Goal: Task Accomplishment & Management: Manage account settings

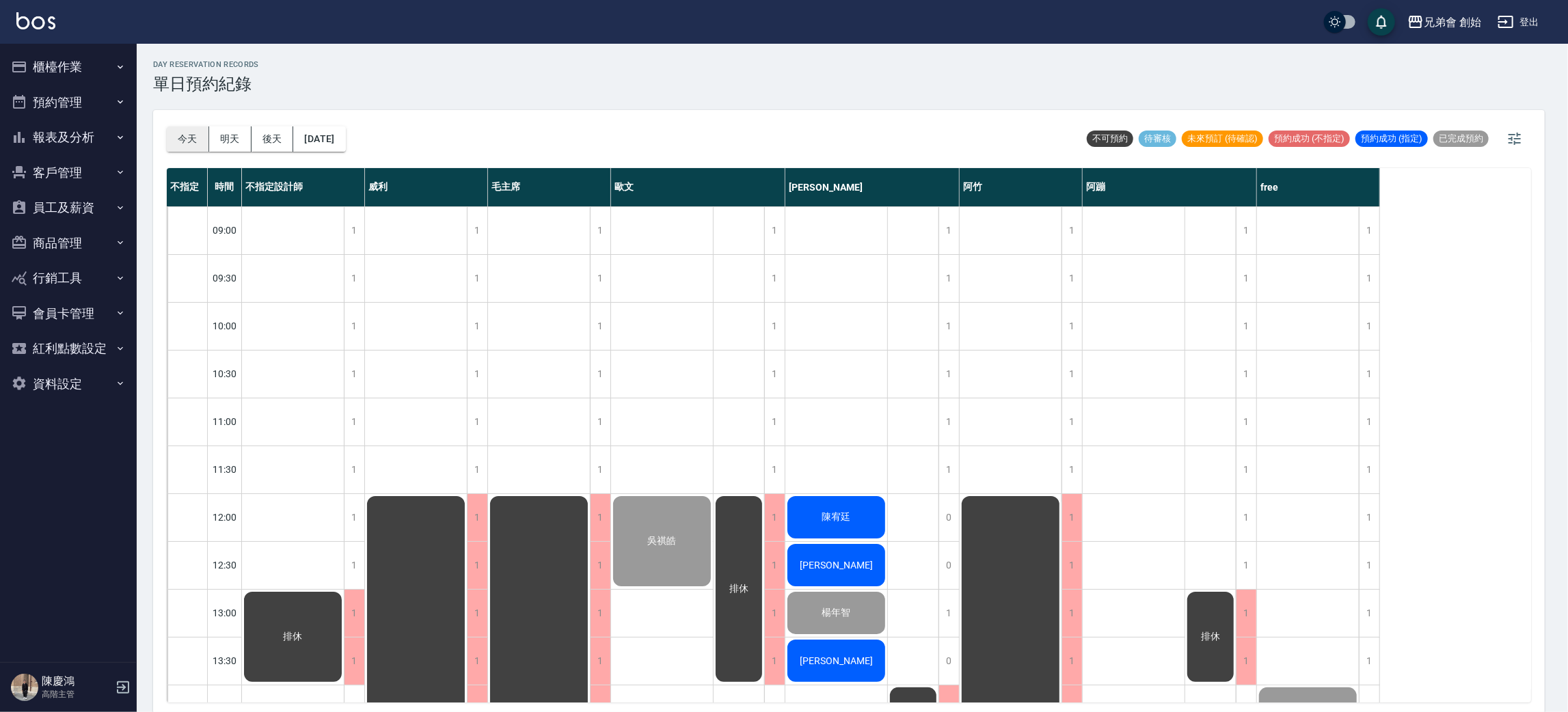
scroll to position [804, 0]
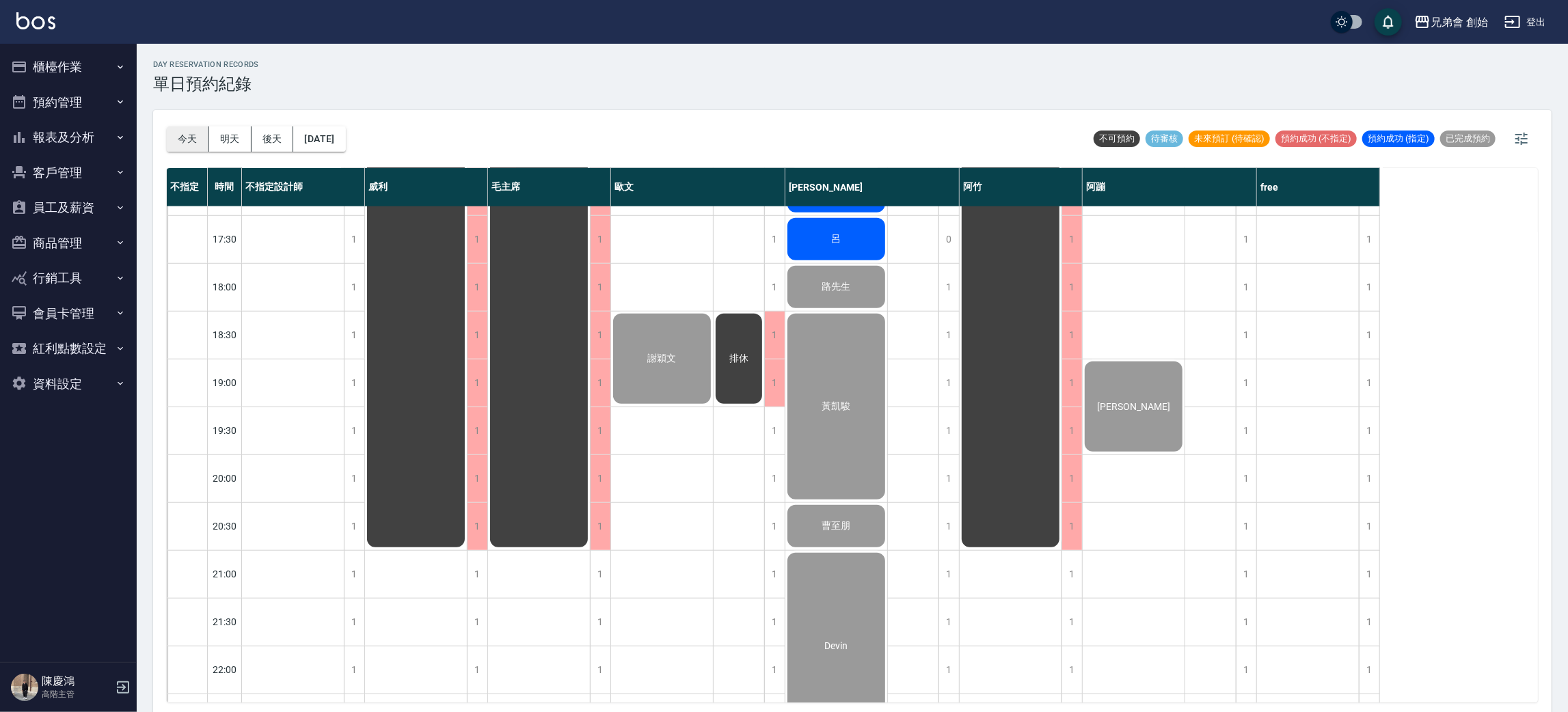
click at [177, 127] on button "今天" at bounding box center [188, 139] width 42 height 25
click at [177, 127] on div at bounding box center [784, 356] width 1568 height 712
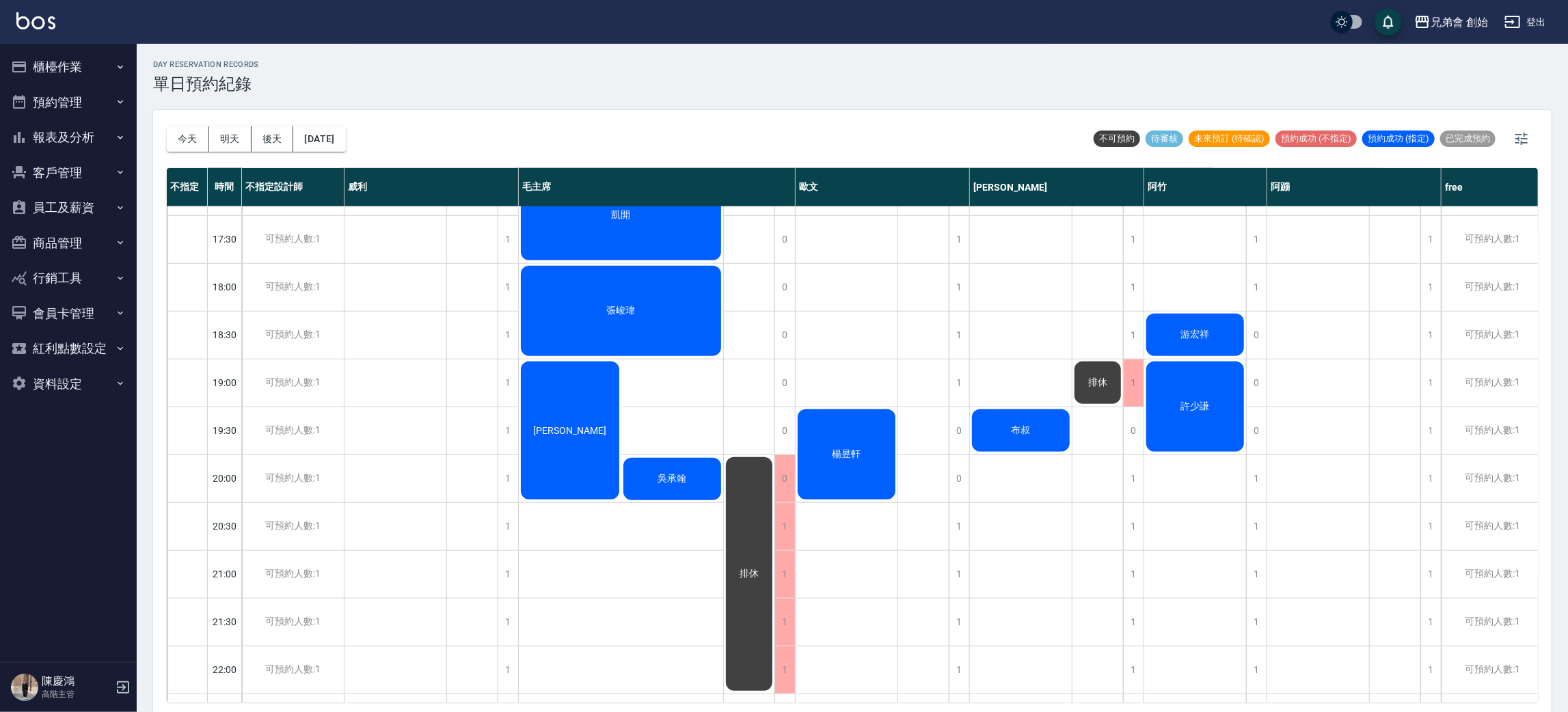
click at [396, 110] on div "今天 明天 後天 2025/09/05 不可預約 待審核 未來預訂 (待確認) 預約成功 (不指定) 預約成功 (指定) 已完成預約" at bounding box center [852, 139] width 1371 height 58
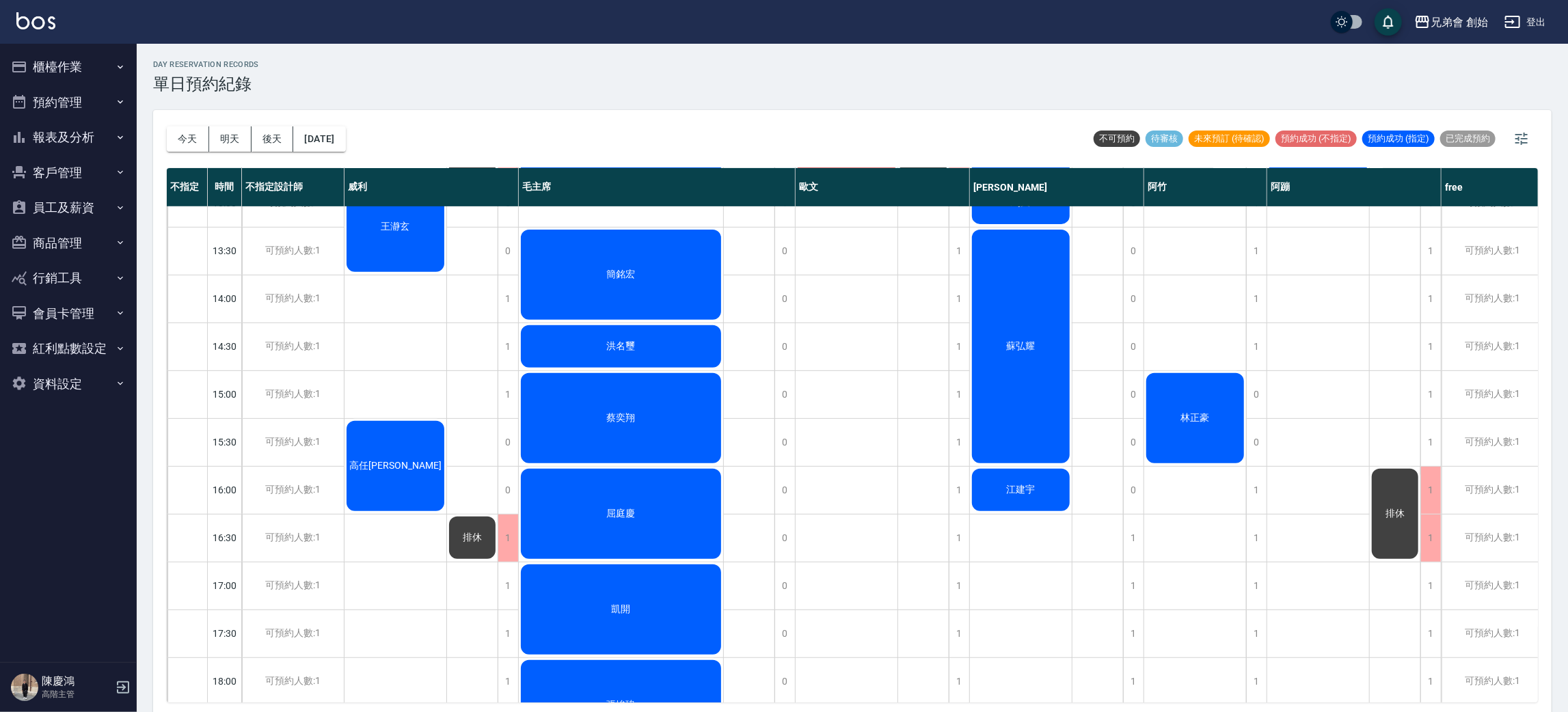
scroll to position [820, 0]
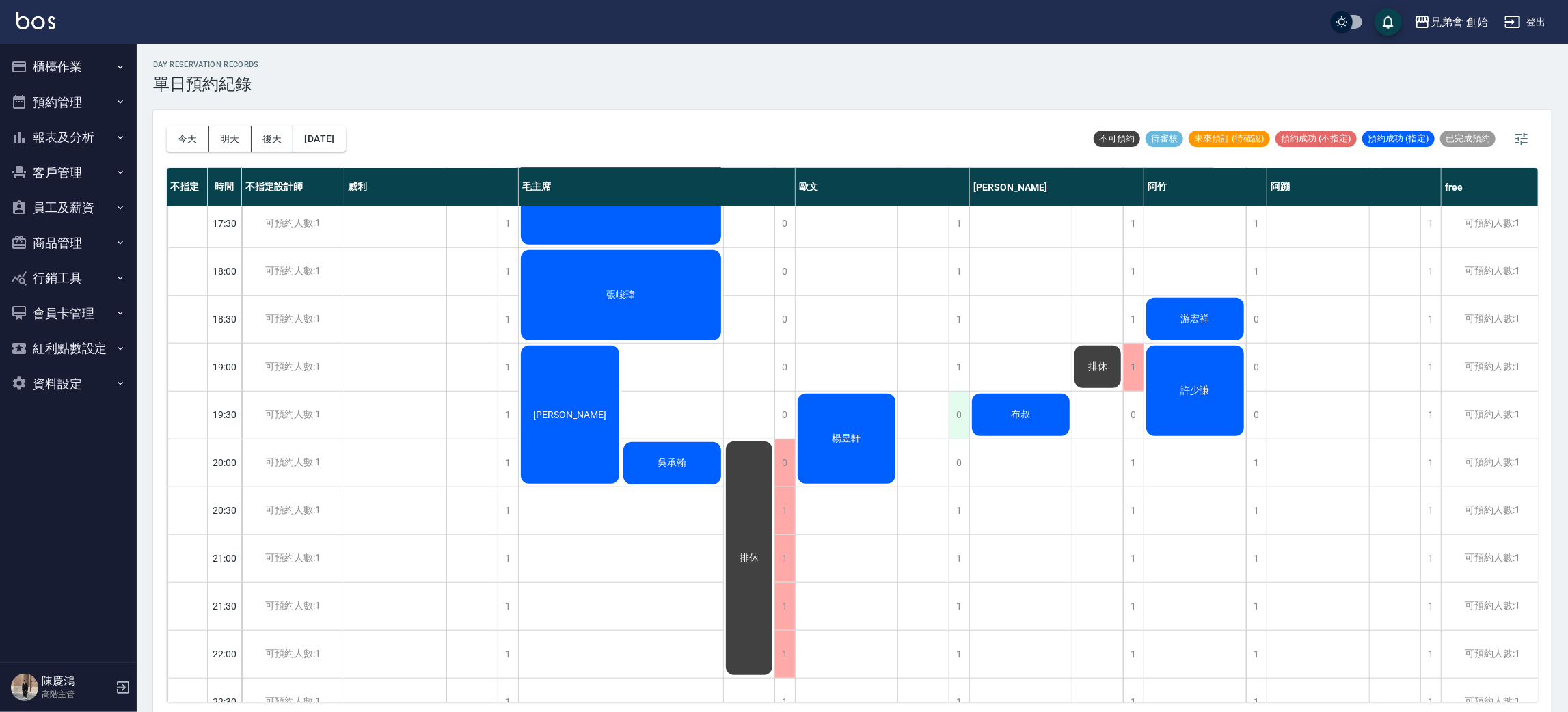
click at [955, 420] on div "0" at bounding box center [959, 415] width 20 height 47
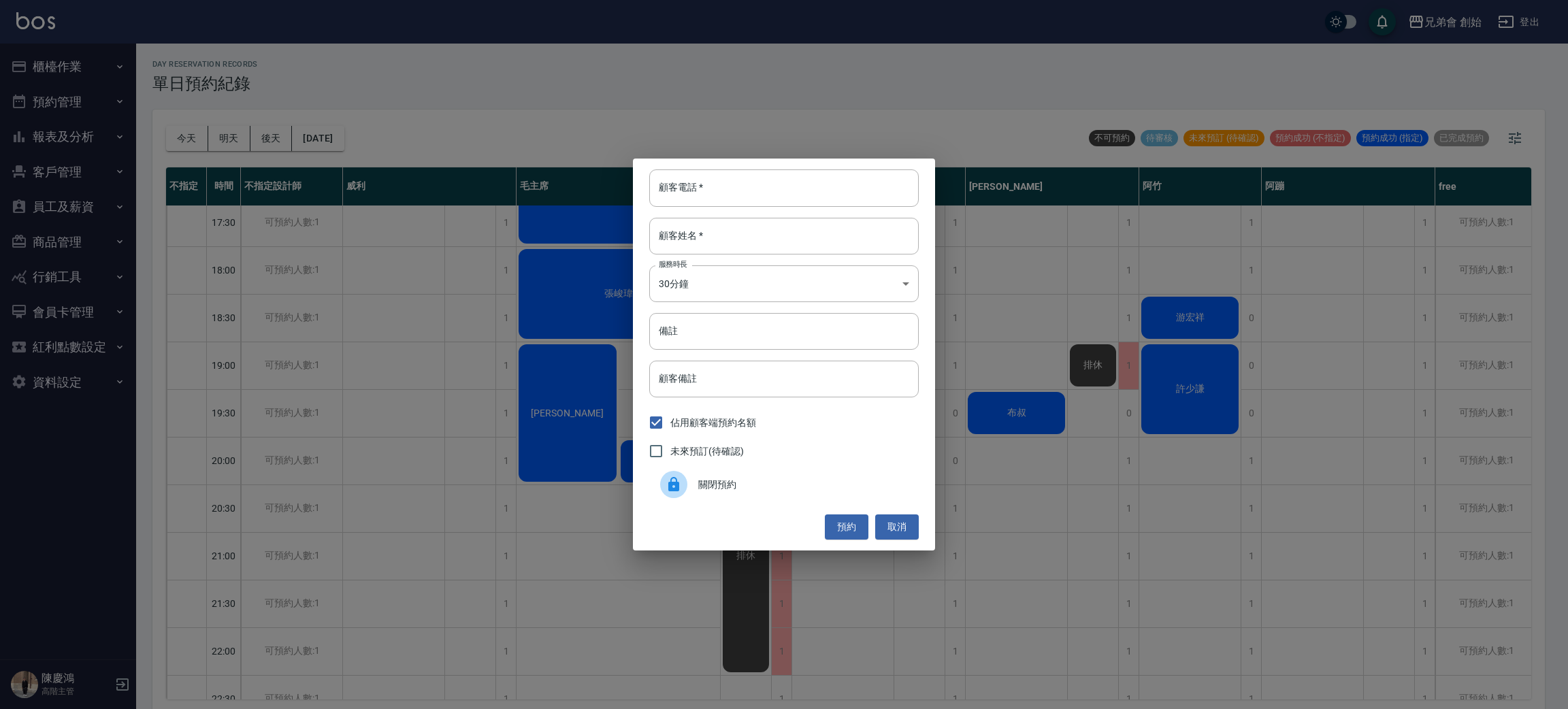
click at [844, 485] on span "關閉預約" at bounding box center [803, 484] width 210 height 14
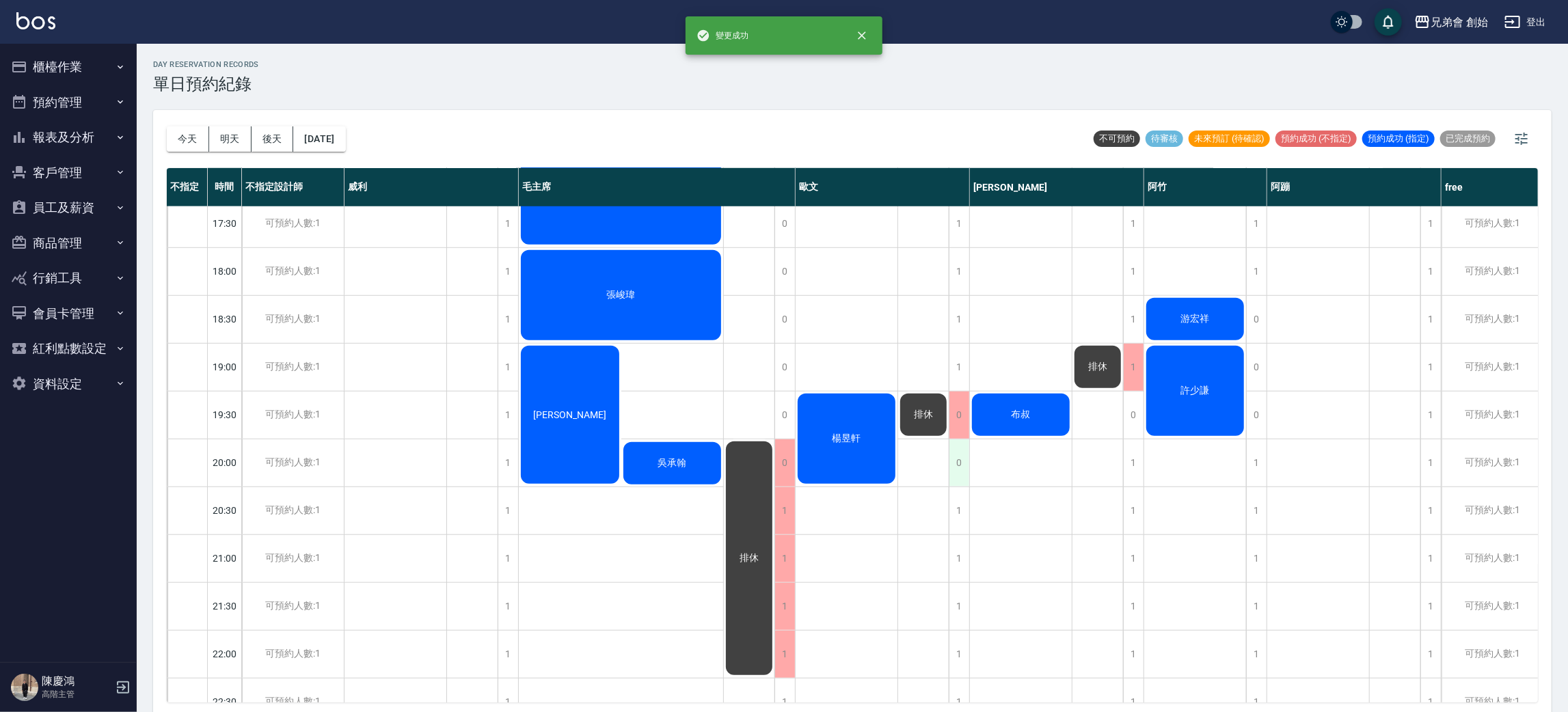
click at [954, 463] on div "0" at bounding box center [959, 463] width 20 height 47
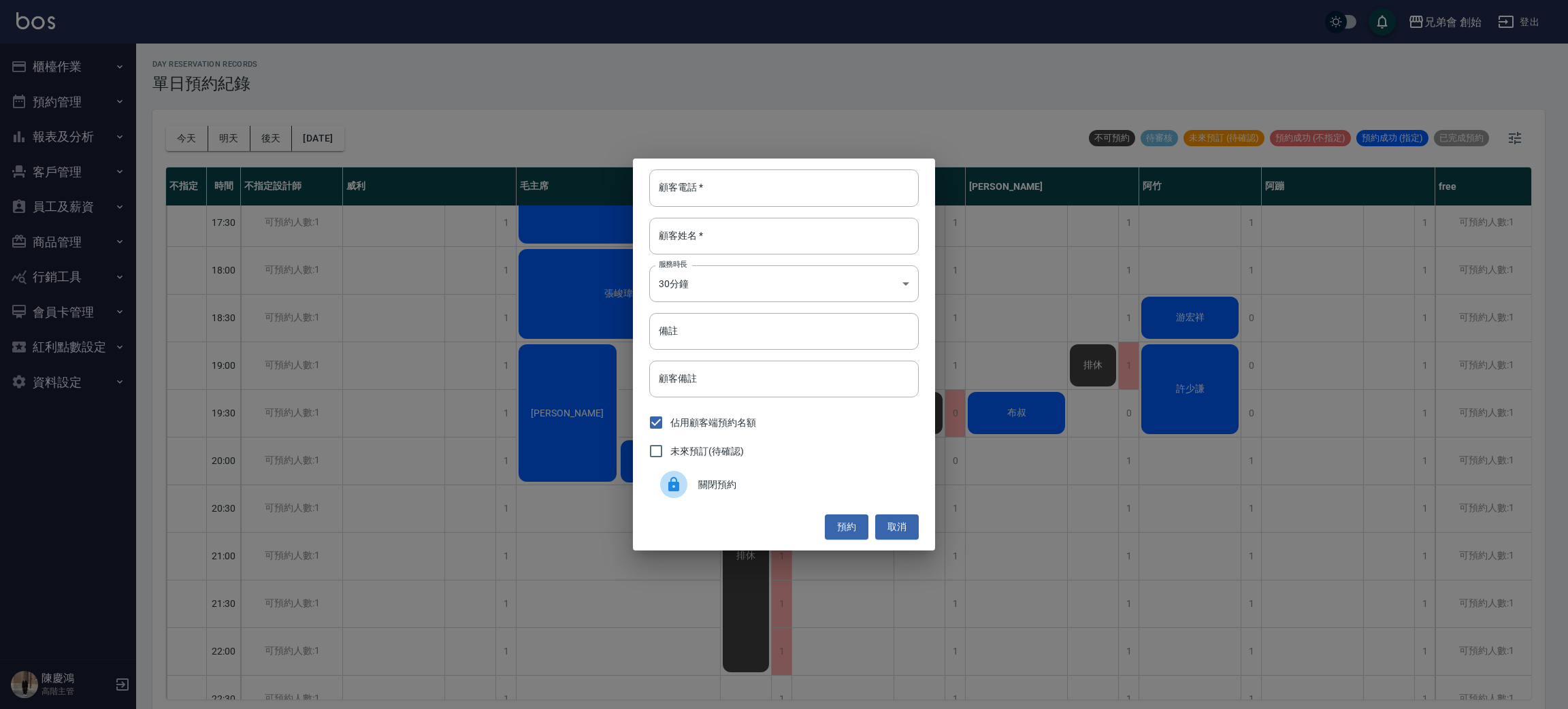
click at [761, 491] on div "關閉預約" at bounding box center [784, 484] width 269 height 38
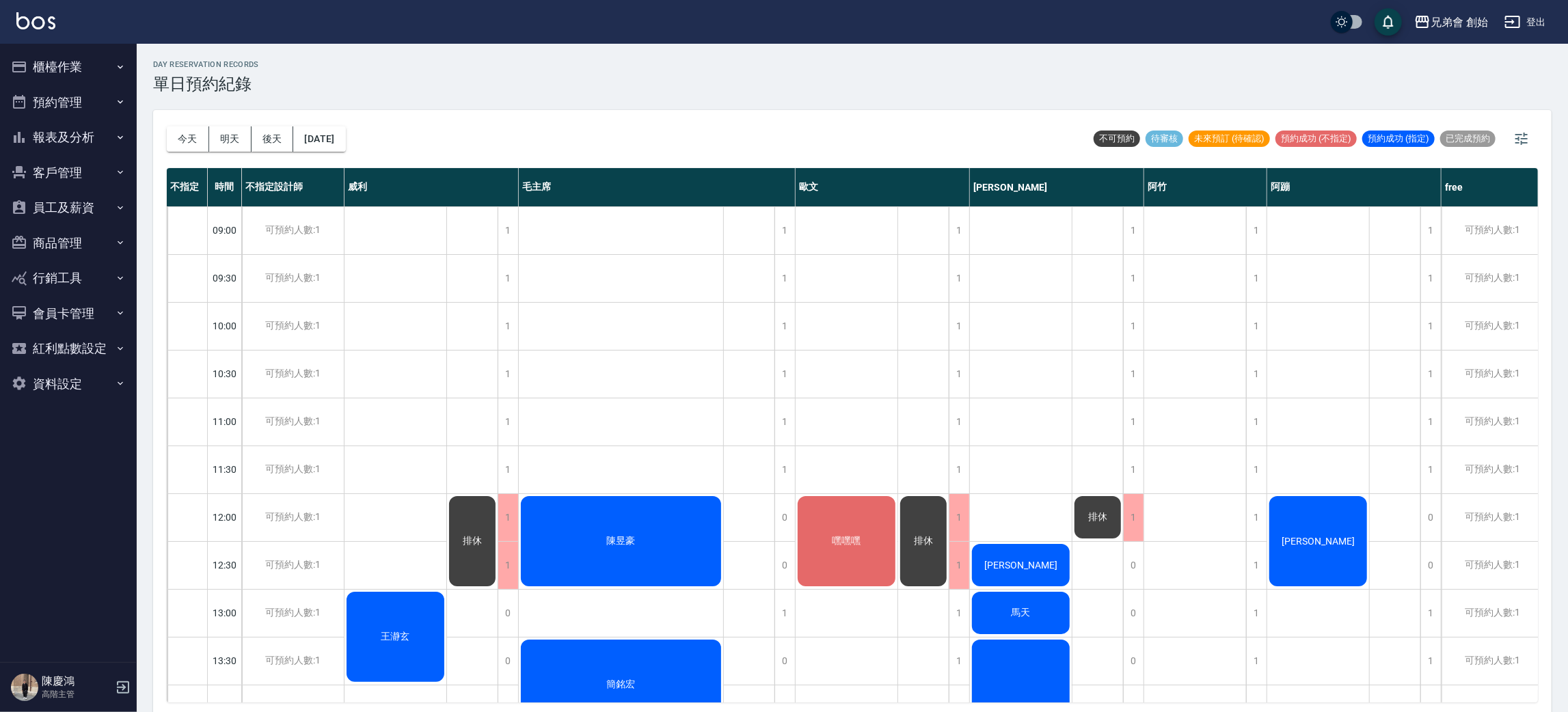
scroll to position [102, 0]
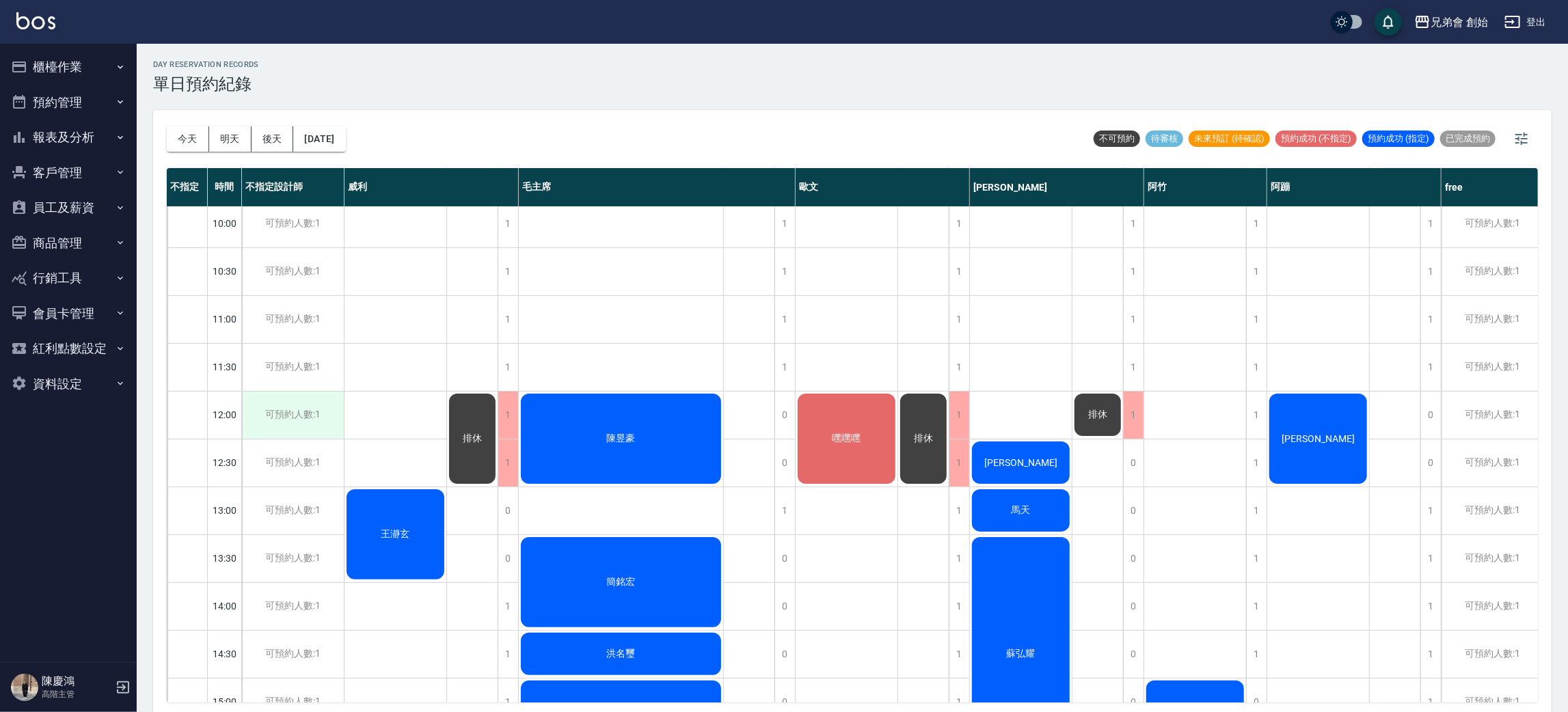
click at [277, 420] on div "可預約人數:1" at bounding box center [293, 415] width 102 height 47
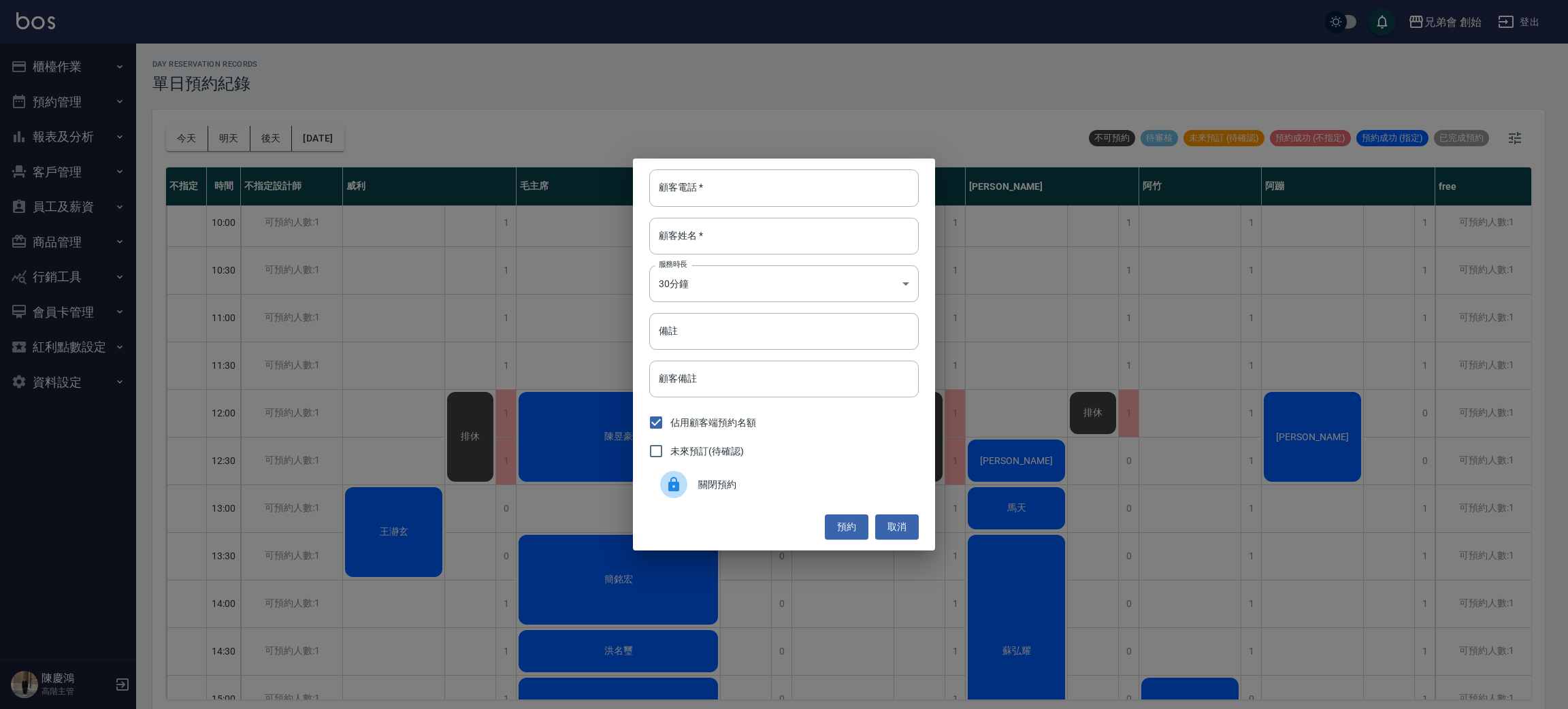
click at [709, 502] on div "關閉預約" at bounding box center [784, 484] width 269 height 38
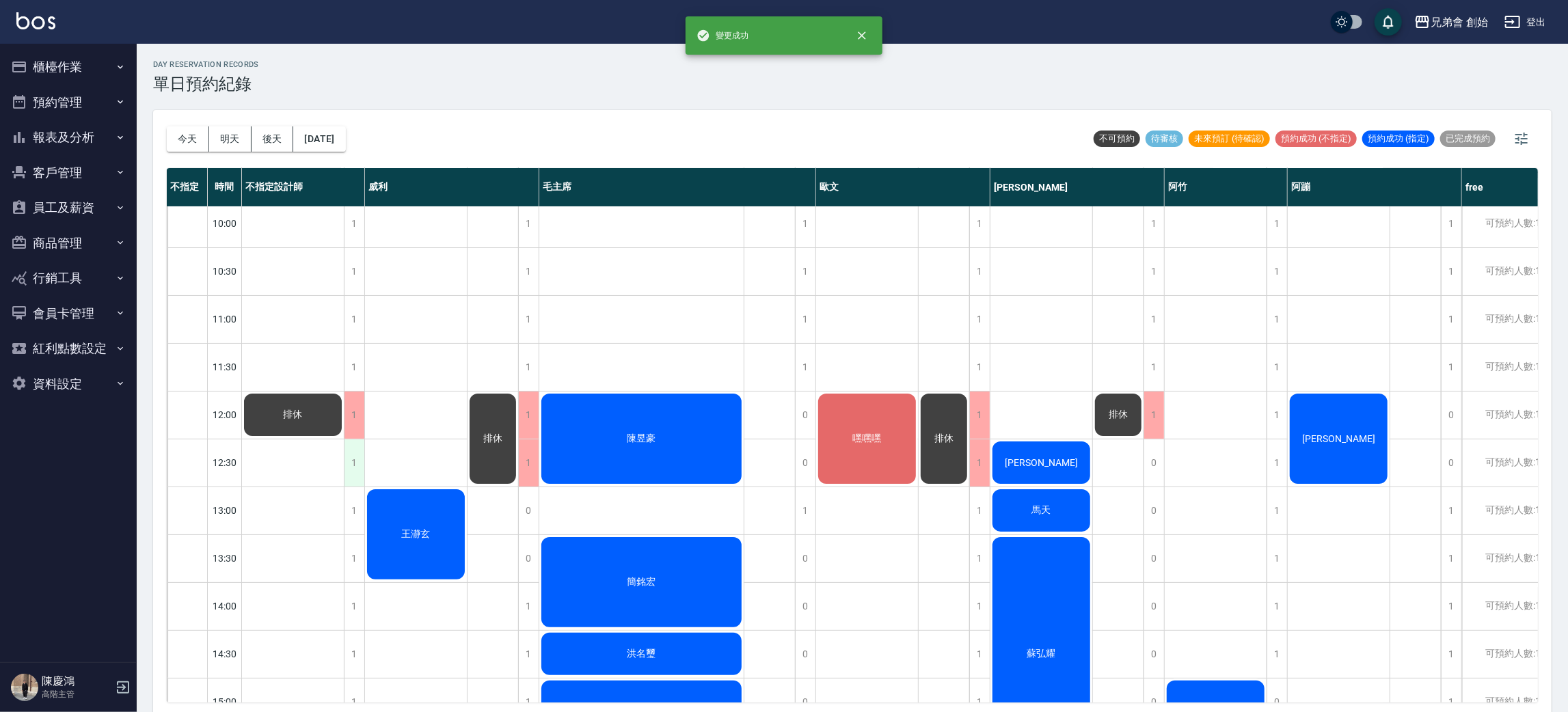
click at [345, 461] on div "1" at bounding box center [354, 463] width 20 height 47
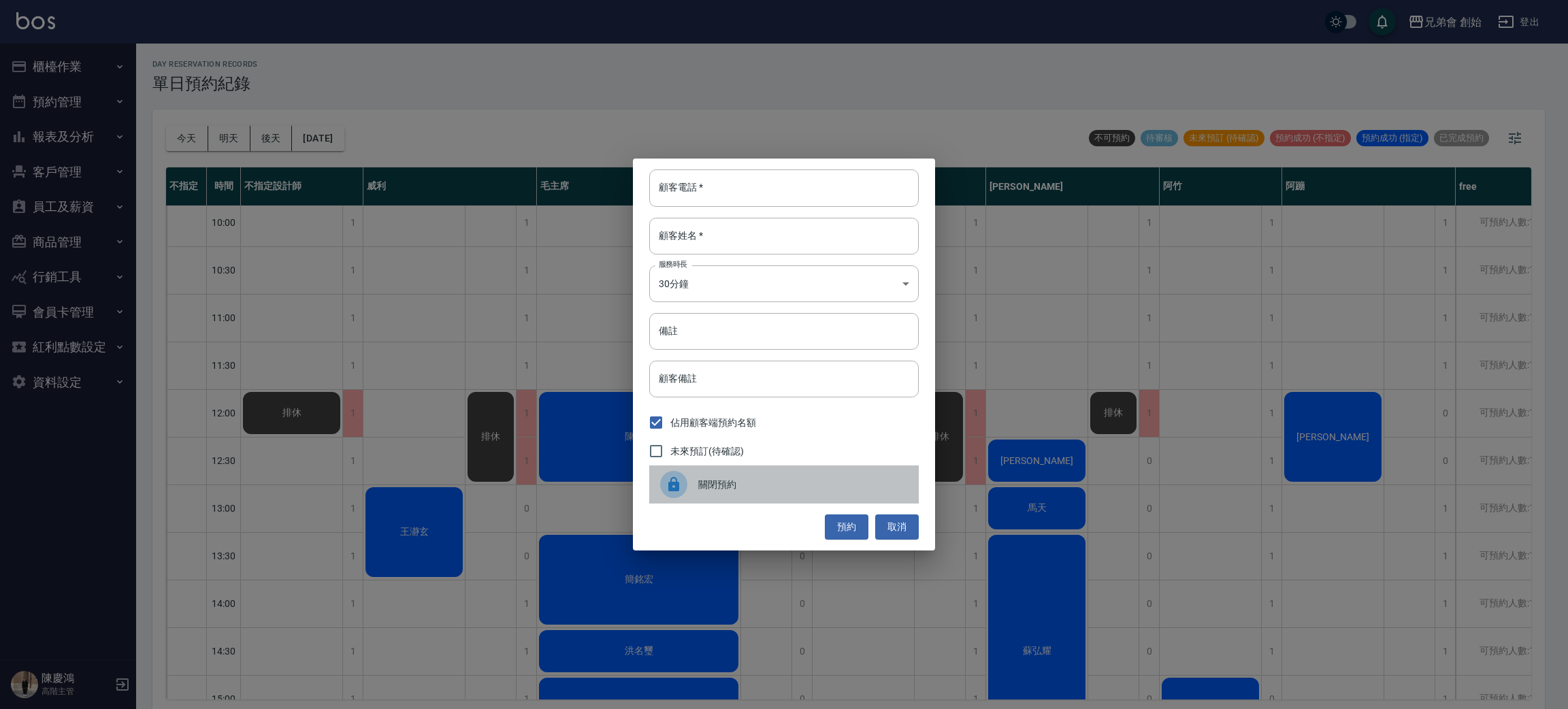
click at [701, 485] on span "關閉預約" at bounding box center [803, 484] width 210 height 14
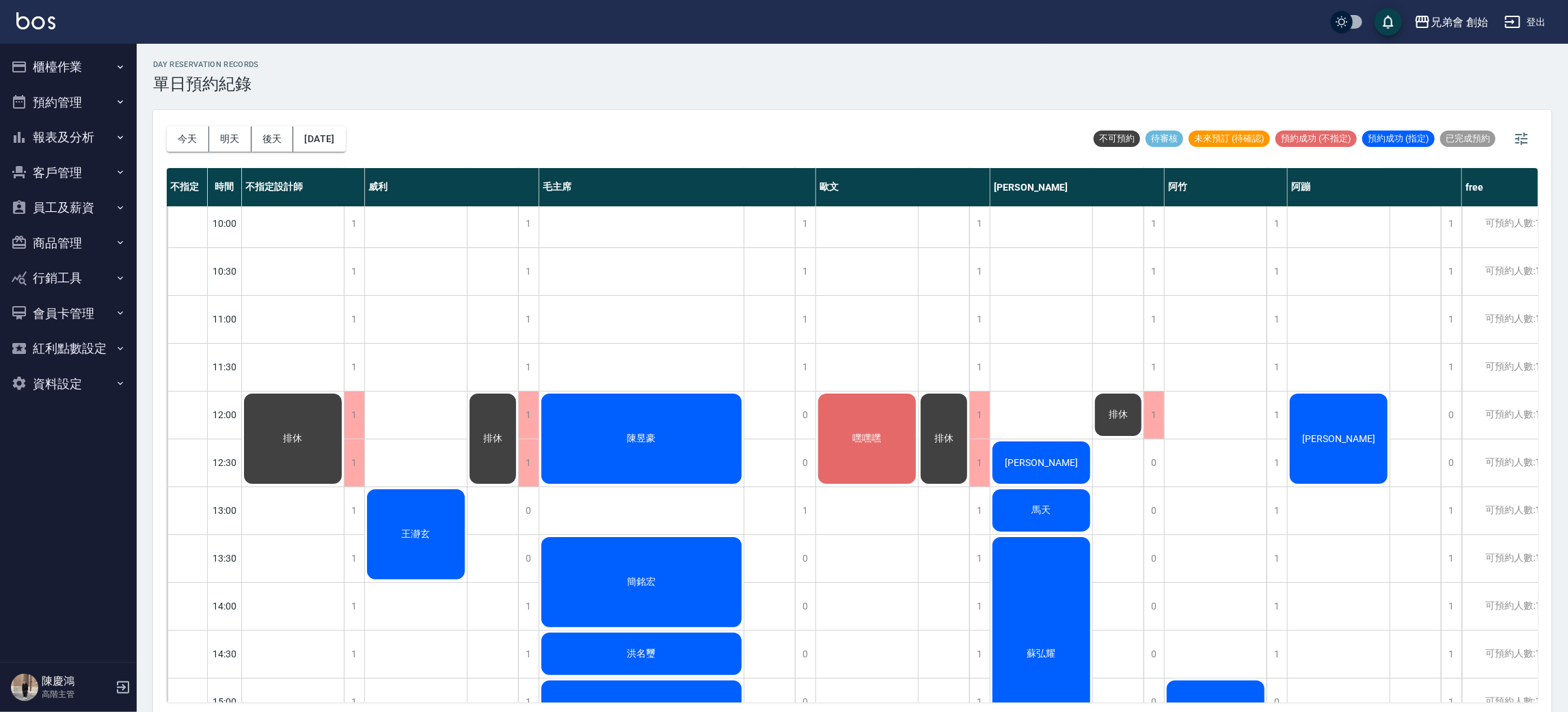
click at [293, 437] on span "排休" at bounding box center [293, 439] width 24 height 13
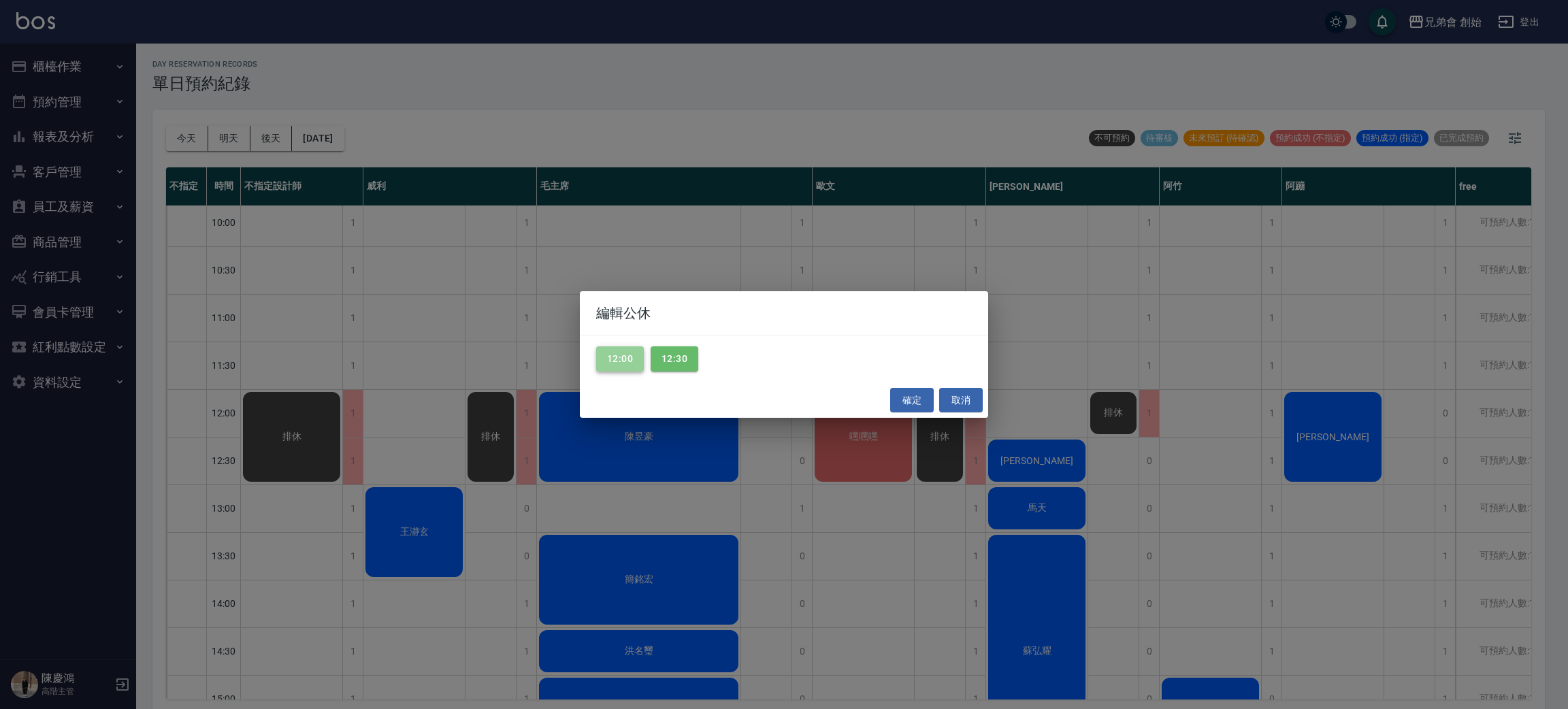
click at [622, 350] on button "12:00" at bounding box center [619, 358] width 48 height 25
drag, startPoint x: 671, startPoint y: 359, endPoint x: 720, endPoint y: 406, distance: 67.9
click at [671, 362] on button "12:30" at bounding box center [674, 358] width 48 height 25
click at [916, 396] on button "確定" at bounding box center [912, 400] width 44 height 25
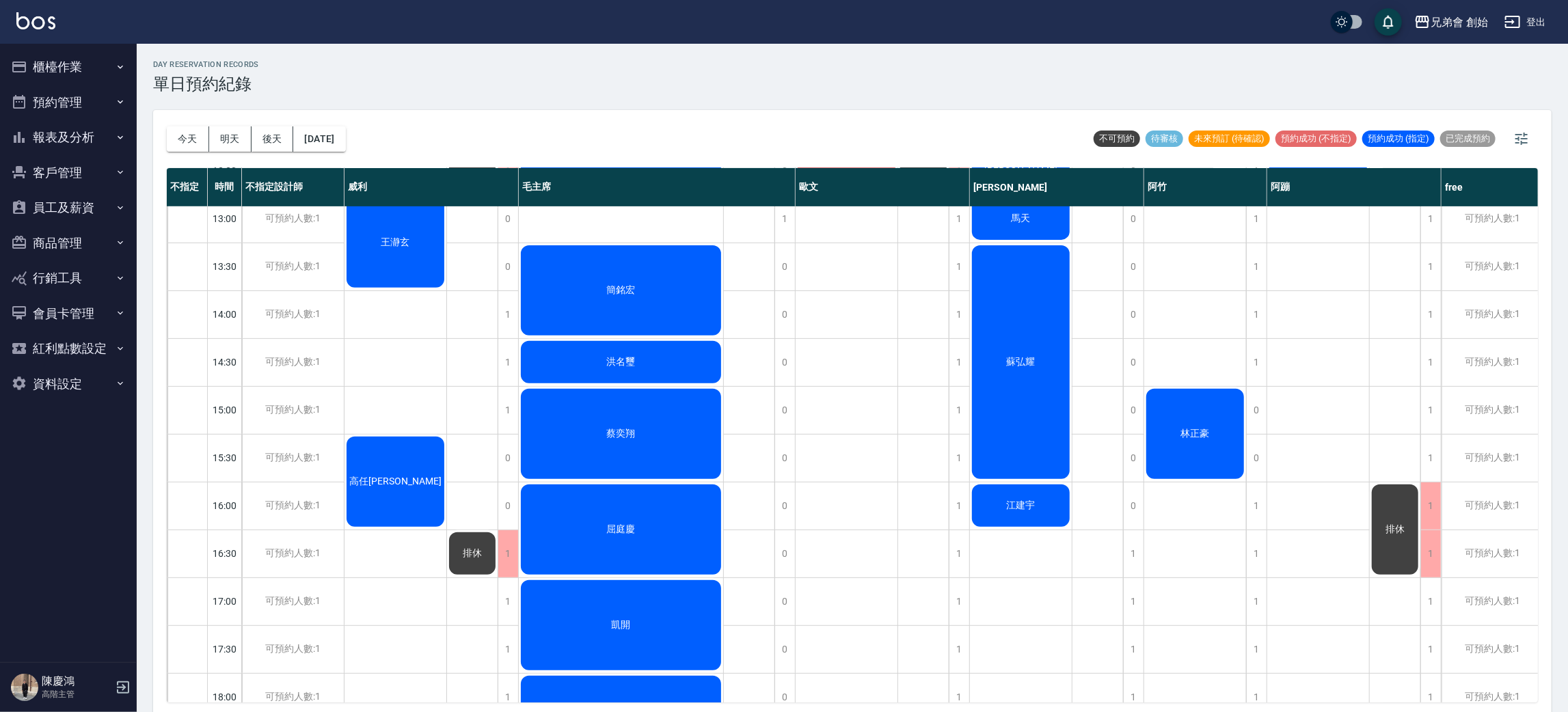
scroll to position [0, 0]
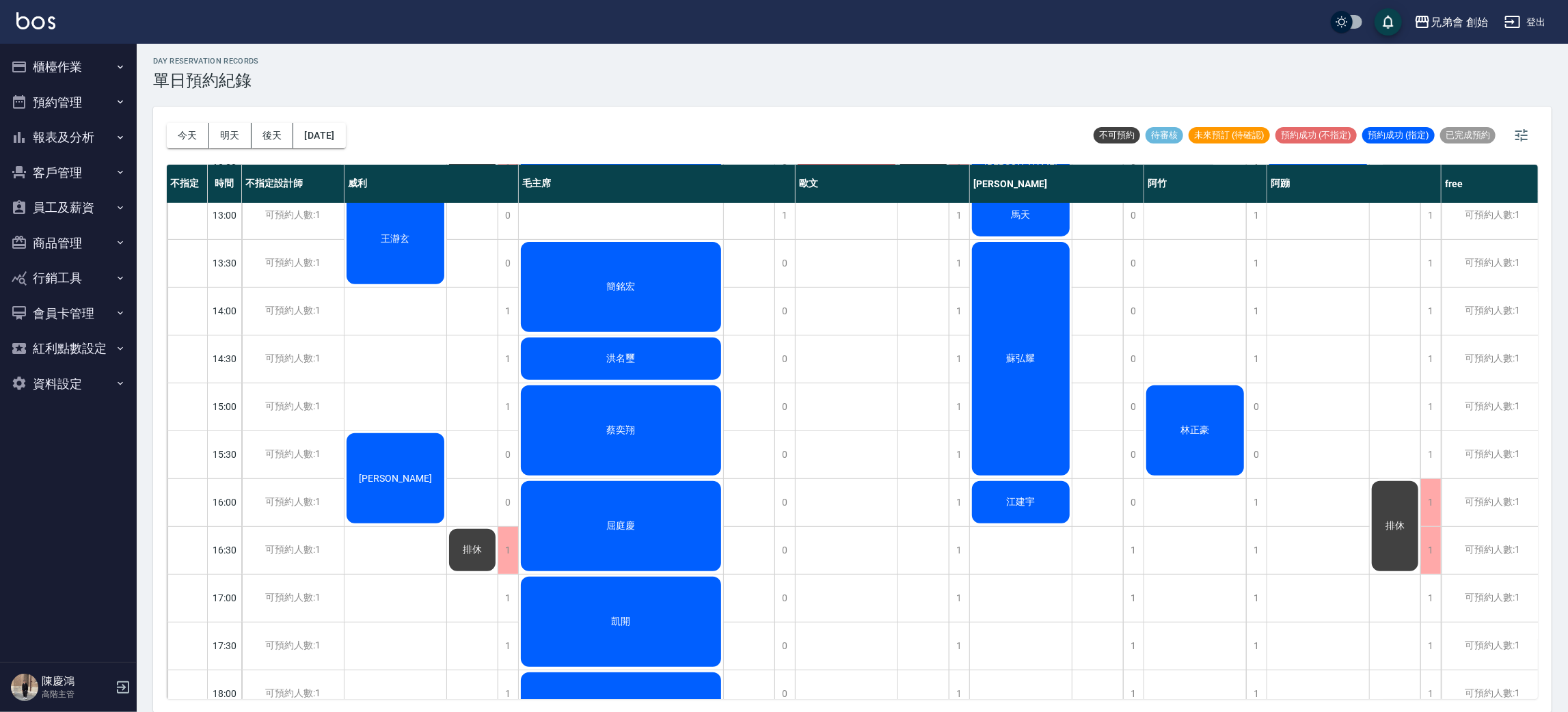
scroll to position [86, 0]
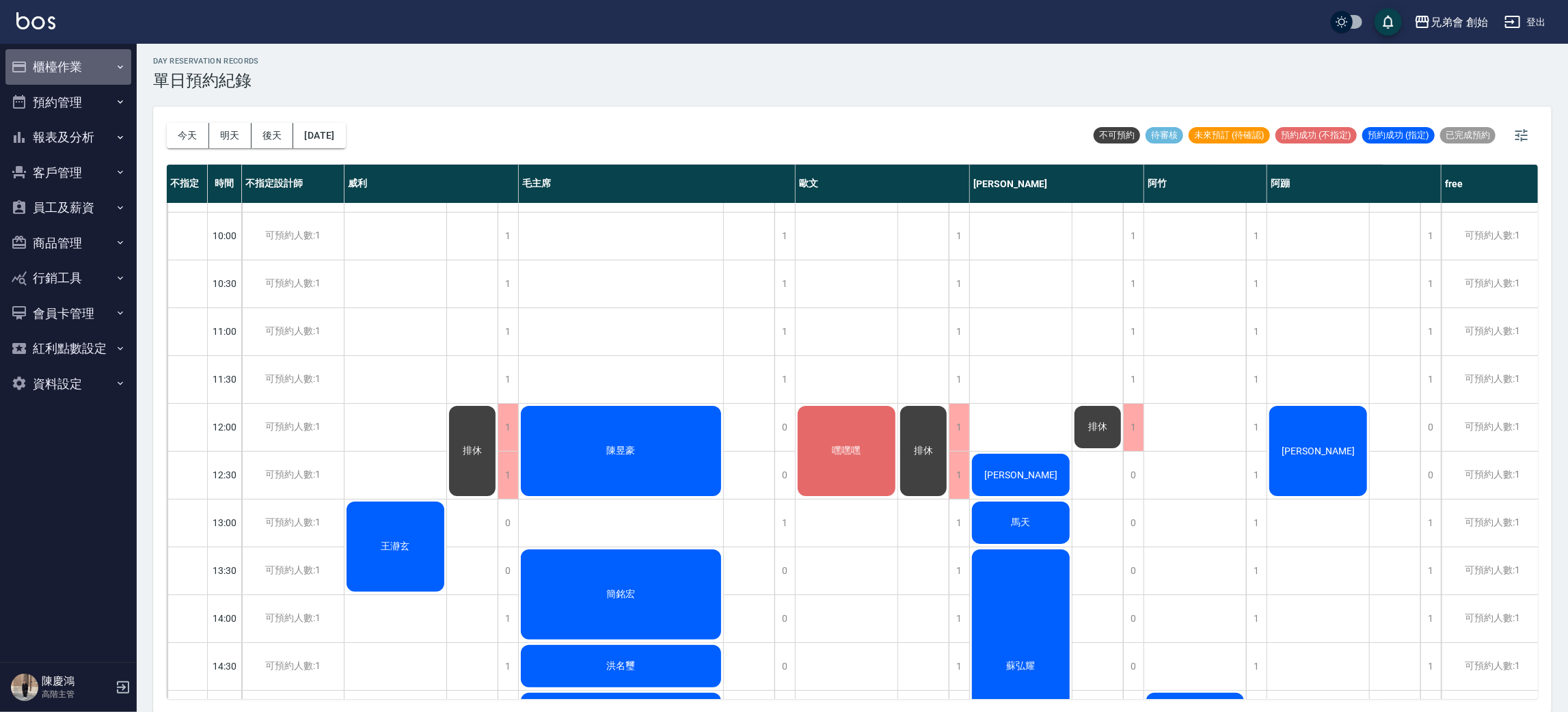
click at [68, 65] on button "櫃檯作業" at bounding box center [68, 67] width 126 height 35
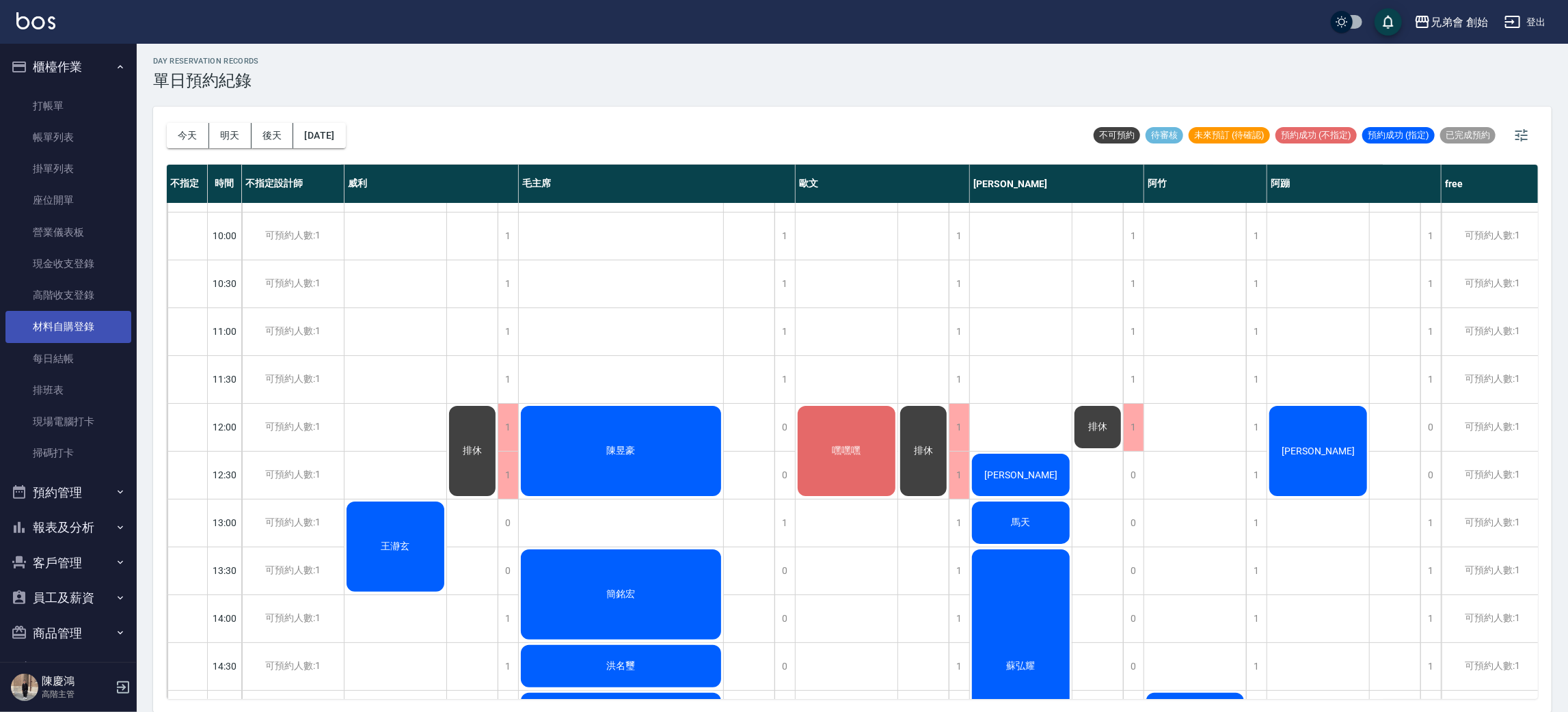
click at [108, 315] on link "材料自購登錄" at bounding box center [68, 327] width 126 height 31
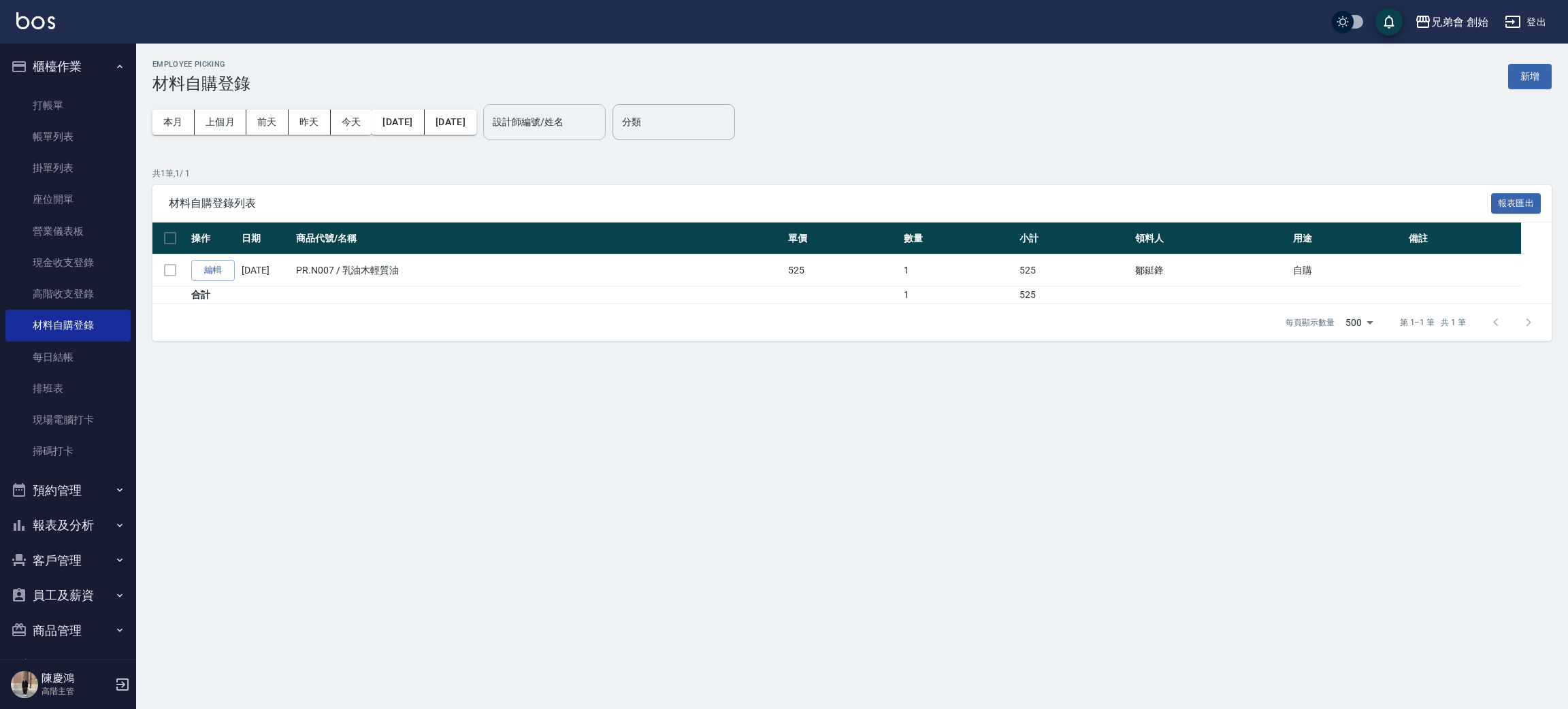
click at [599, 107] on div "設計師編號/姓名" at bounding box center [544, 122] width 122 height 36
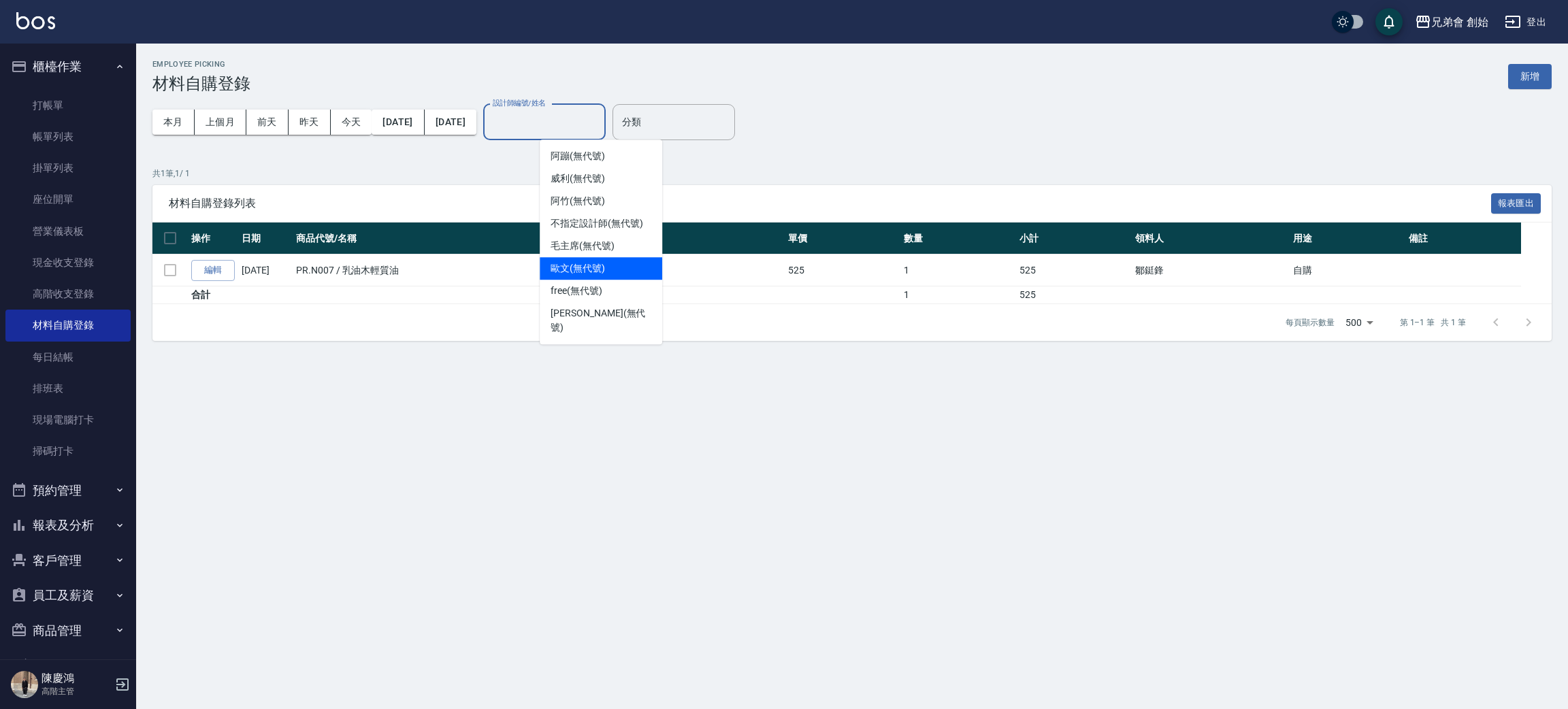
click at [626, 265] on div "歐文 (無代號)" at bounding box center [600, 268] width 122 height 23
type input "歐文(無代號)"
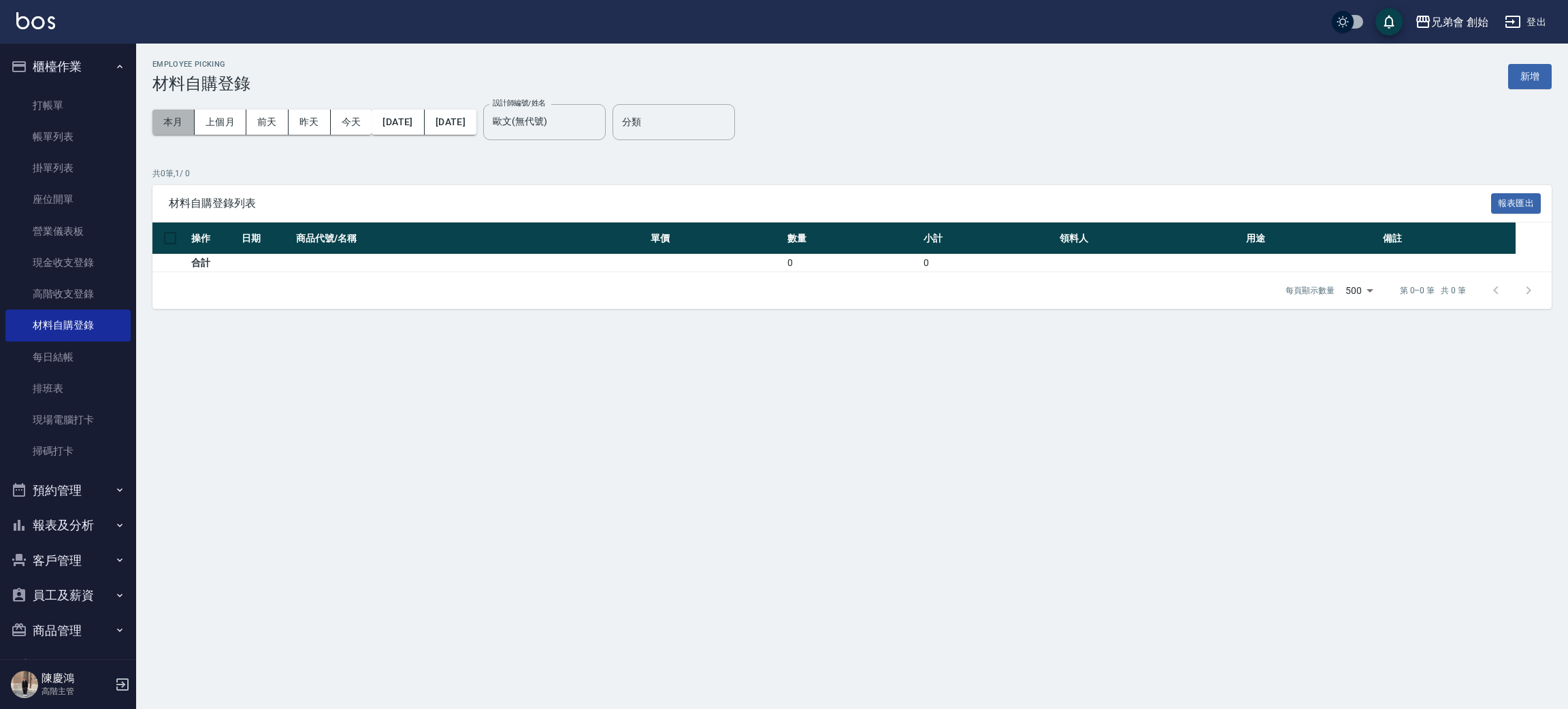
click at [162, 124] on button "本月" at bounding box center [174, 122] width 42 height 25
click at [214, 127] on button "上個月" at bounding box center [221, 122] width 52 height 25
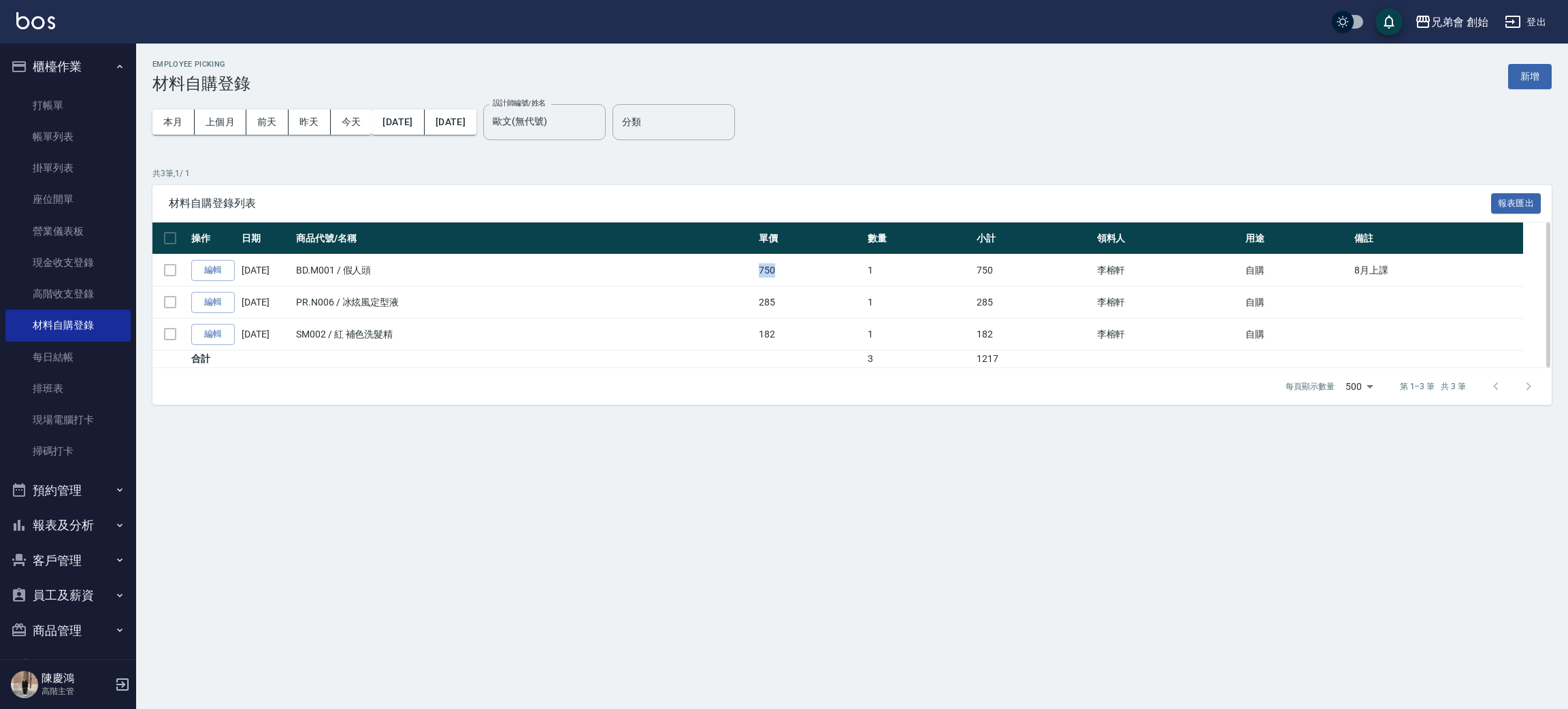
drag, startPoint x: 761, startPoint y: 260, endPoint x: 808, endPoint y: 273, distance: 48.8
click at [808, 273] on td "750" at bounding box center [809, 270] width 109 height 32
drag, startPoint x: 746, startPoint y: 304, endPoint x: 794, endPoint y: 329, distance: 54.1
click at [794, 329] on tbody "編輯 08/31/2025 BD.M001 / 假人頭 750 1 750 李榕軒 自購 8月上課 編輯 08/30/2025 PR.N006 / 冰炫風定型…" at bounding box center [852, 311] width 1399 height 113
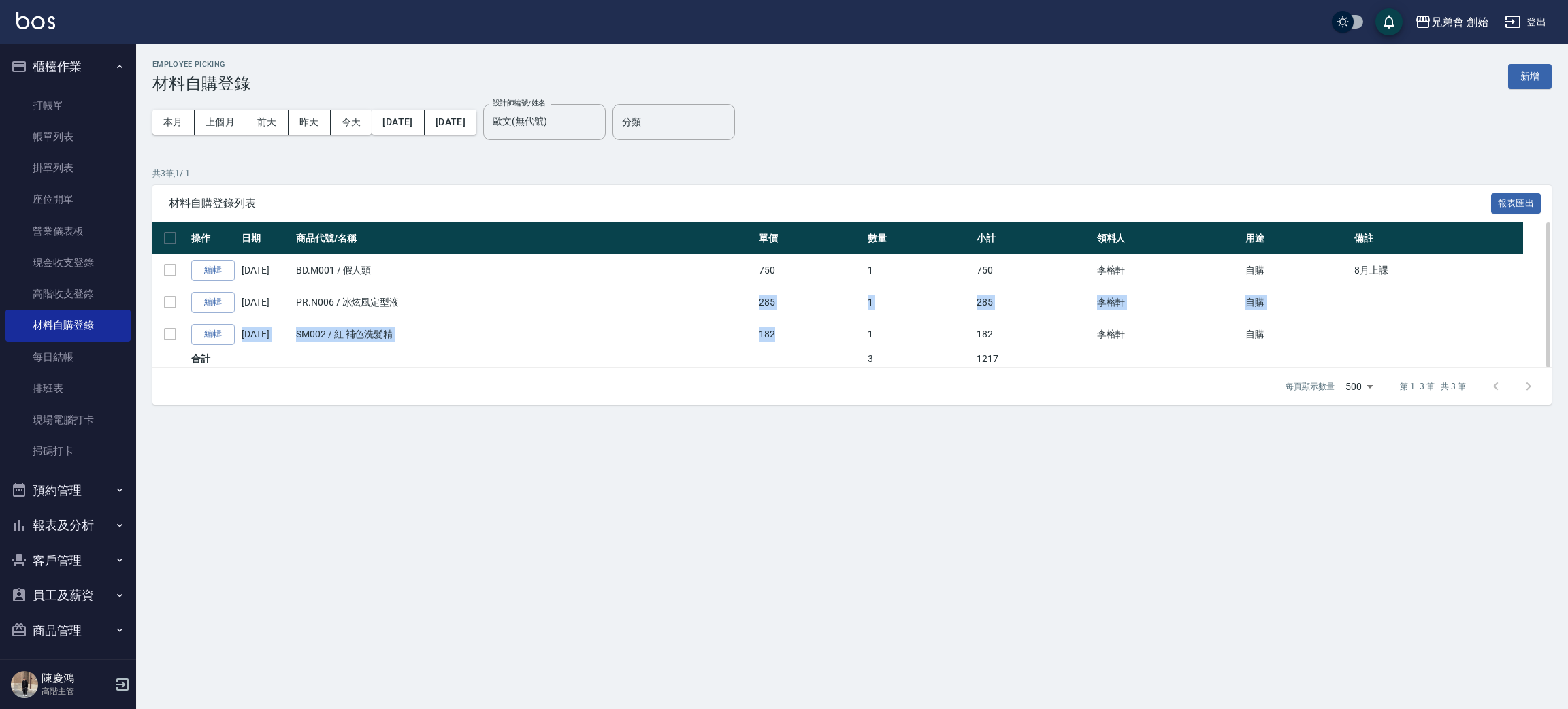
click at [794, 329] on td "182" at bounding box center [809, 334] width 109 height 32
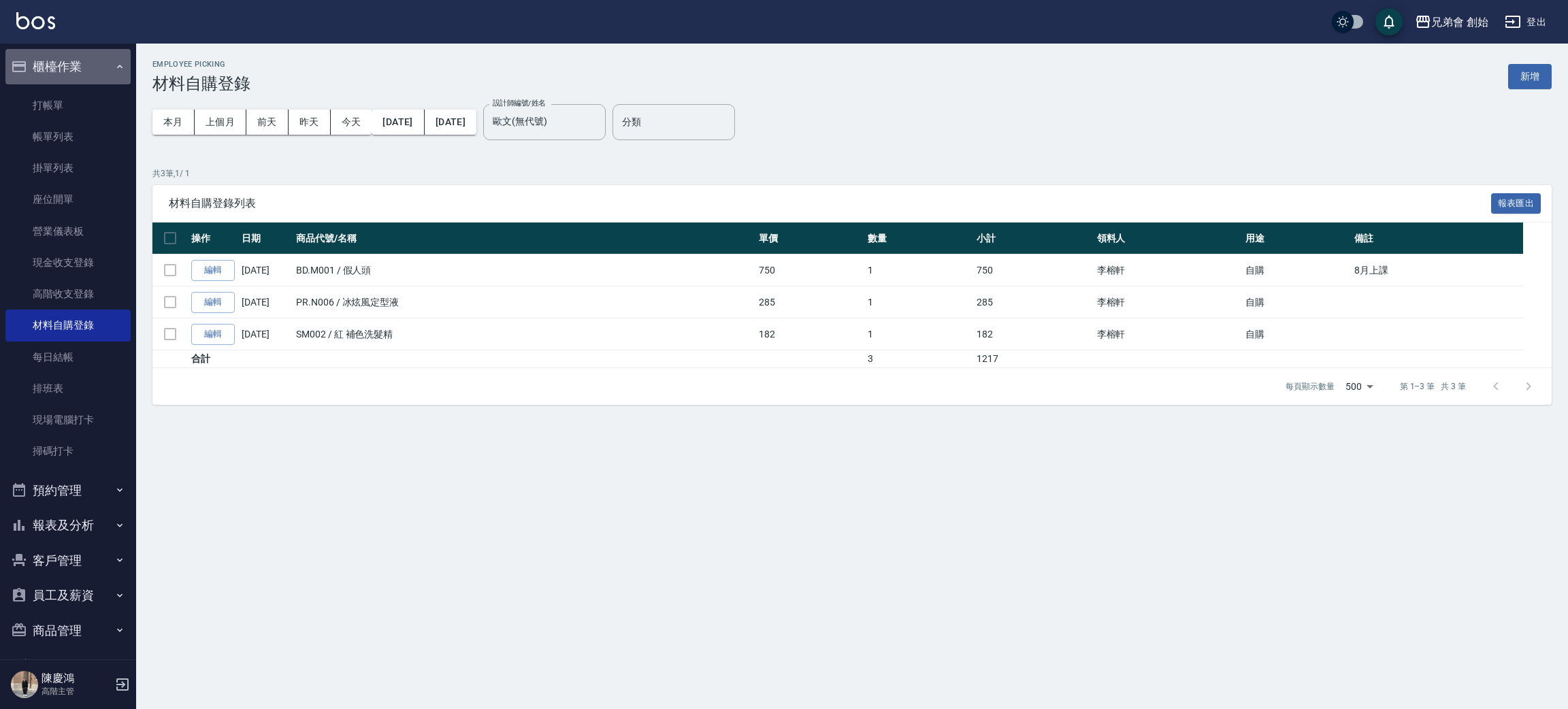
click at [84, 69] on button "櫃檯作業" at bounding box center [68, 67] width 125 height 35
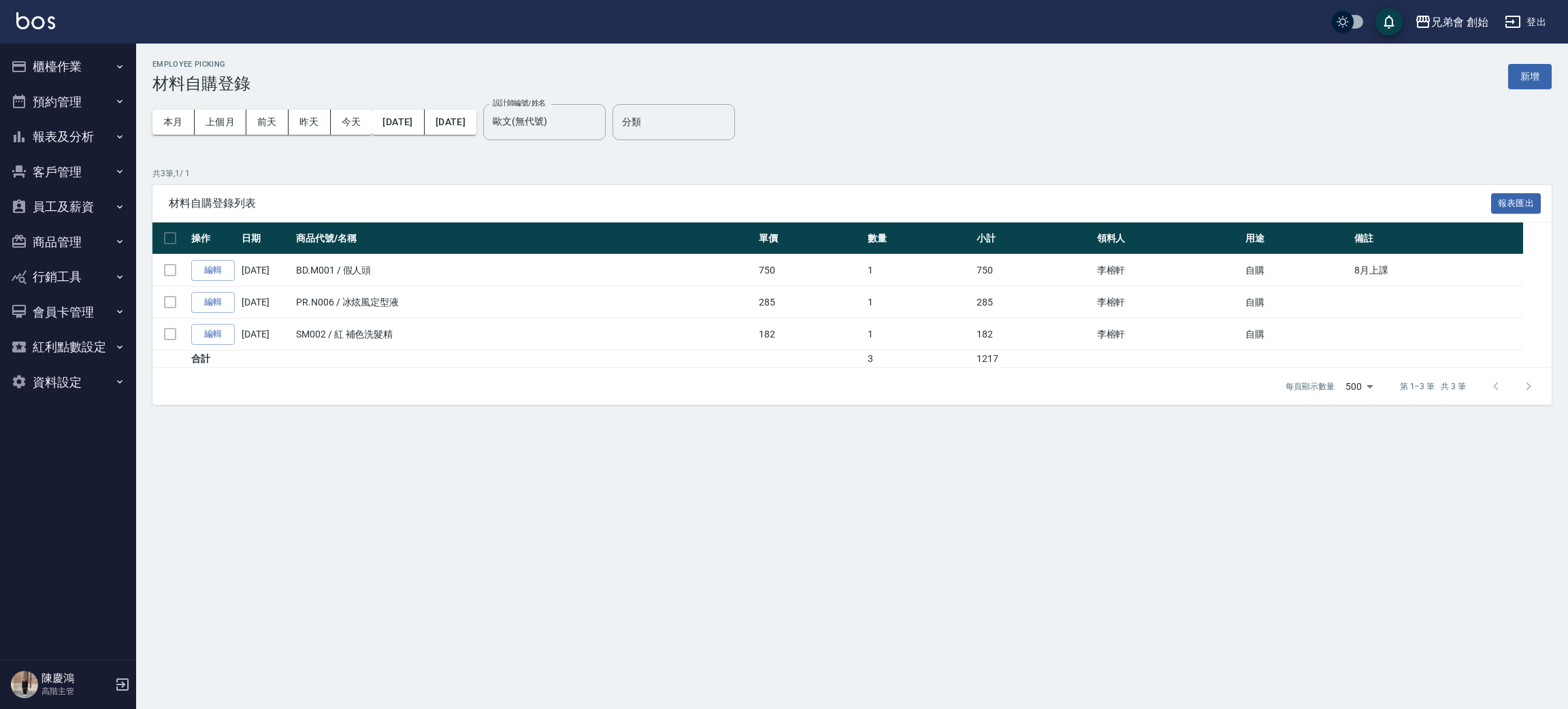
click at [65, 106] on button "預約管理" at bounding box center [68, 102] width 125 height 35
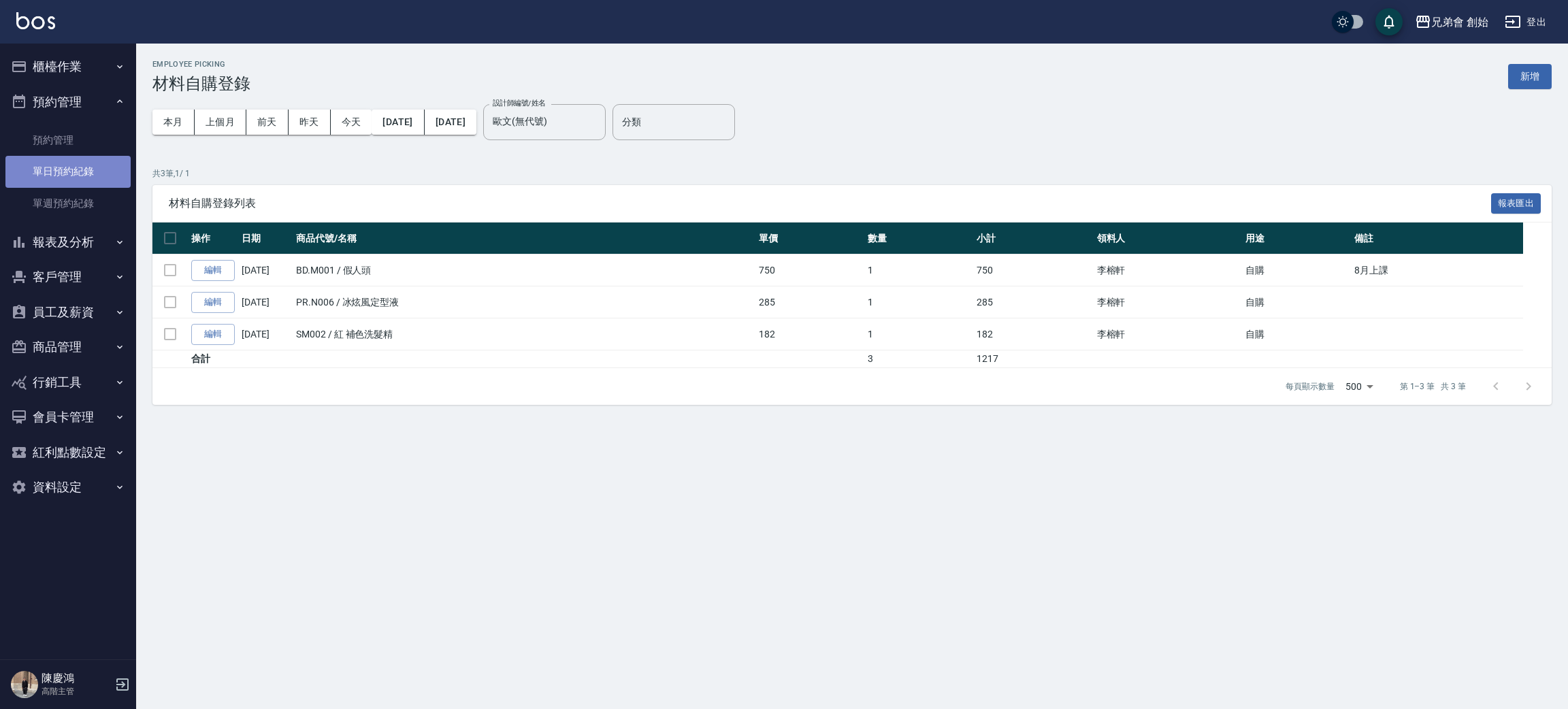
click at [80, 171] on link "單日預約紀錄" at bounding box center [68, 171] width 125 height 31
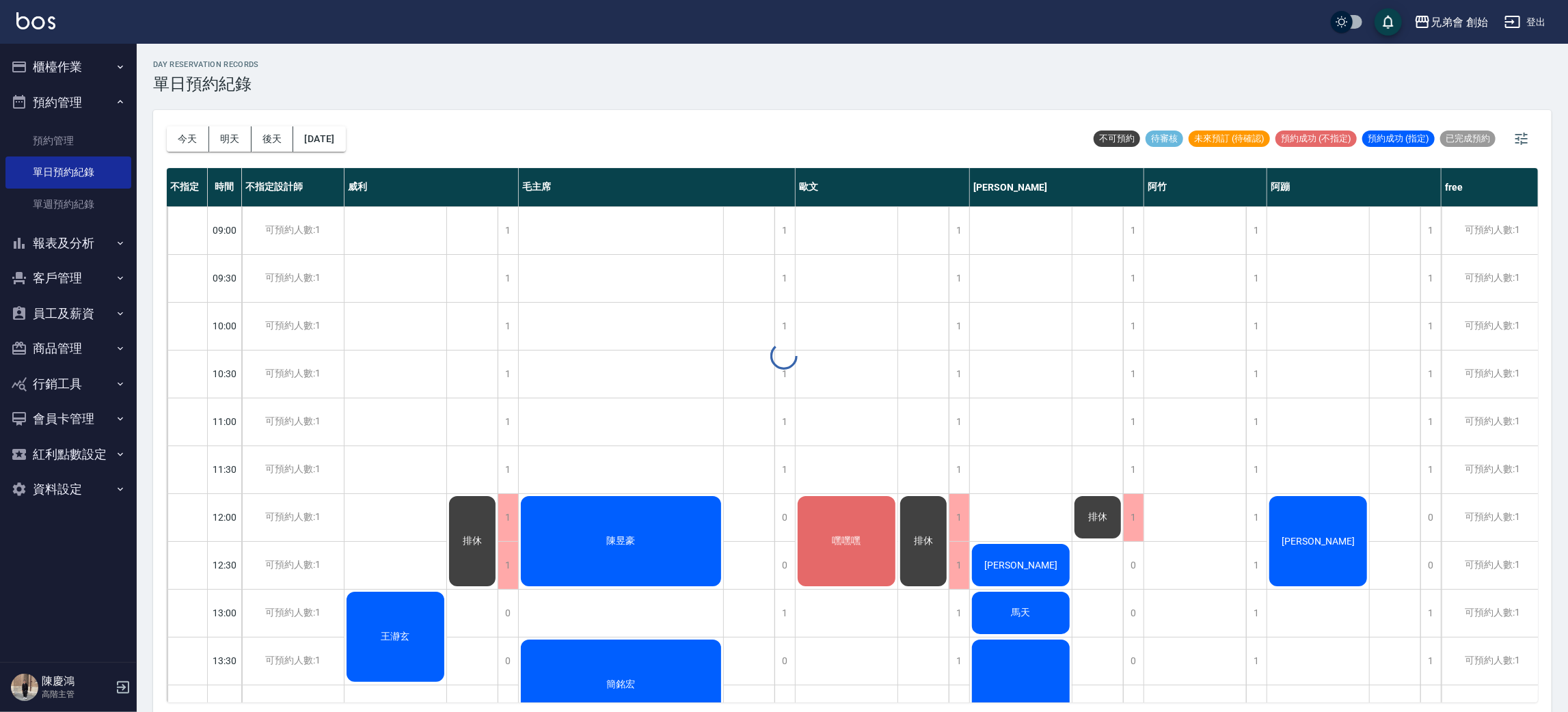
click at [175, 122] on div at bounding box center [784, 356] width 1568 height 712
click at [178, 130] on button "今天" at bounding box center [188, 139] width 42 height 25
click at [178, 130] on button "今天" at bounding box center [188, 139] width 42 height 25
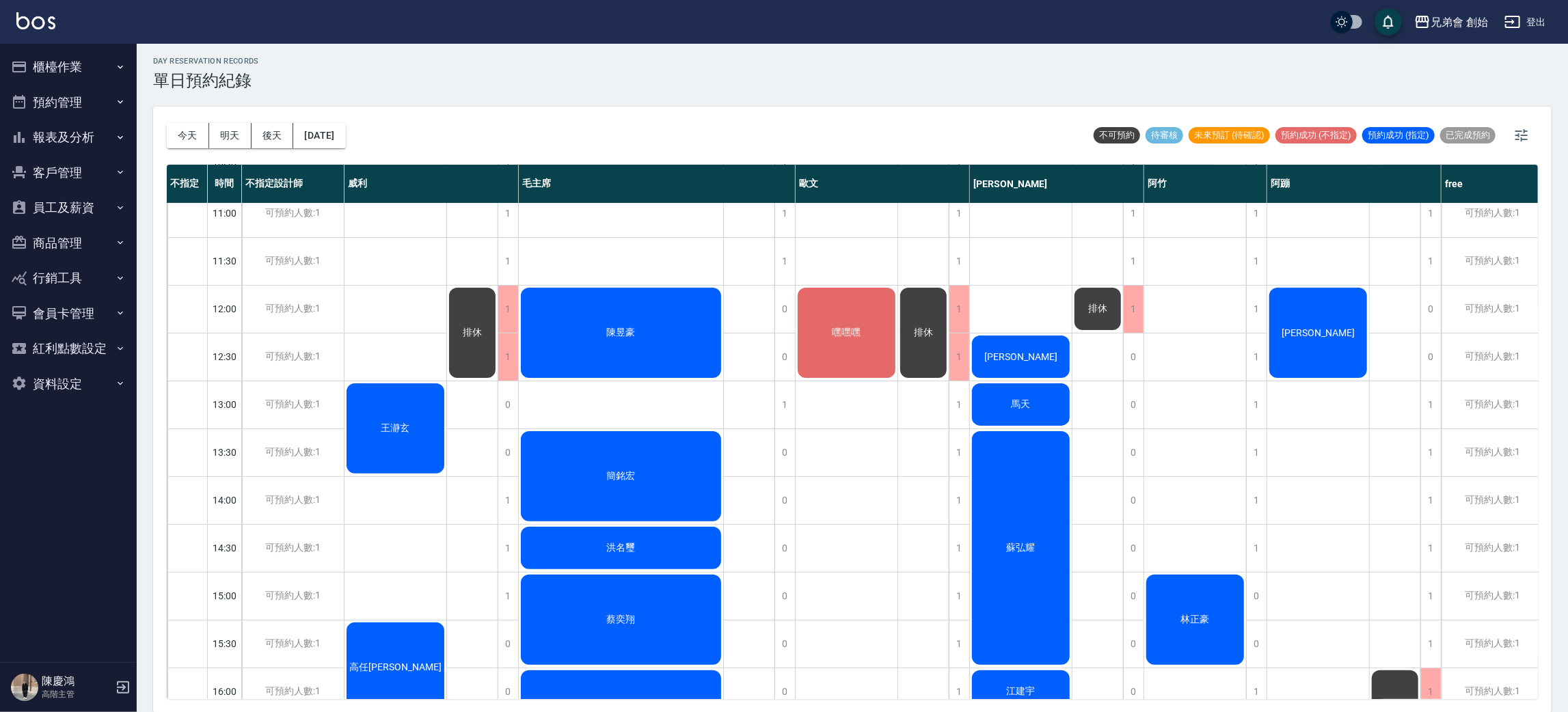
scroll to position [410, 0]
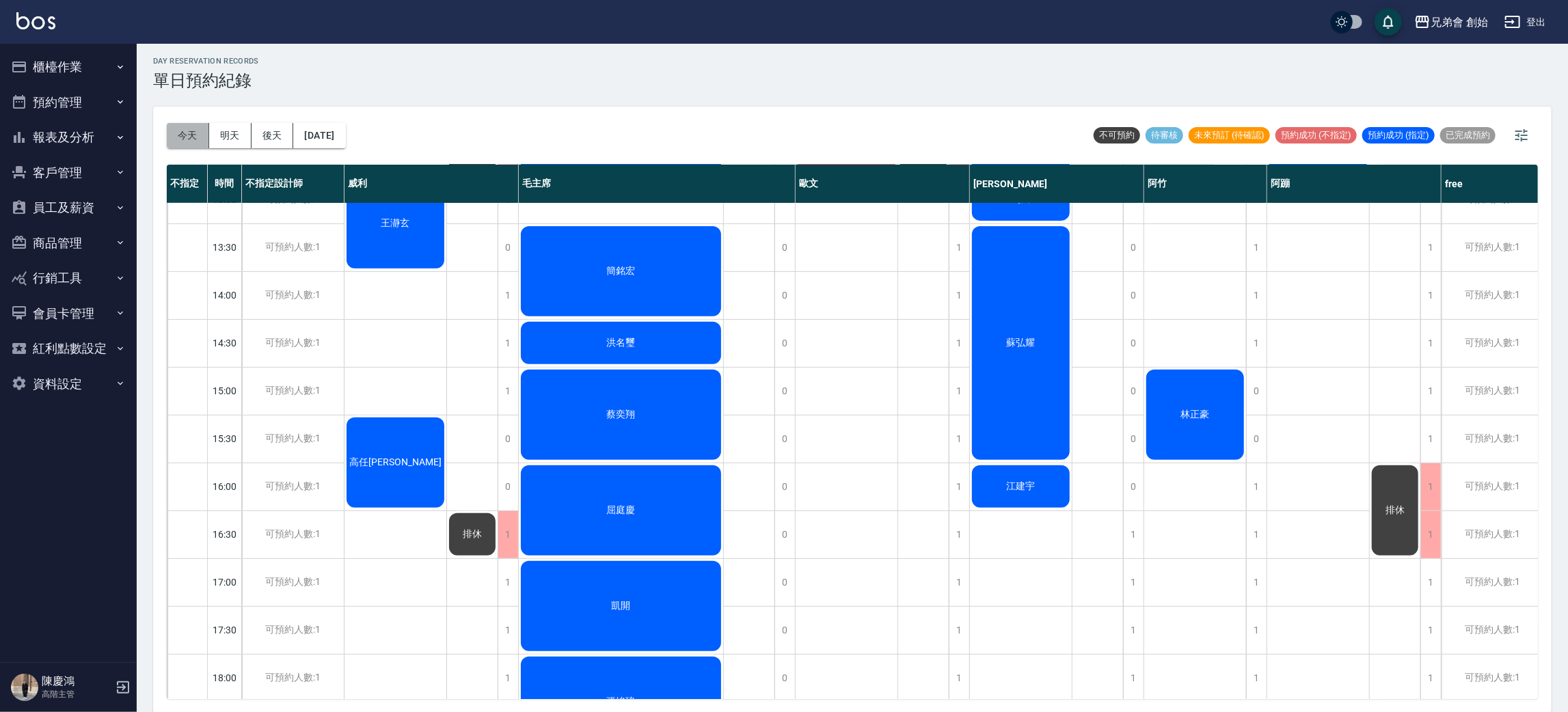
click at [204, 127] on button "今天" at bounding box center [188, 135] width 42 height 25
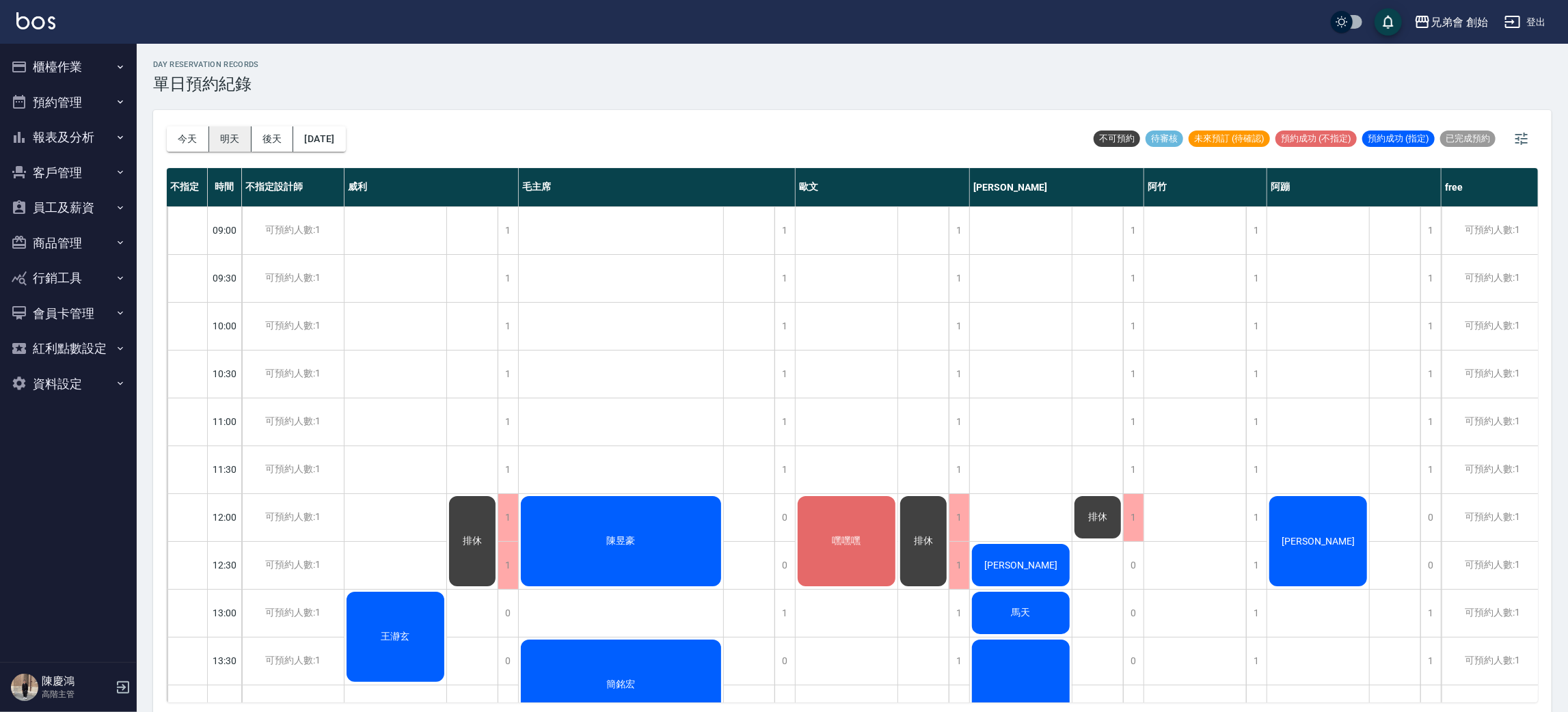
click at [219, 134] on button "明天" at bounding box center [230, 139] width 42 height 25
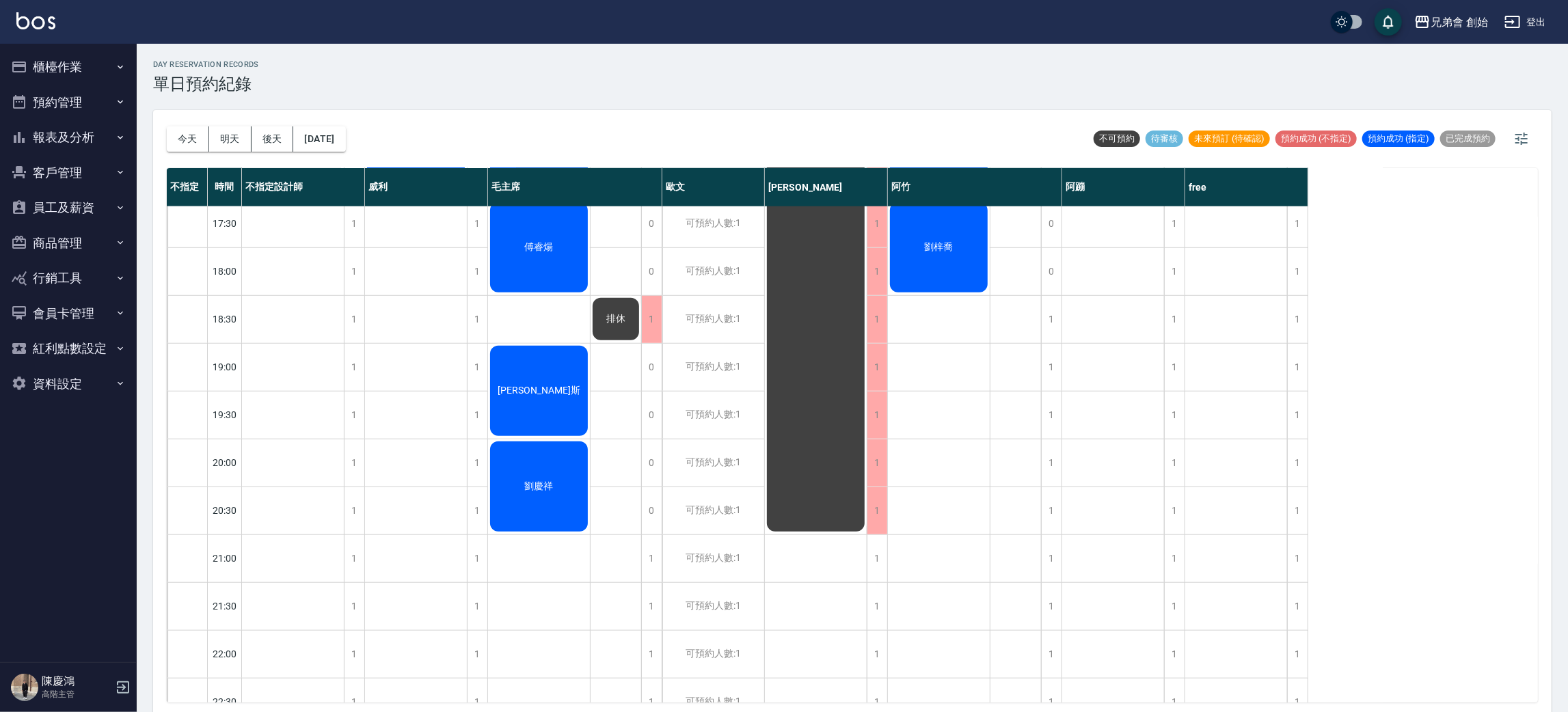
scroll to position [306, 0]
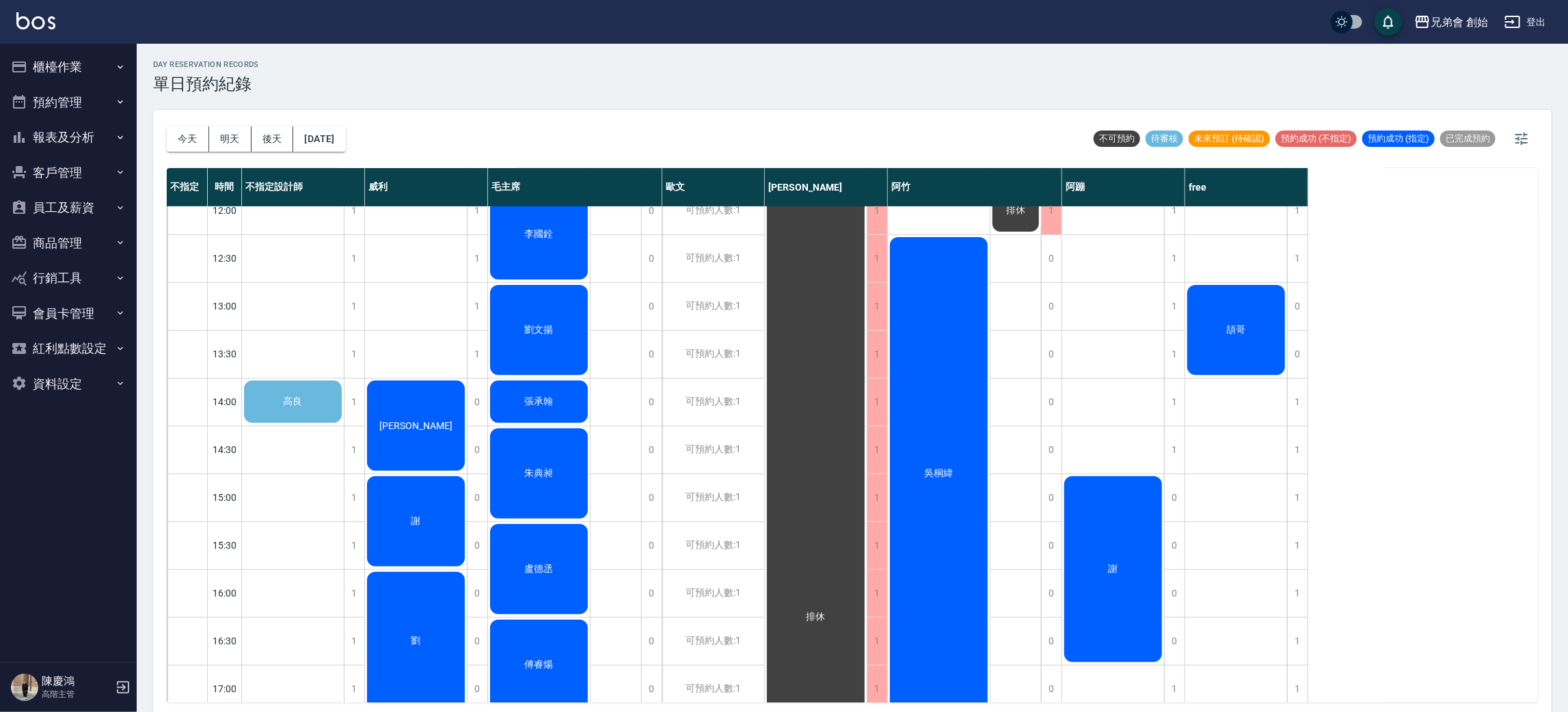
click at [300, 392] on div "高良" at bounding box center [293, 402] width 102 height 46
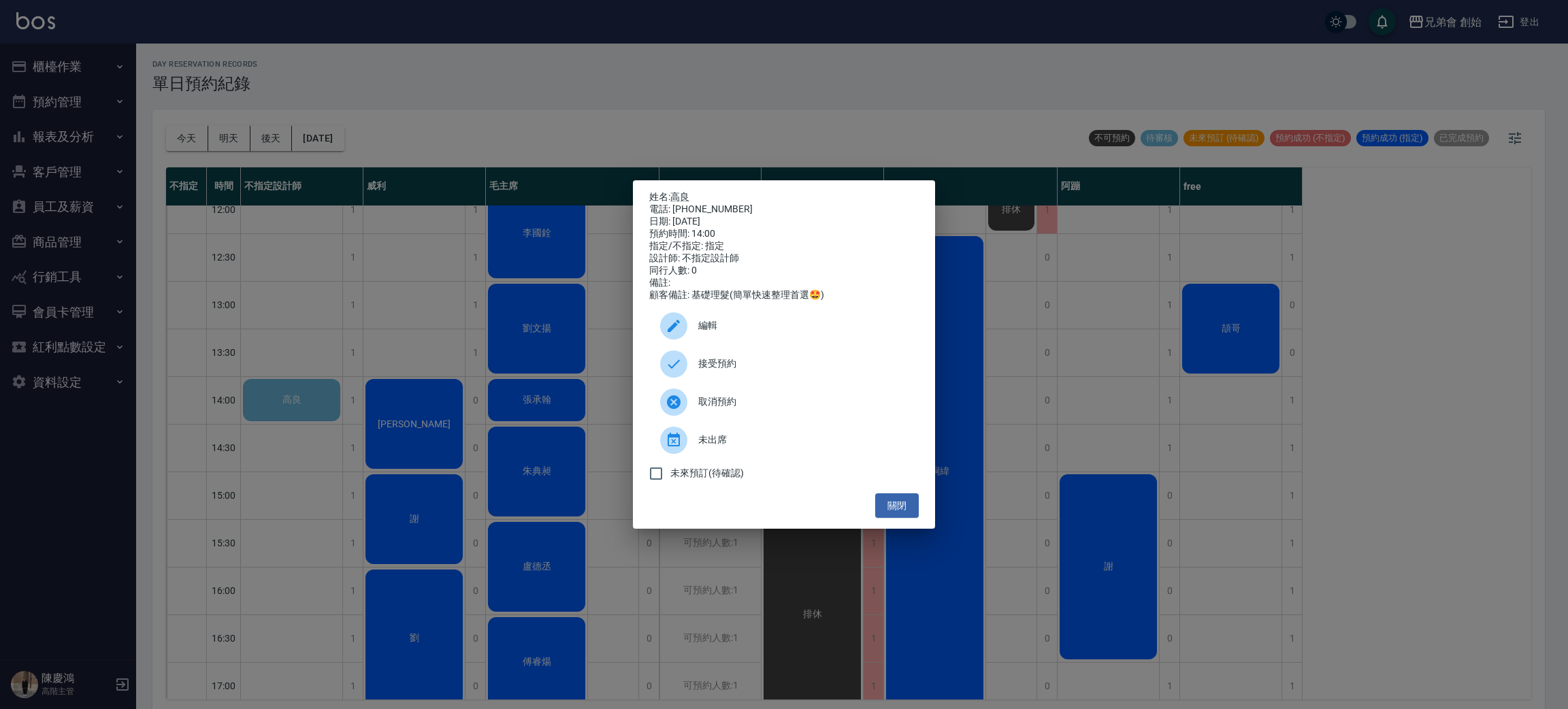
click at [744, 333] on span "編輯" at bounding box center [803, 326] width 210 height 14
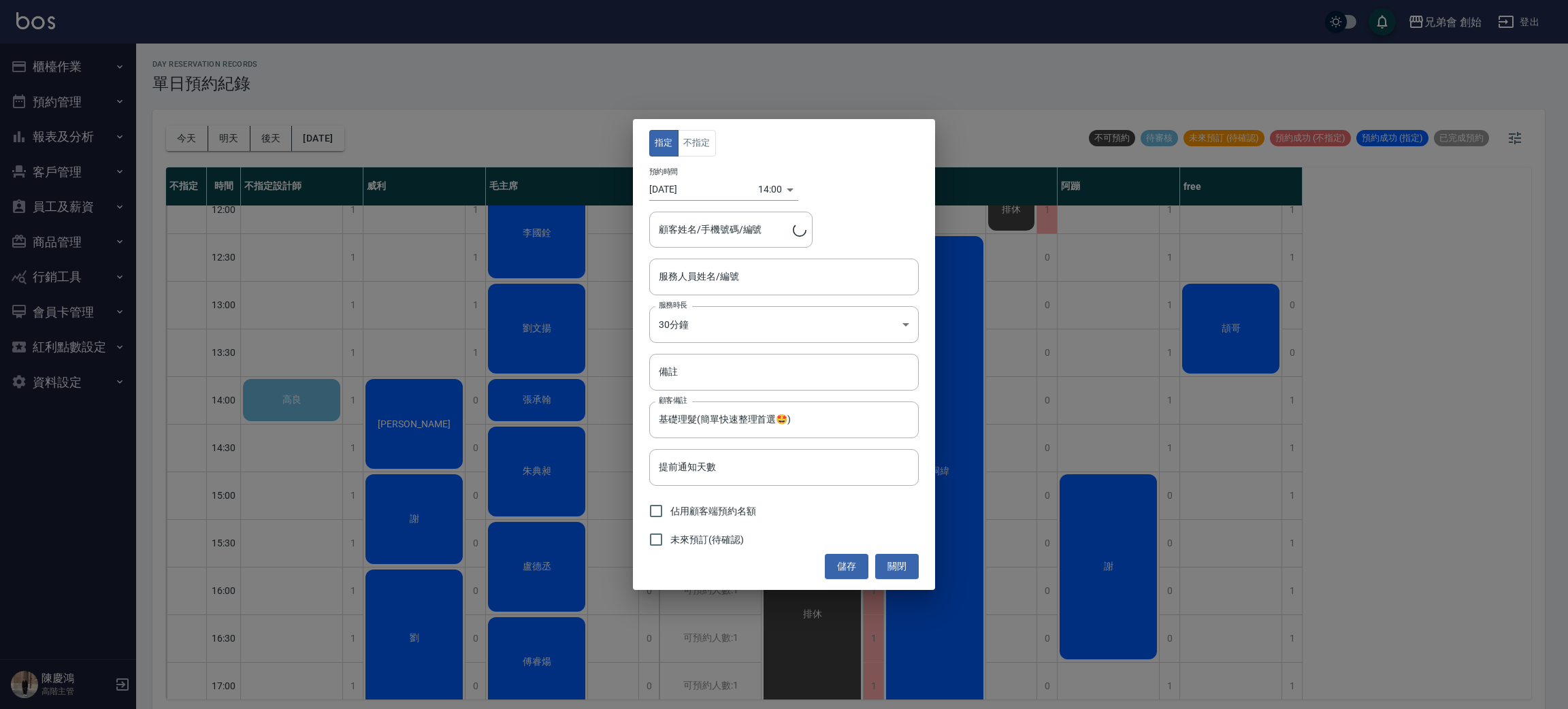
type input "高良/0925305101/"
click at [688, 142] on button "不指定" at bounding box center [697, 143] width 38 height 27
click at [744, 285] on input "不指定設計師(無代號)" at bounding box center [773, 276] width 237 height 23
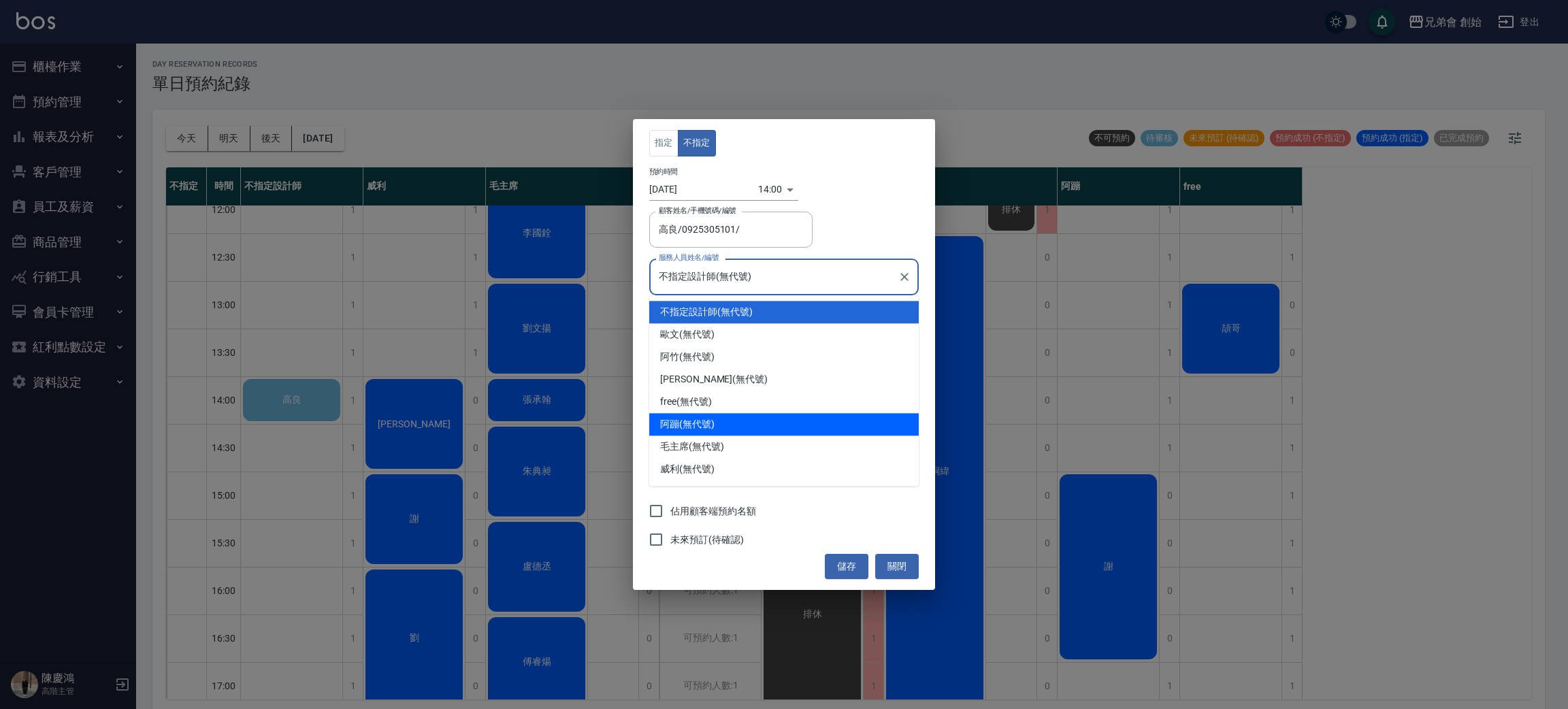
click at [716, 416] on div "阿蹦 (無代號)" at bounding box center [784, 424] width 269 height 23
type input "阿蹦(無代號)"
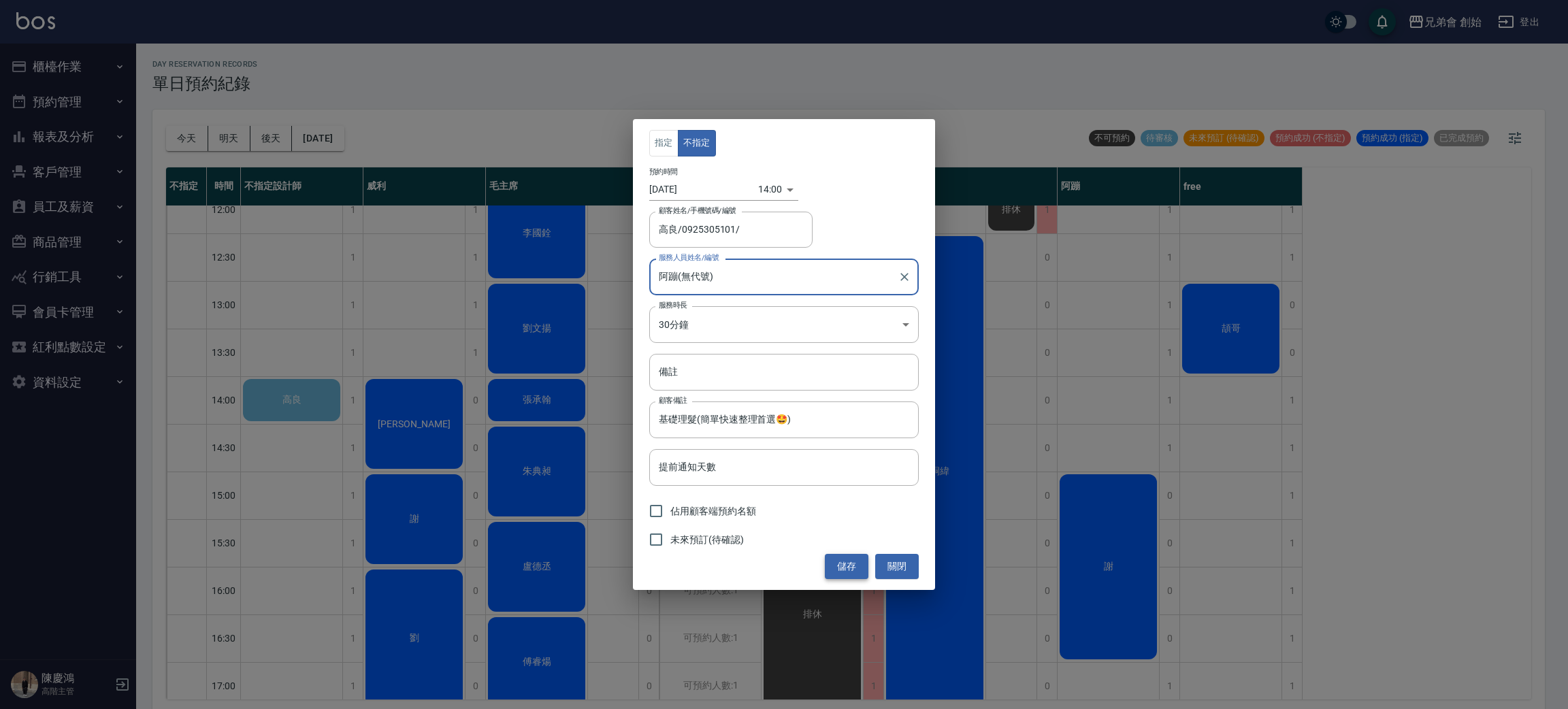
click at [846, 555] on button "儲存" at bounding box center [847, 567] width 44 height 25
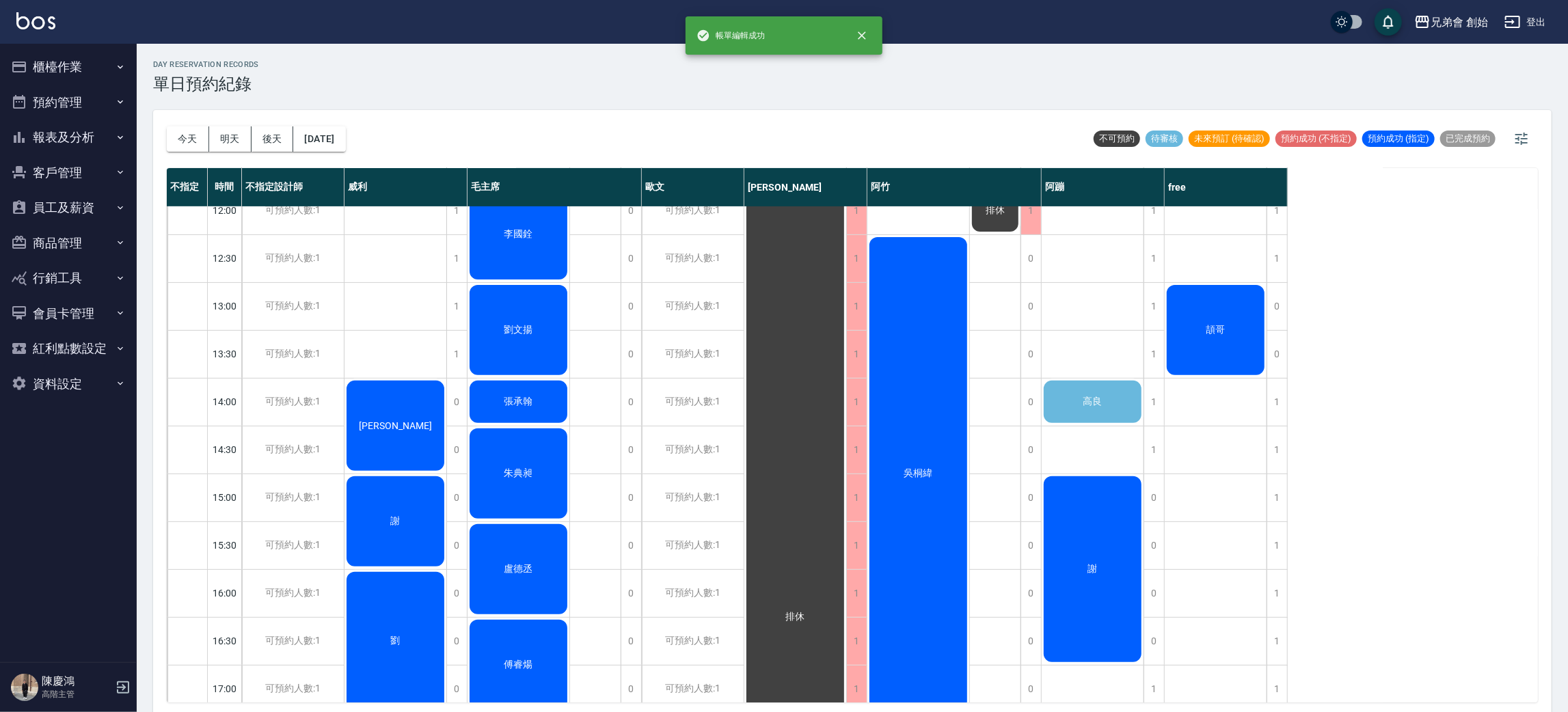
click at [1069, 389] on div "高良" at bounding box center [1093, 402] width 102 height 46
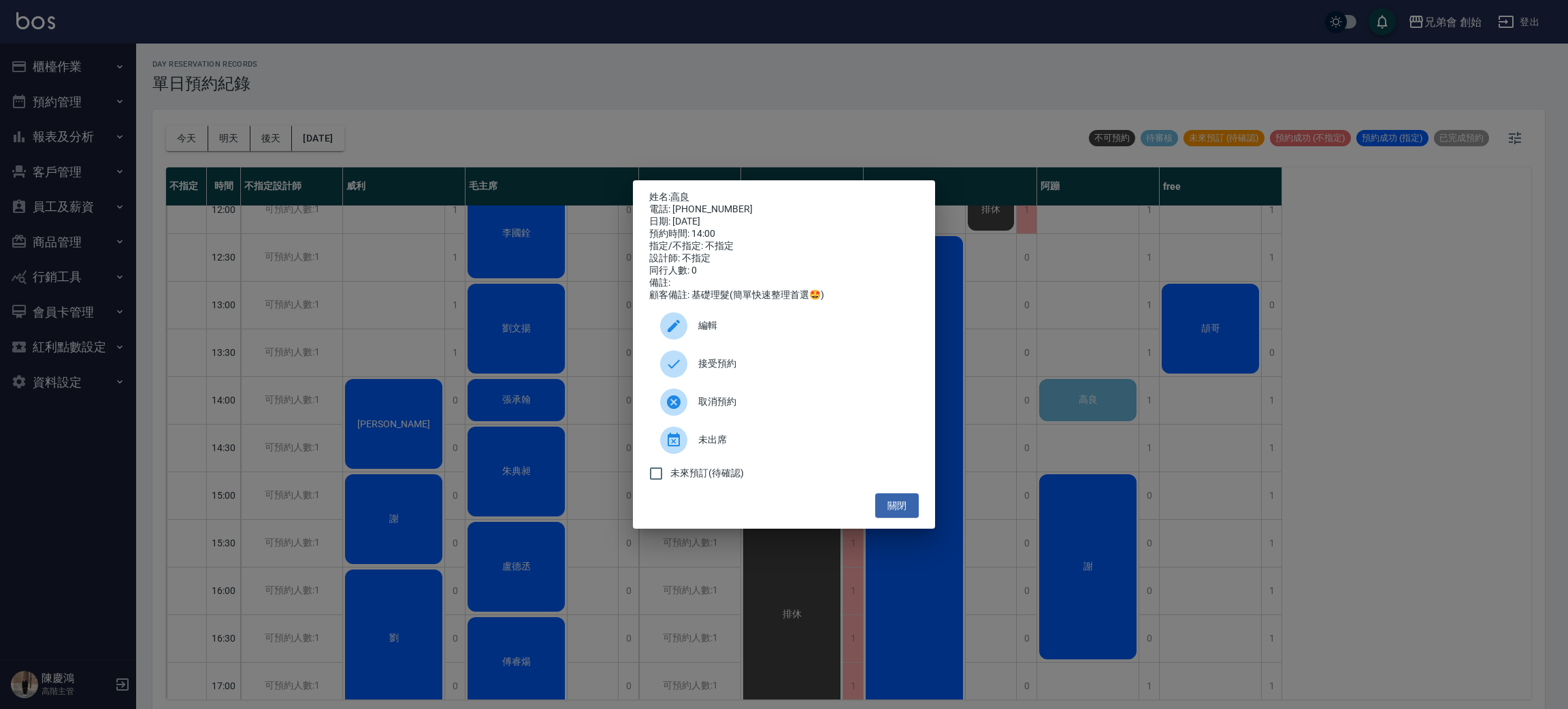
click at [721, 370] on span "接受預約" at bounding box center [803, 364] width 210 height 14
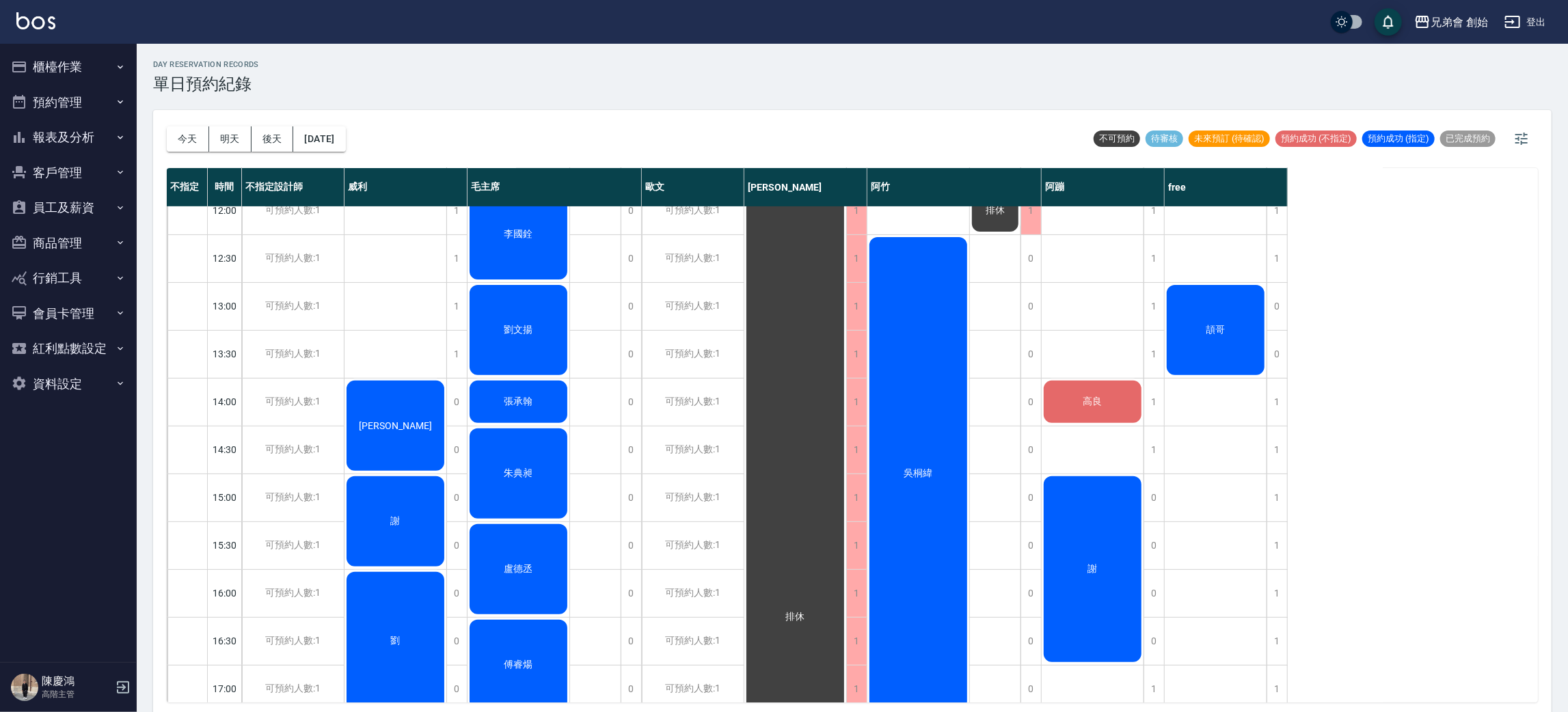
scroll to position [614, 0]
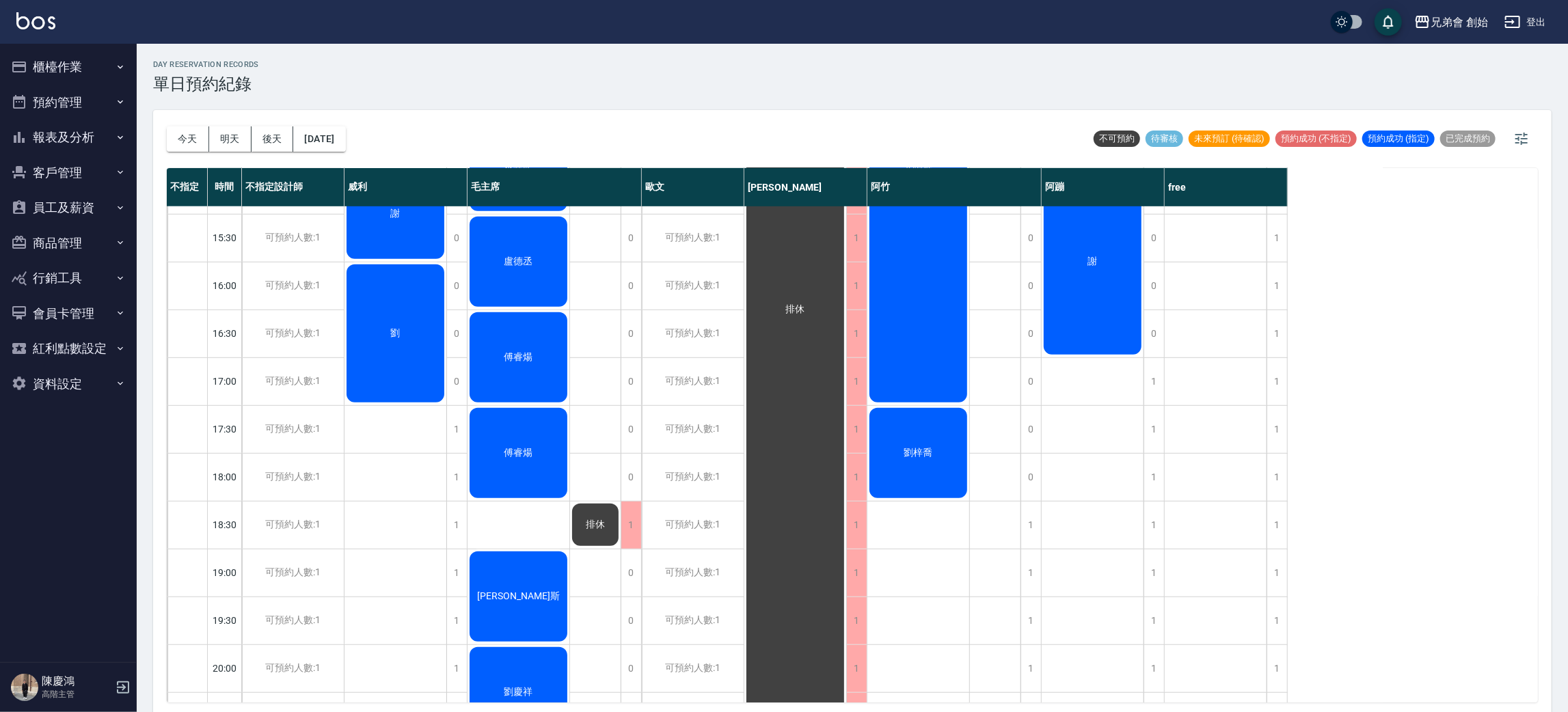
click at [376, 335] on div "劉" at bounding box center [396, 333] width 102 height 142
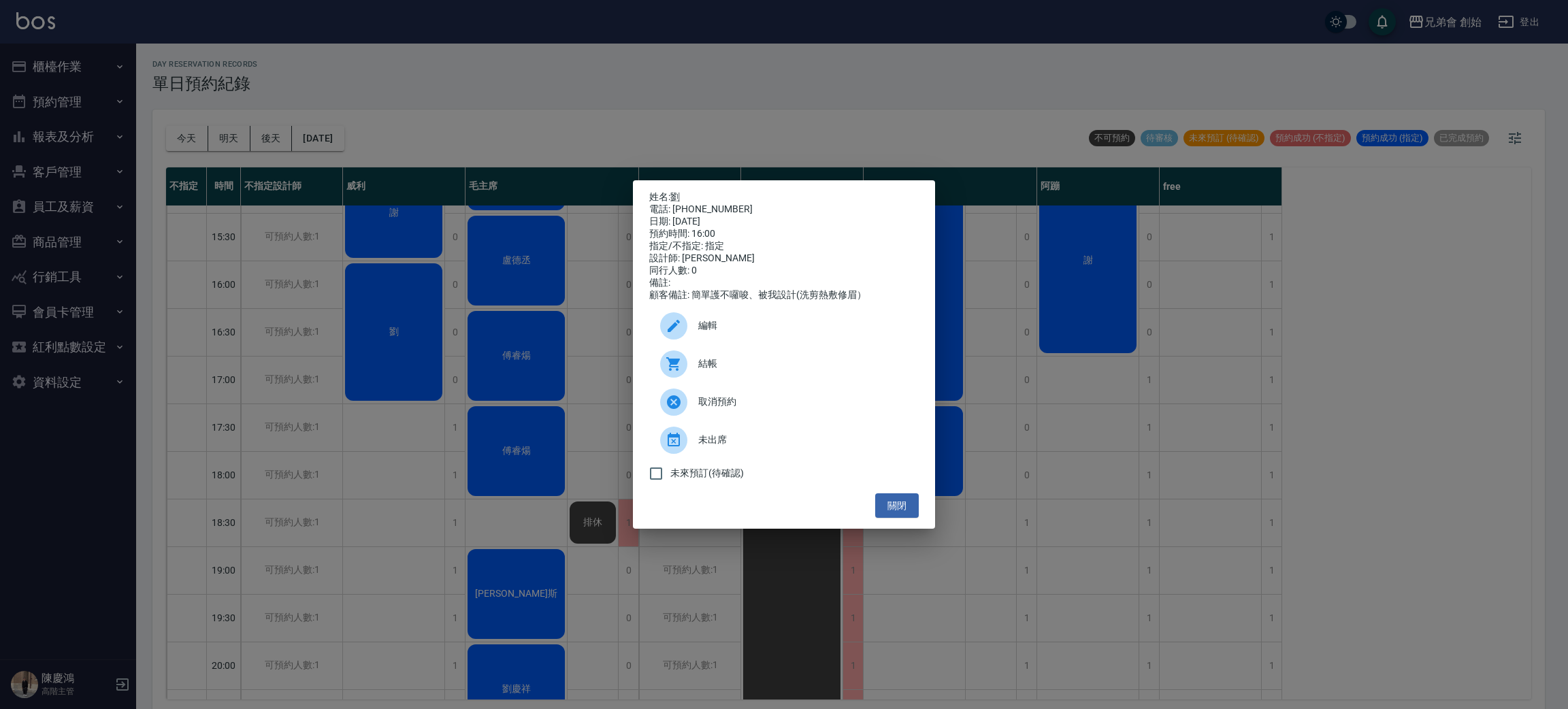
click at [374, 333] on div "姓名: 劉 電話: 0939323826 日期: 2025/09/06 預約時間: 16:00 指定/不指定: 指定 設計師: 威利 同行人數: 0 備註: …" at bounding box center [784, 354] width 1568 height 709
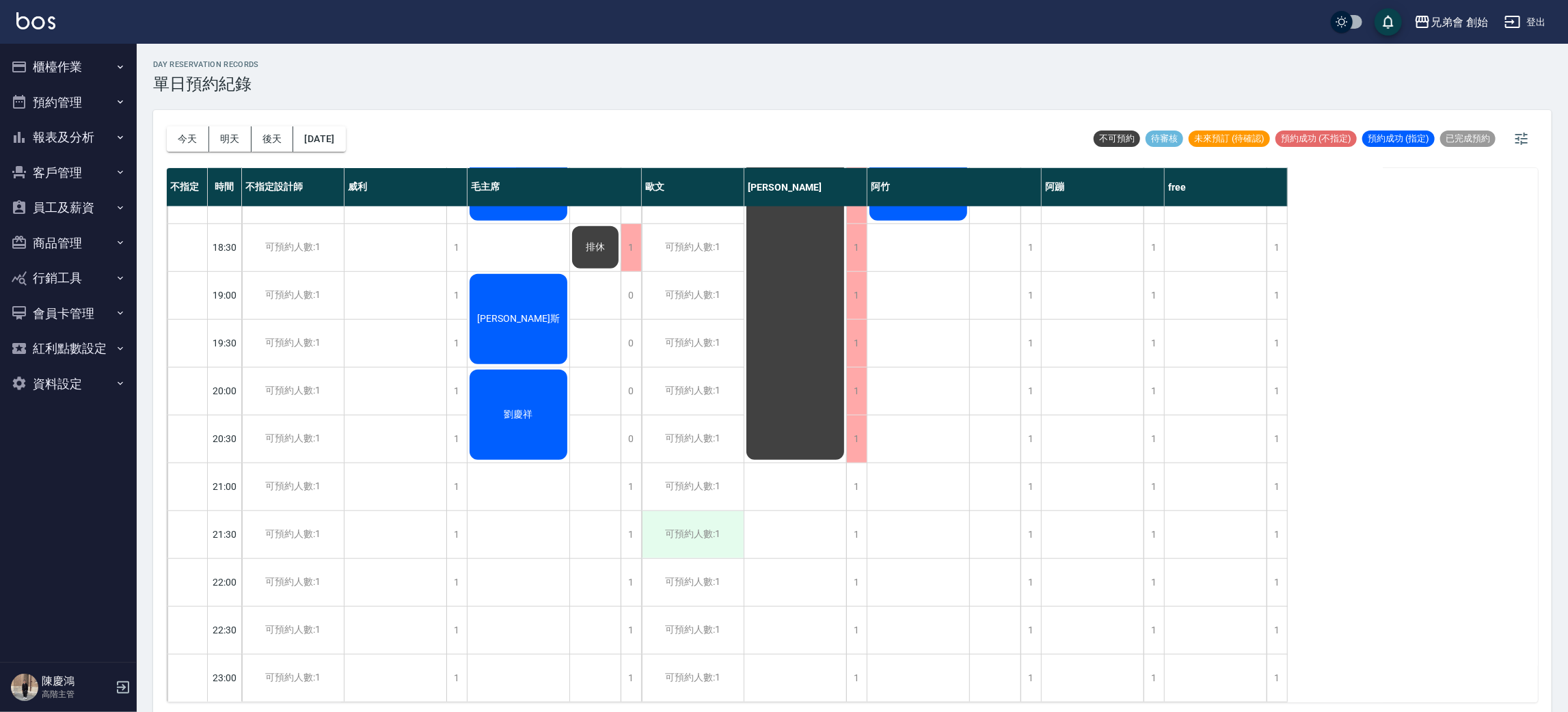
scroll to position [292, 0]
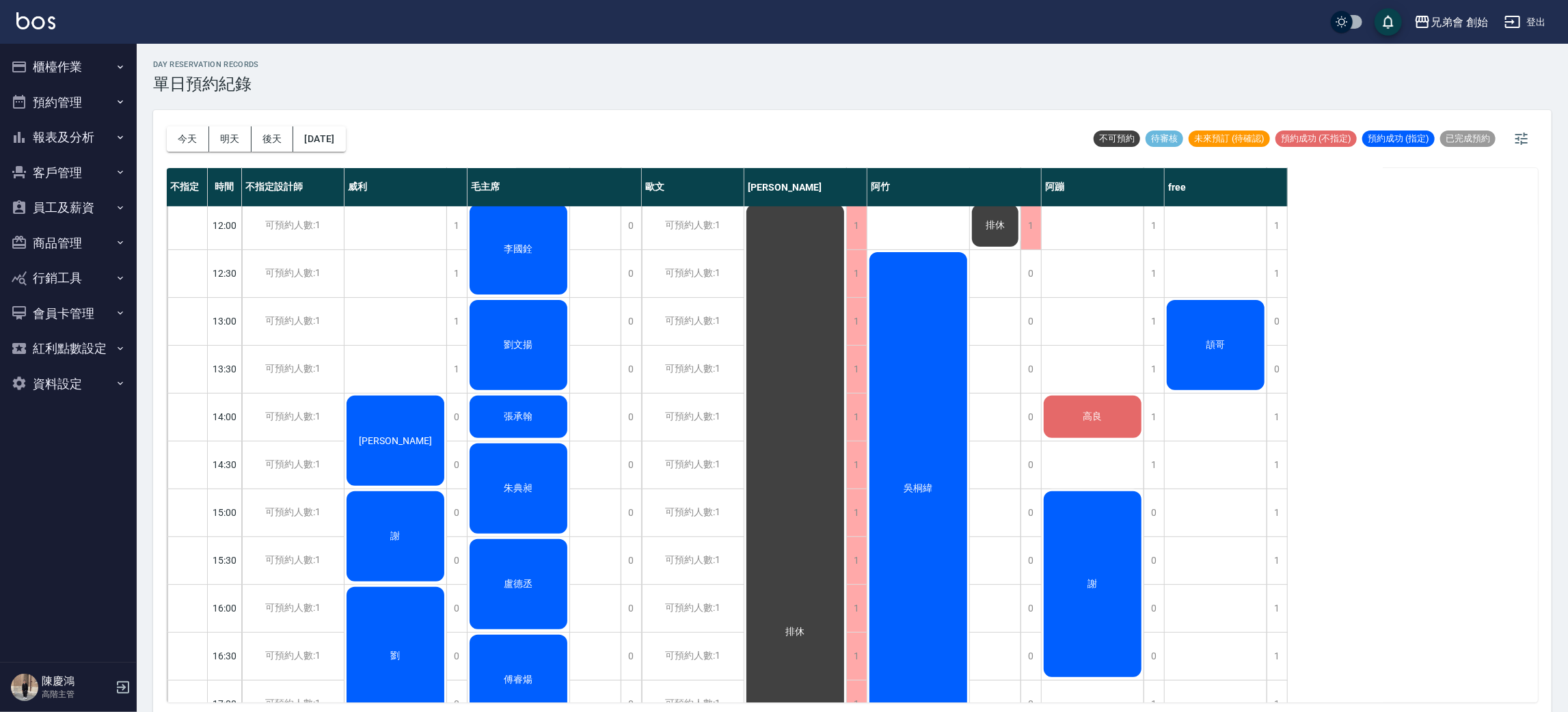
click at [916, 428] on div "吳桐緯" at bounding box center [918, 488] width 102 height 477
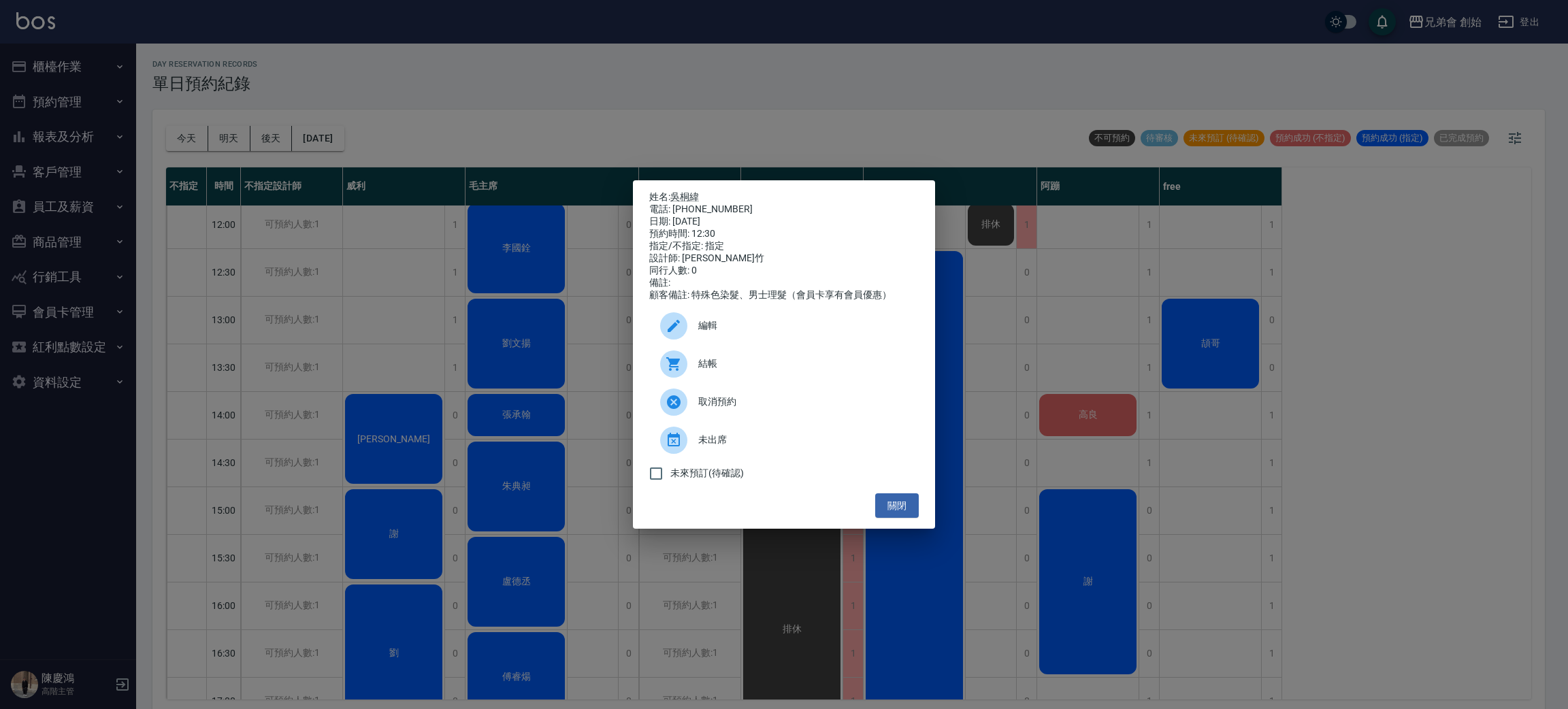
click at [1361, 396] on div "姓名: 吳桐緯 電話: 0983515389 日期: 2025/09/06 預約時間: 12:30 指定/不指定: 指定 設計師: 阿竹 同行人數: 0 備註…" at bounding box center [784, 354] width 1568 height 709
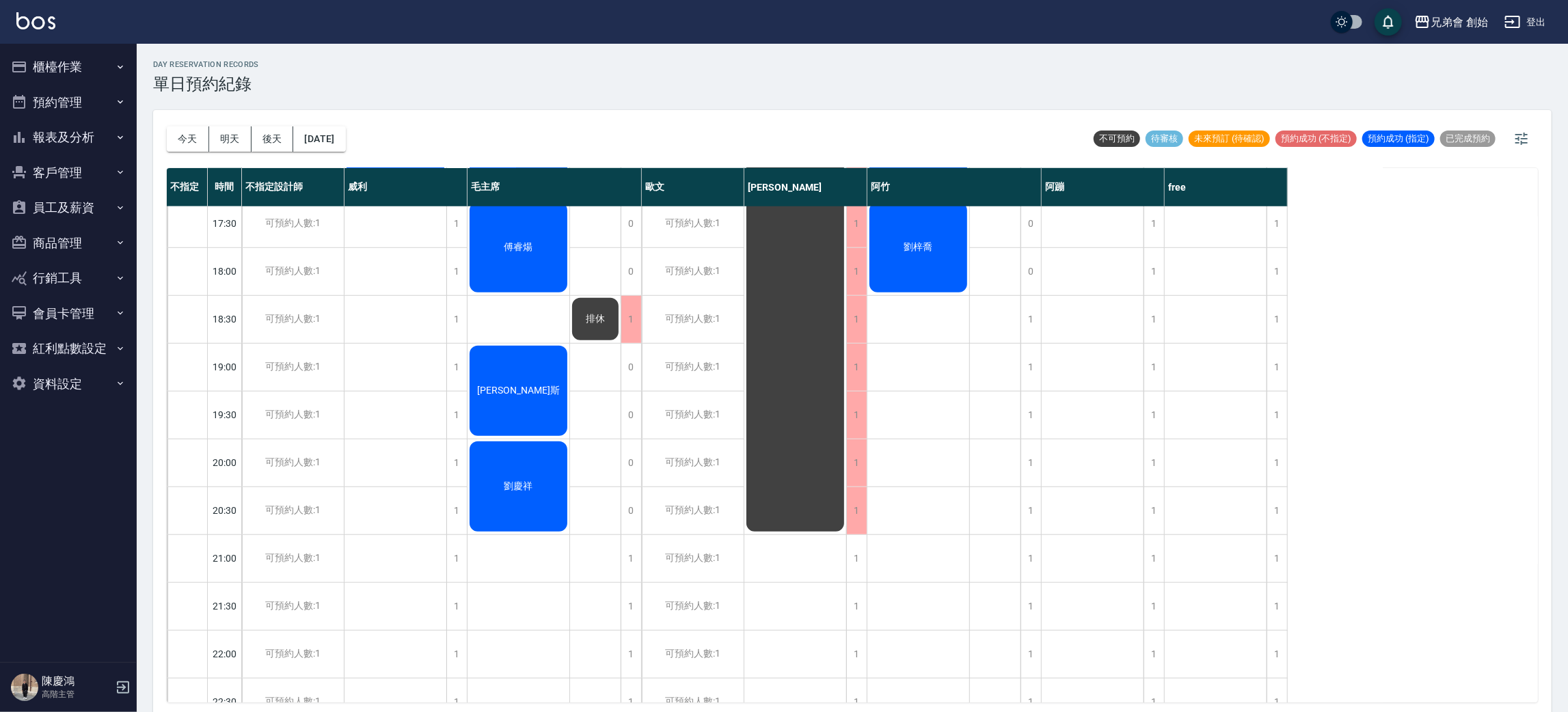
scroll to position [410, 0]
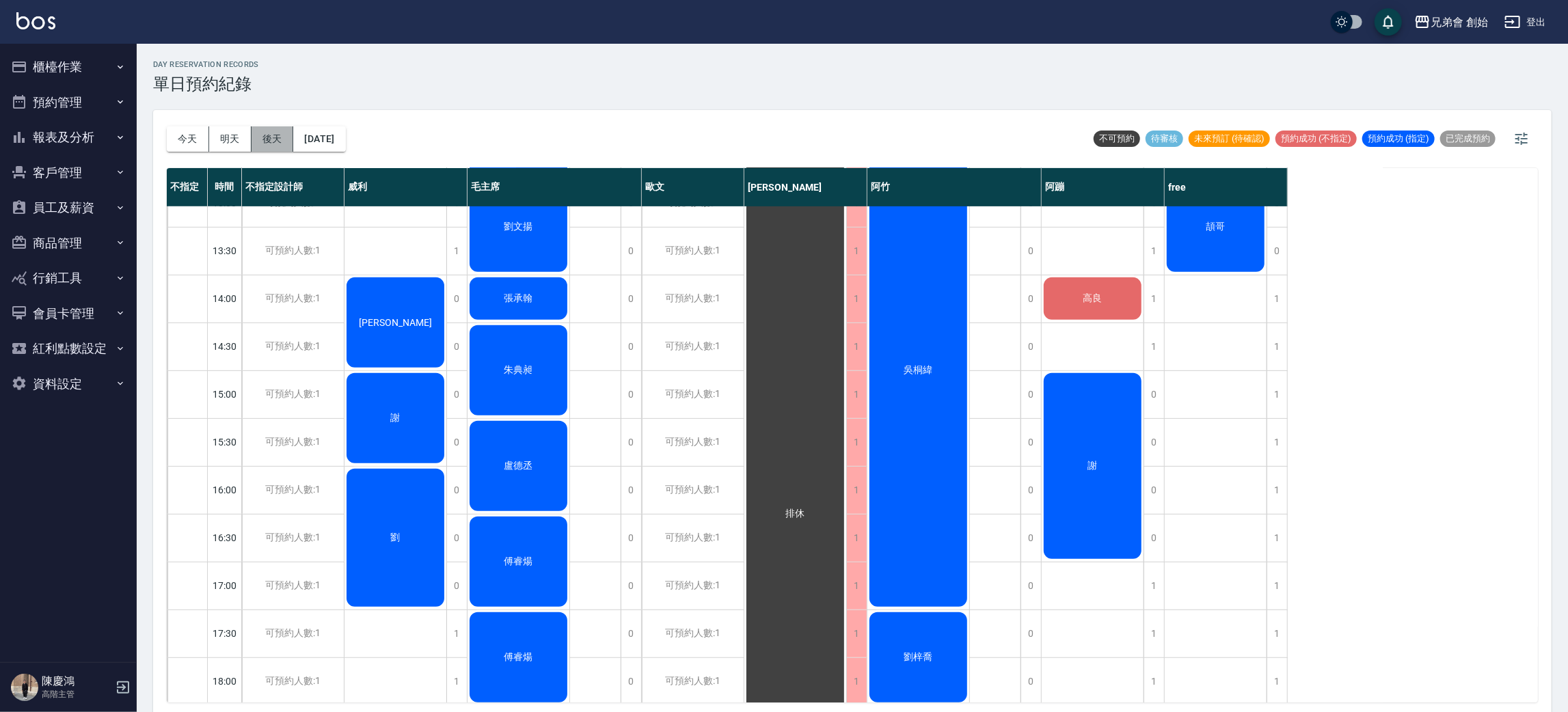
click at [275, 144] on button "後天" at bounding box center [273, 139] width 42 height 25
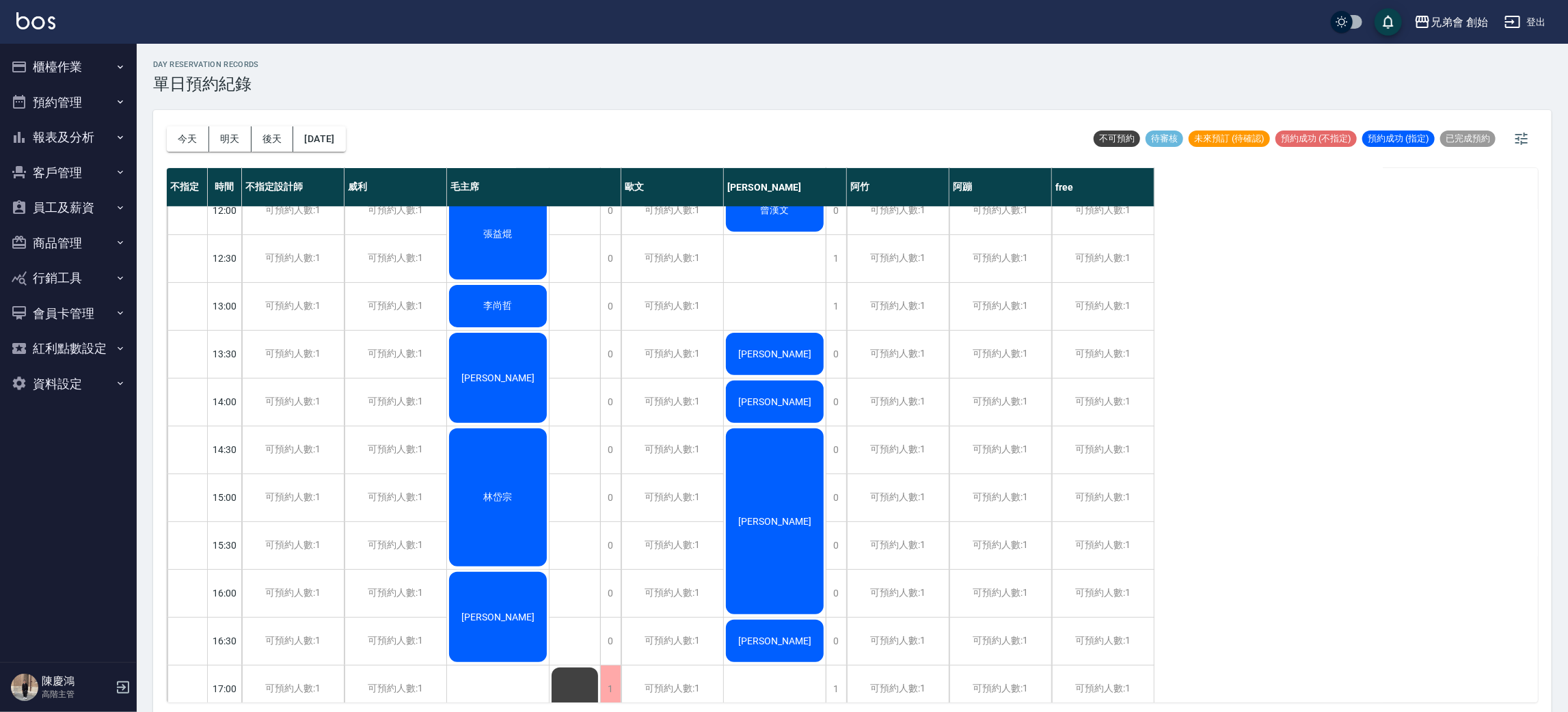
scroll to position [718, 0]
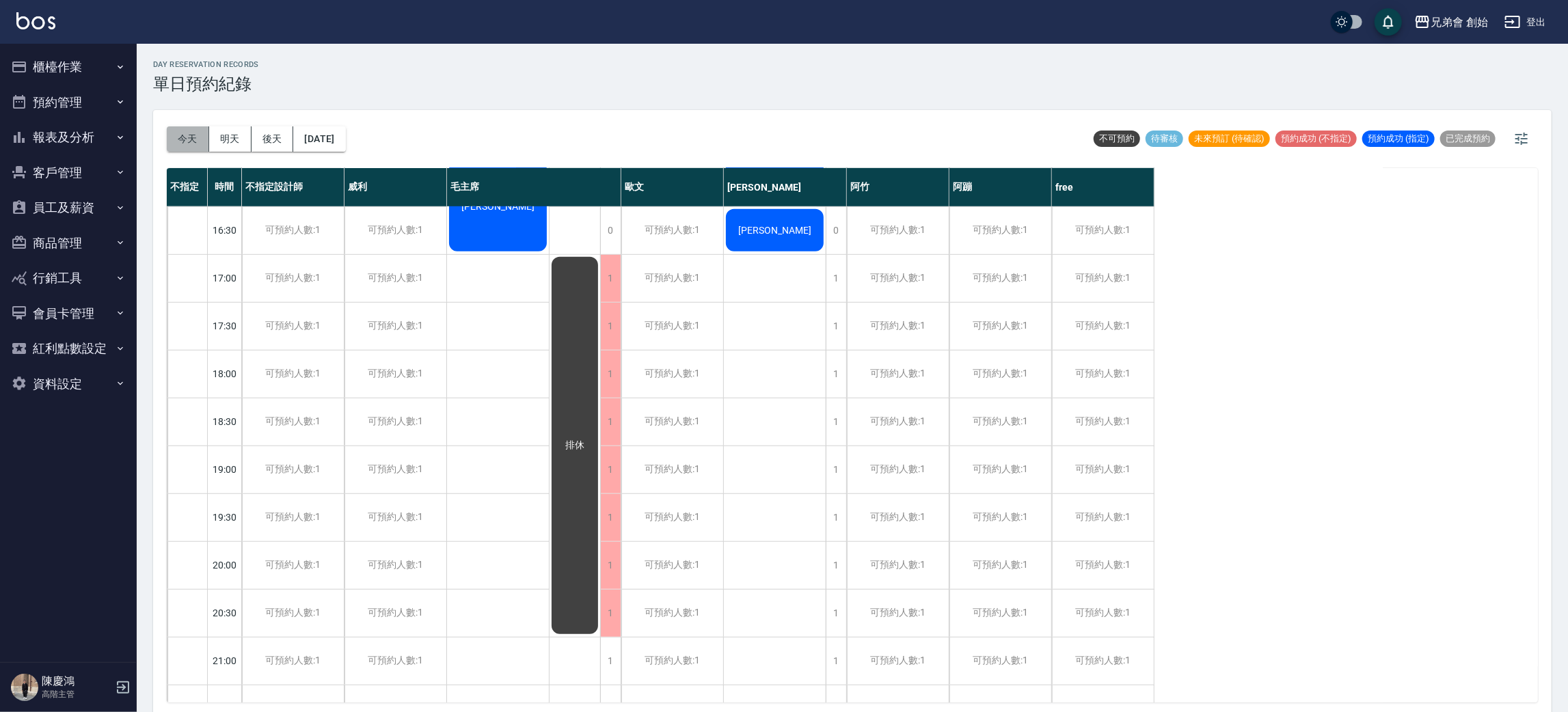
click at [190, 145] on button "今天" at bounding box center [188, 139] width 42 height 25
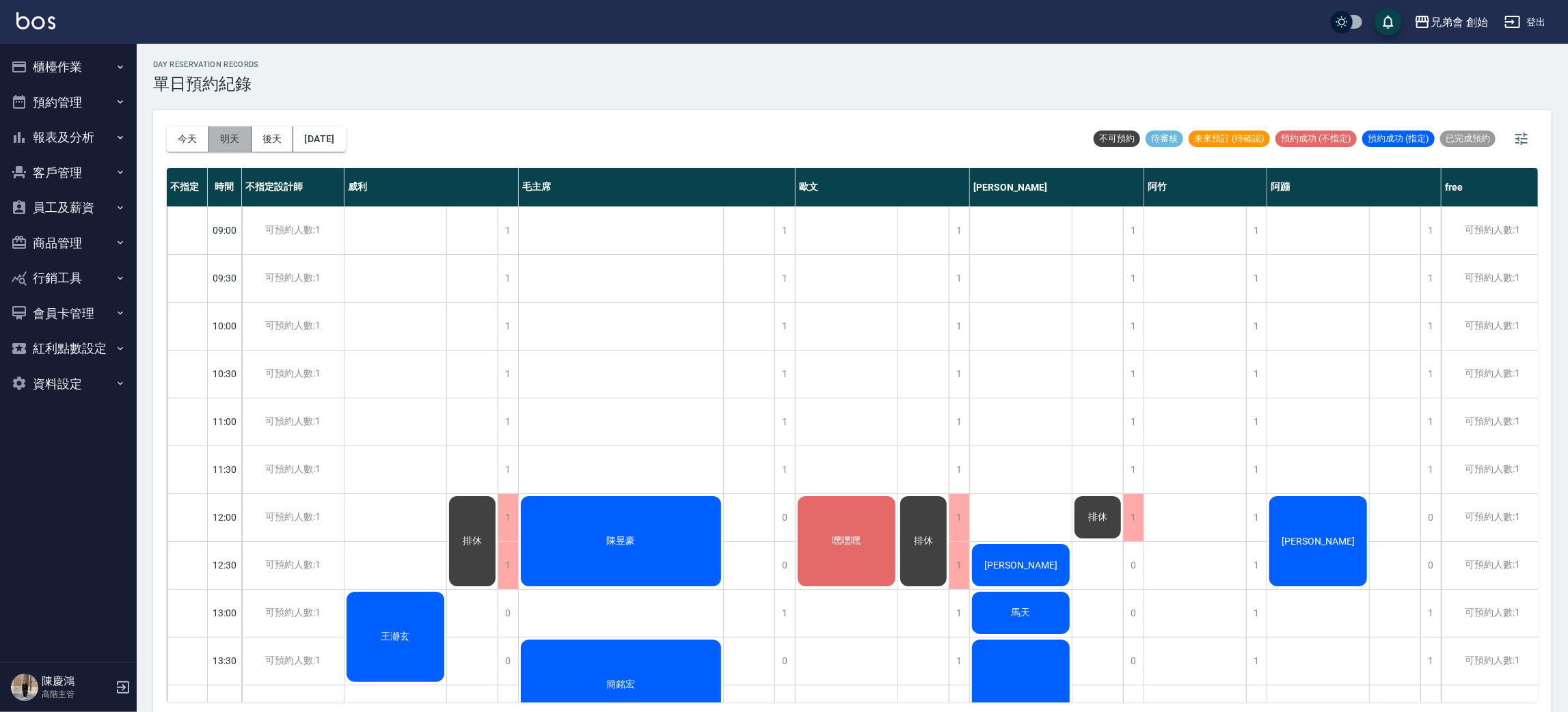
click at [223, 143] on button "明天" at bounding box center [230, 139] width 42 height 25
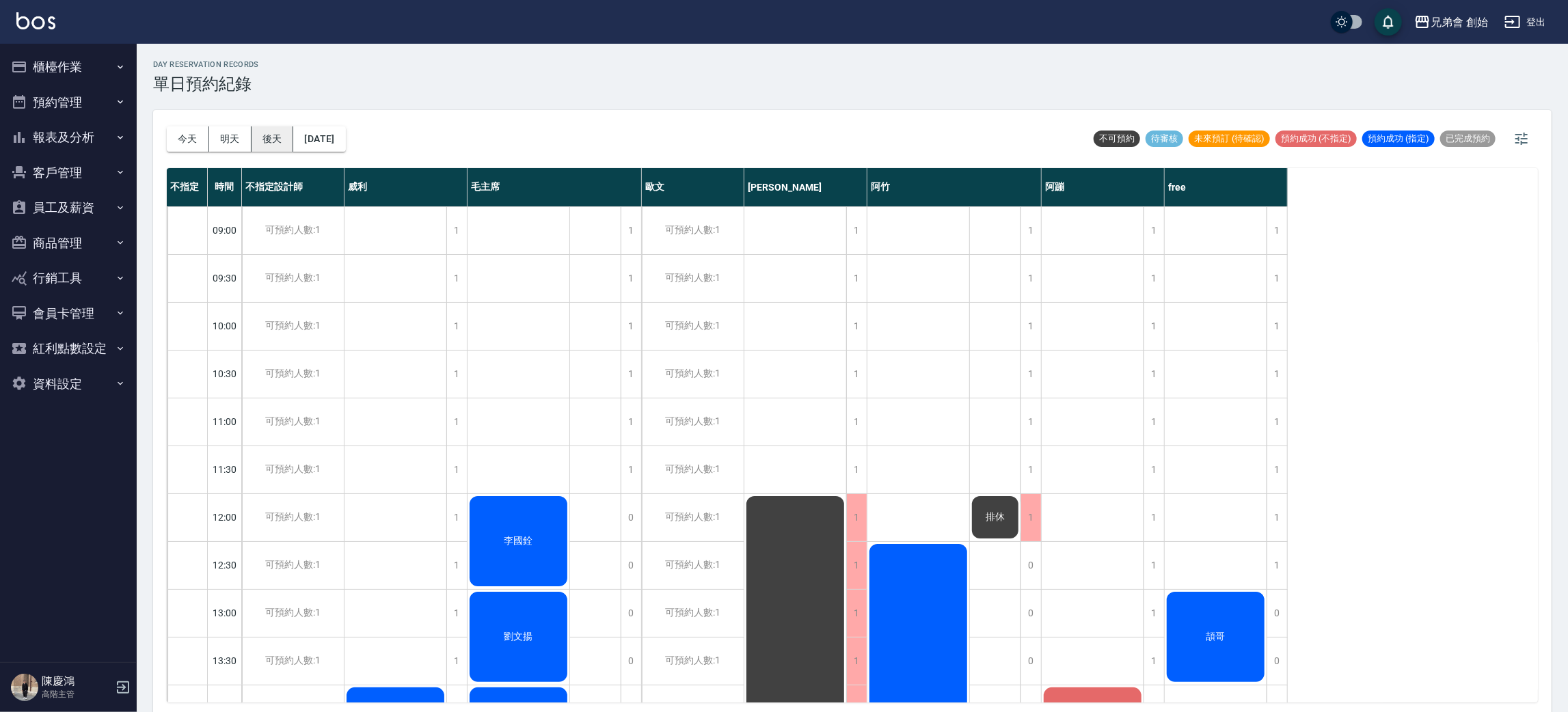
click at [264, 134] on button "後天" at bounding box center [273, 139] width 42 height 25
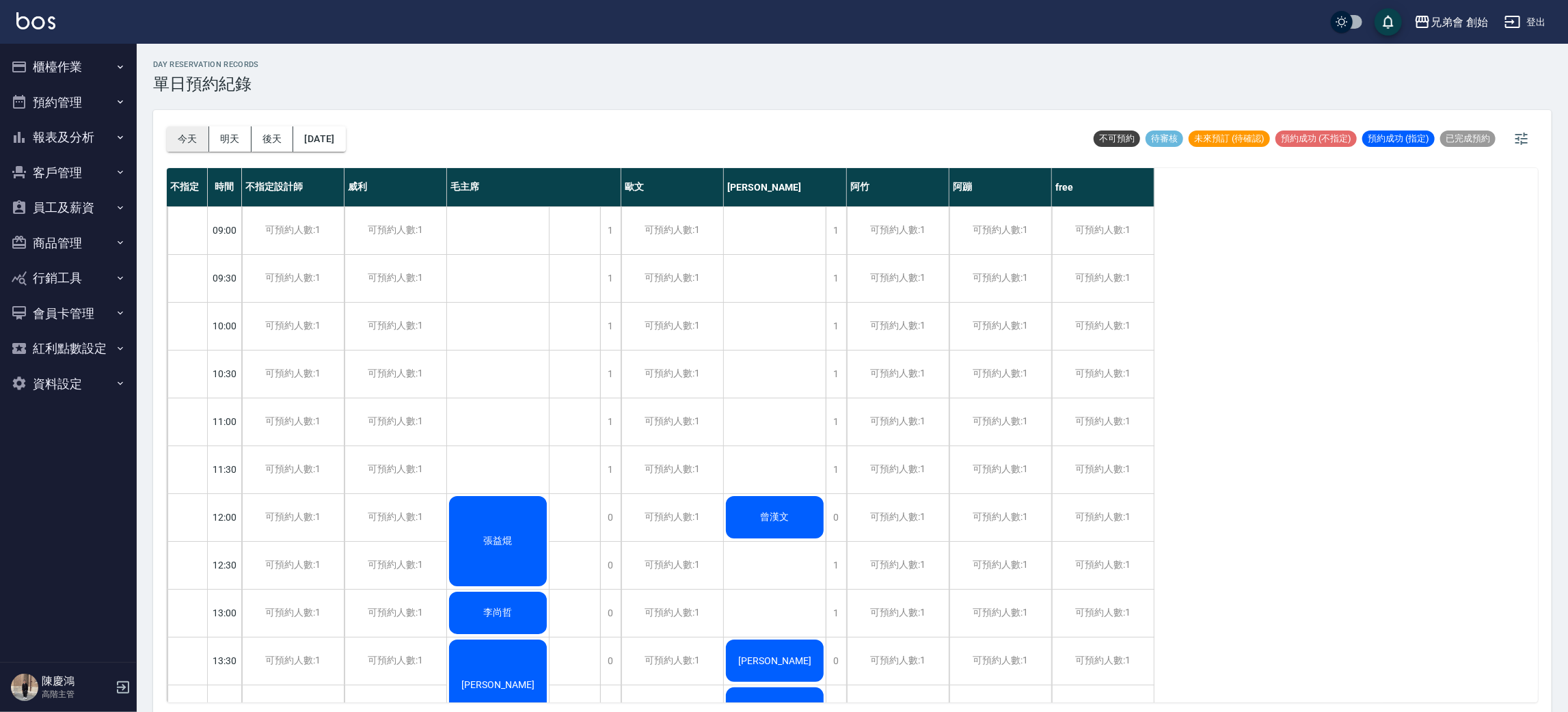
click at [196, 145] on button "今天" at bounding box center [188, 139] width 42 height 25
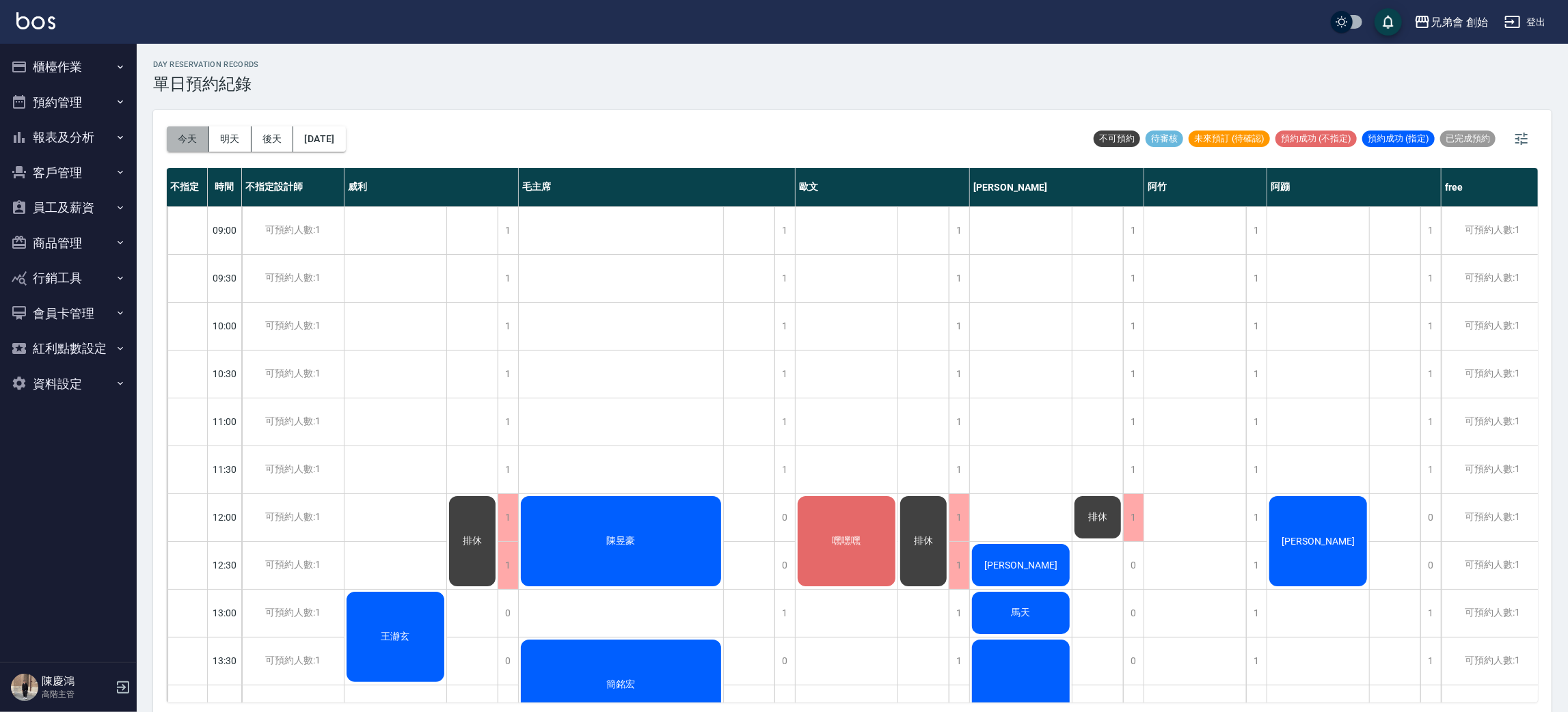
click at [201, 145] on button "今天" at bounding box center [188, 139] width 42 height 25
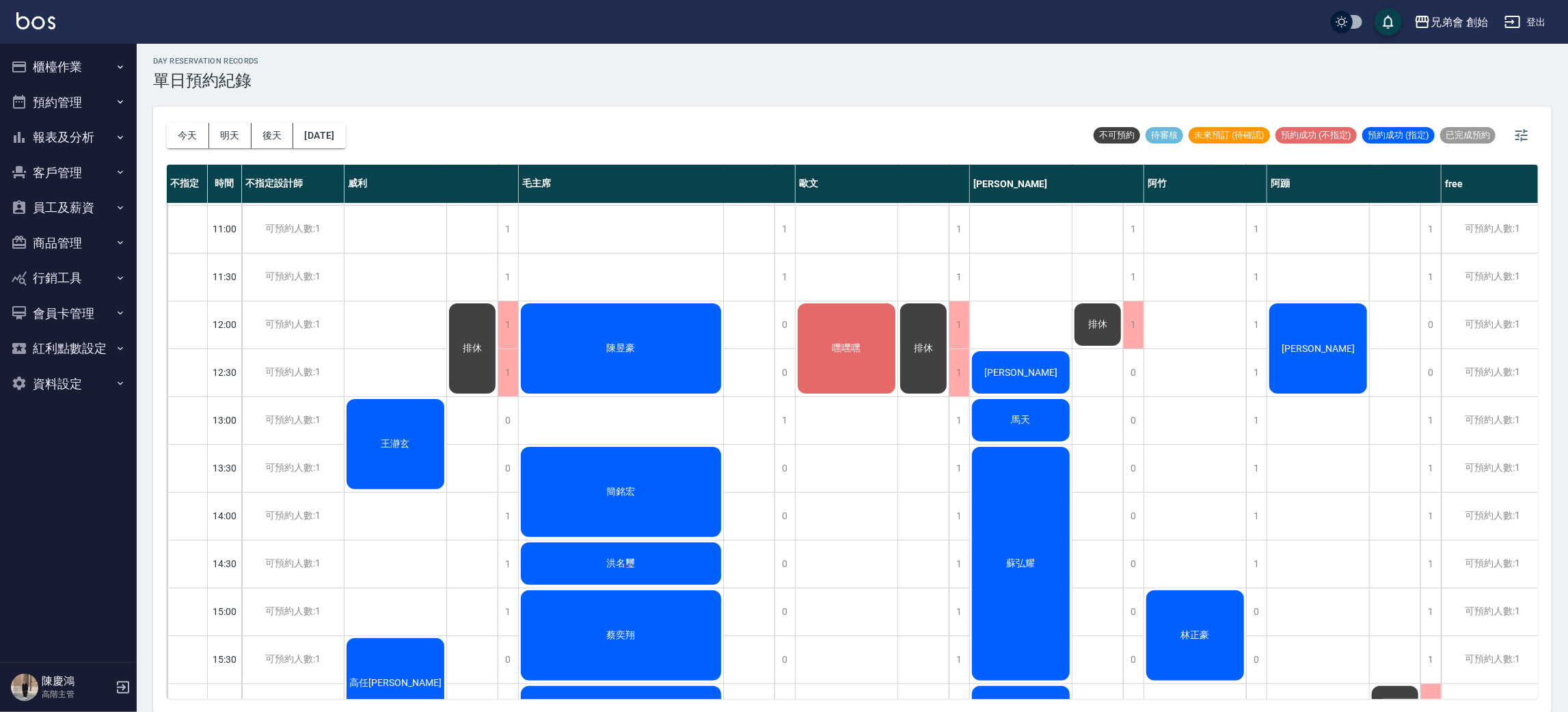
scroll to position [86, 0]
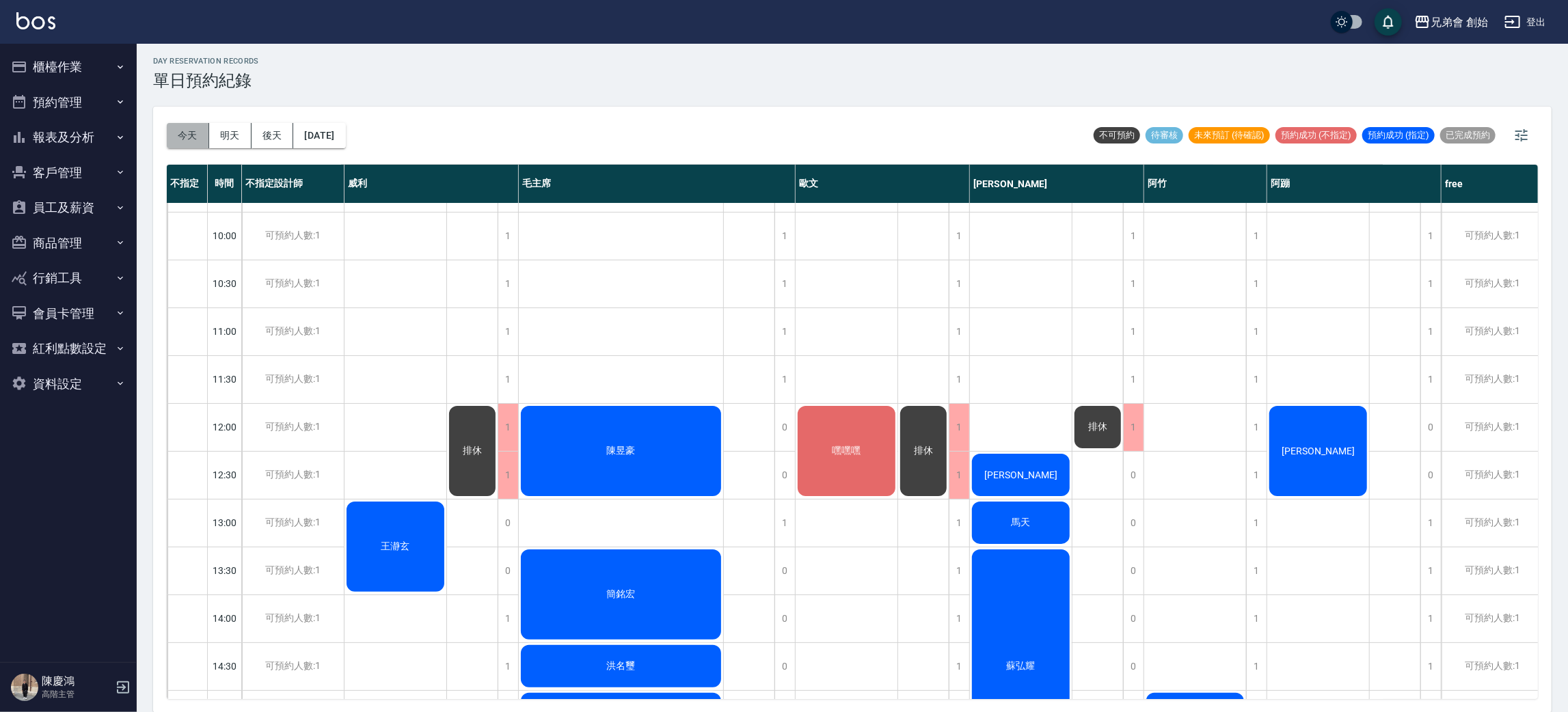
click at [198, 127] on button "今天" at bounding box center [188, 135] width 42 height 25
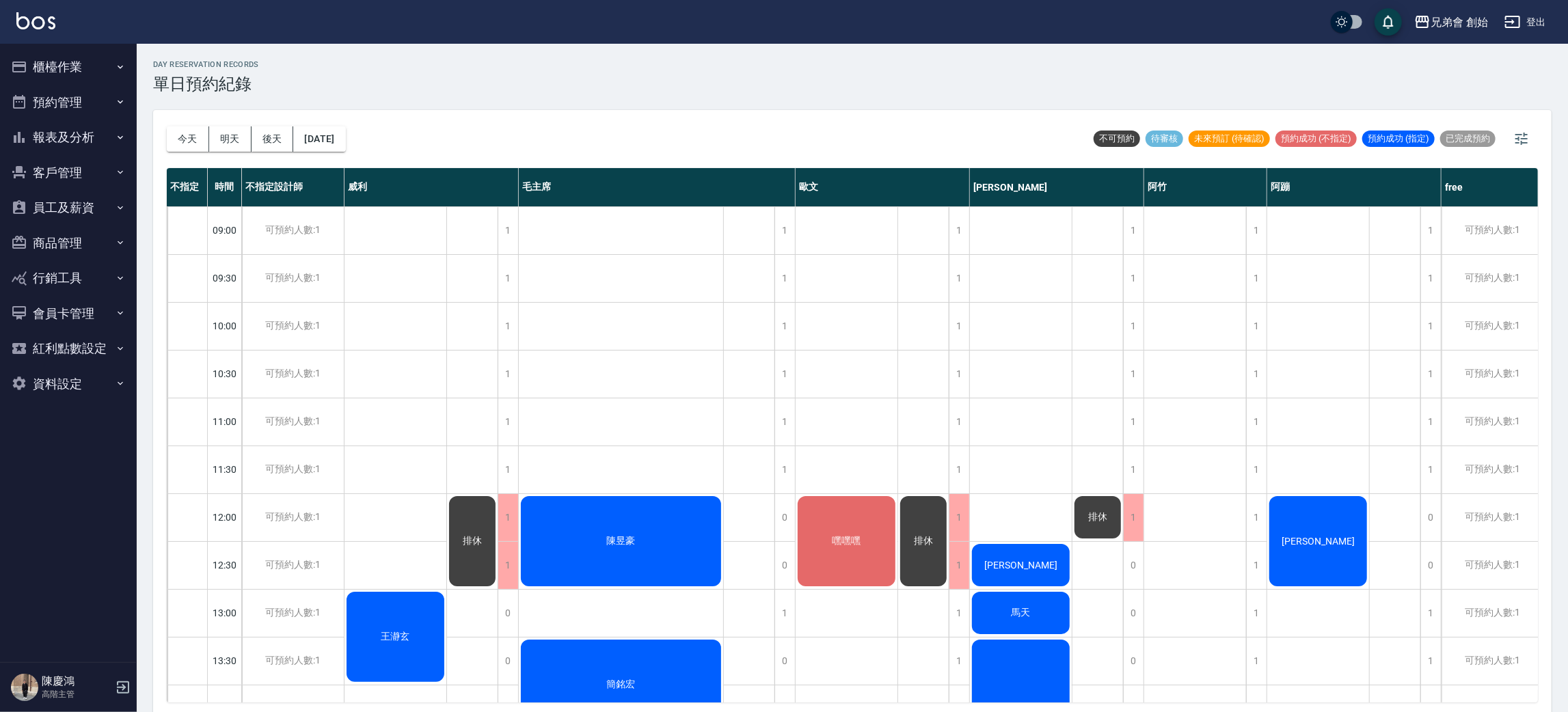
scroll to position [614, 0]
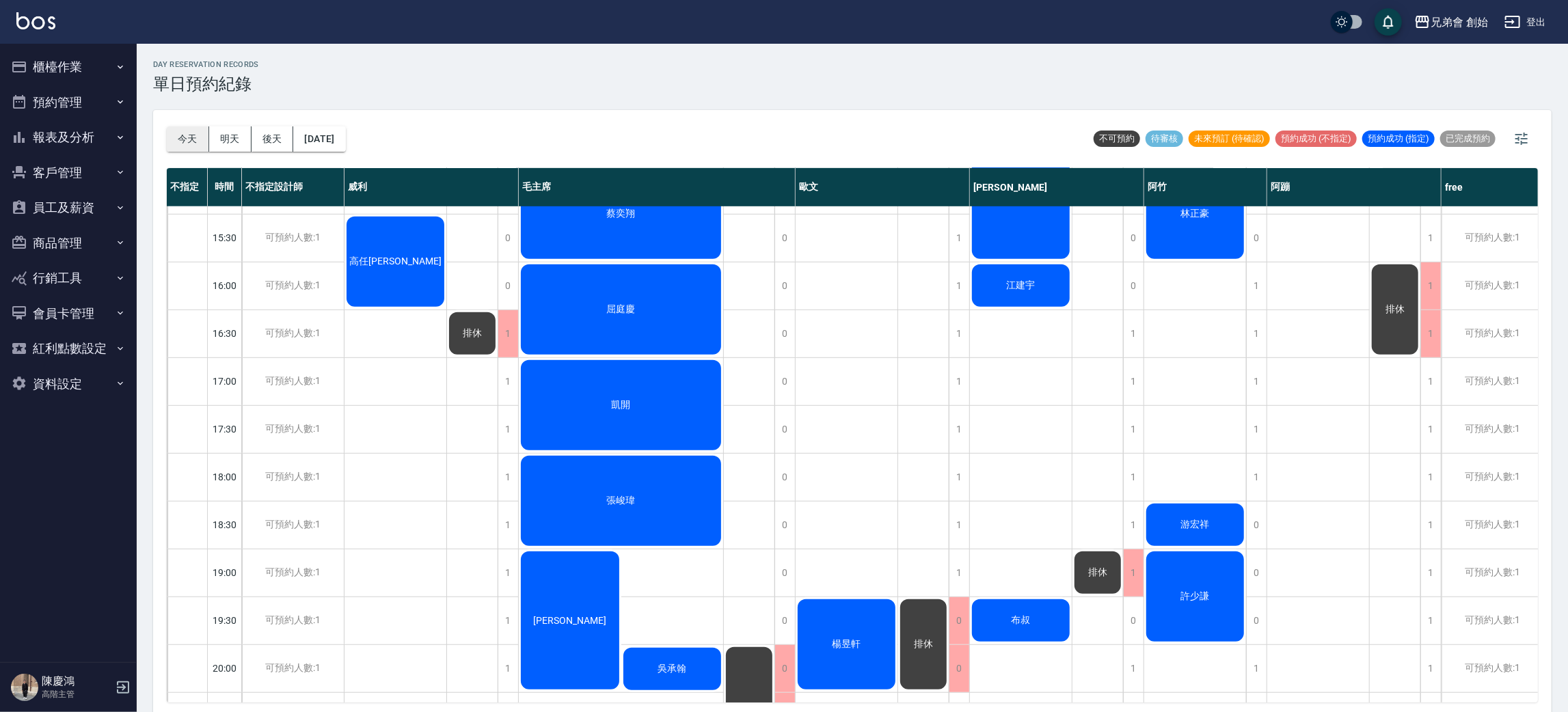
click at [196, 134] on button "今天" at bounding box center [188, 139] width 42 height 25
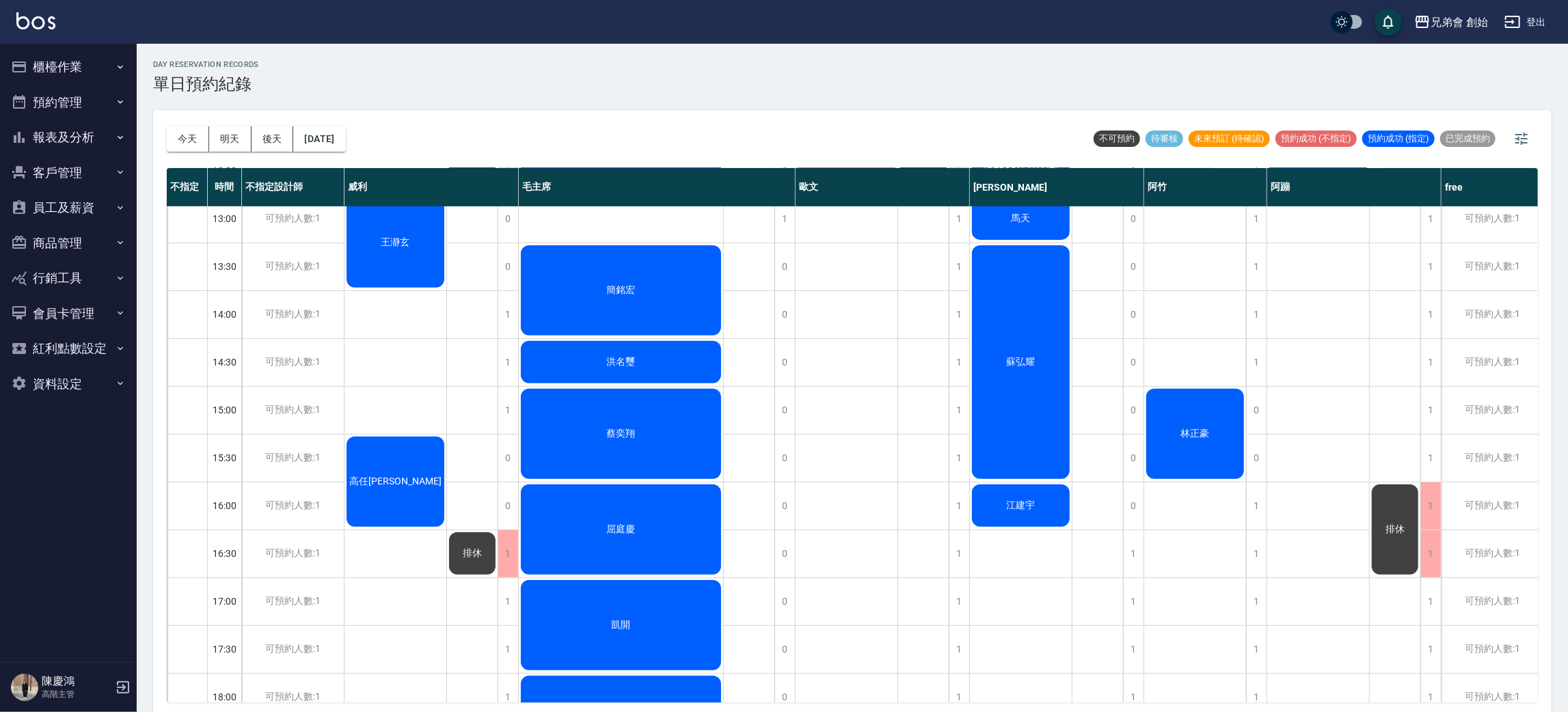
scroll to position [0, 0]
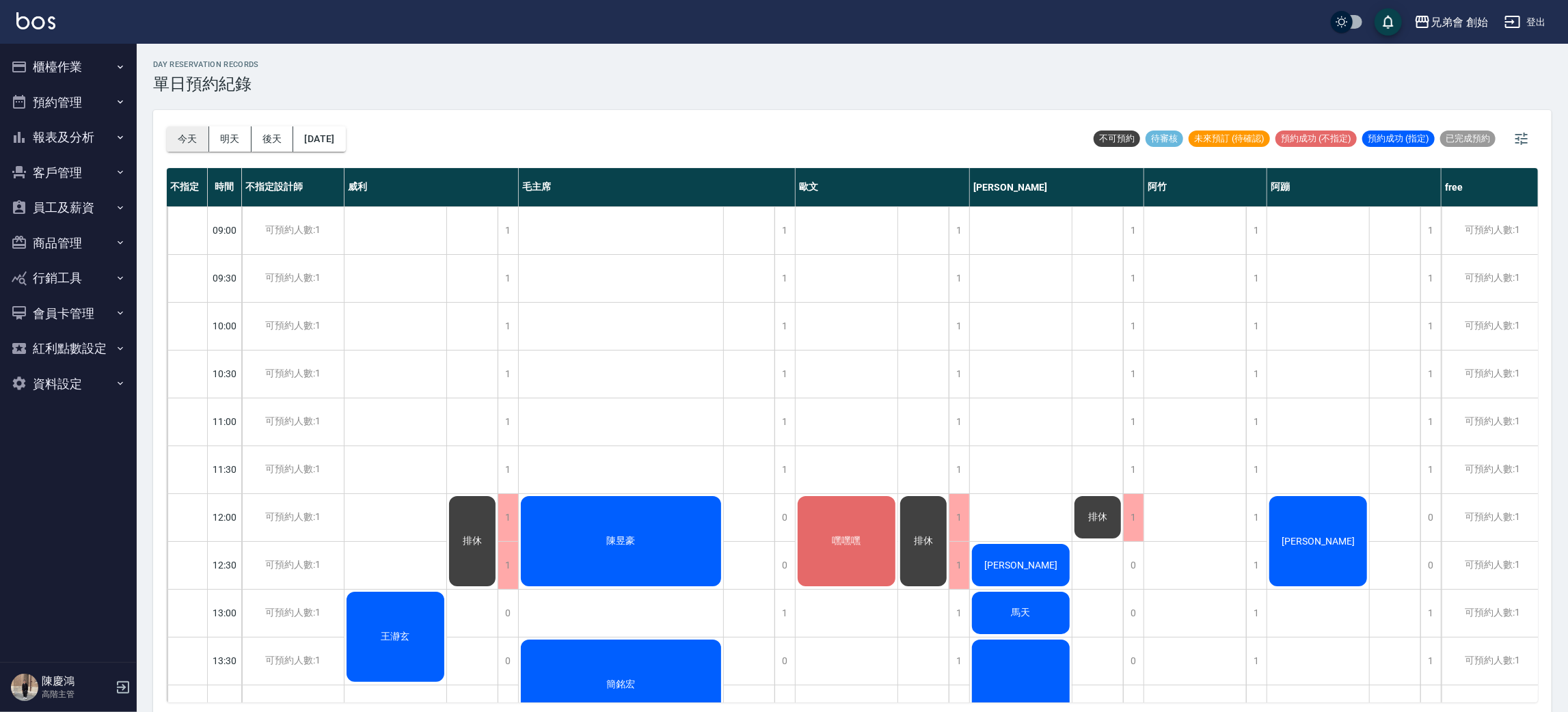
click at [183, 134] on button "今天" at bounding box center [188, 139] width 42 height 25
drag, startPoint x: 978, startPoint y: 122, endPoint x: 970, endPoint y: 118, distance: 8.9
click at [973, 119] on div "[DATE] [DATE] [DATE] [DATE] 不可預約 待審核 未來預訂 (待確認) 預約成功 (不指定) 預約成功 (指定) 已完成預約" at bounding box center [852, 139] width 1371 height 58
click at [105, 70] on button "櫃檯作業" at bounding box center [68, 67] width 126 height 35
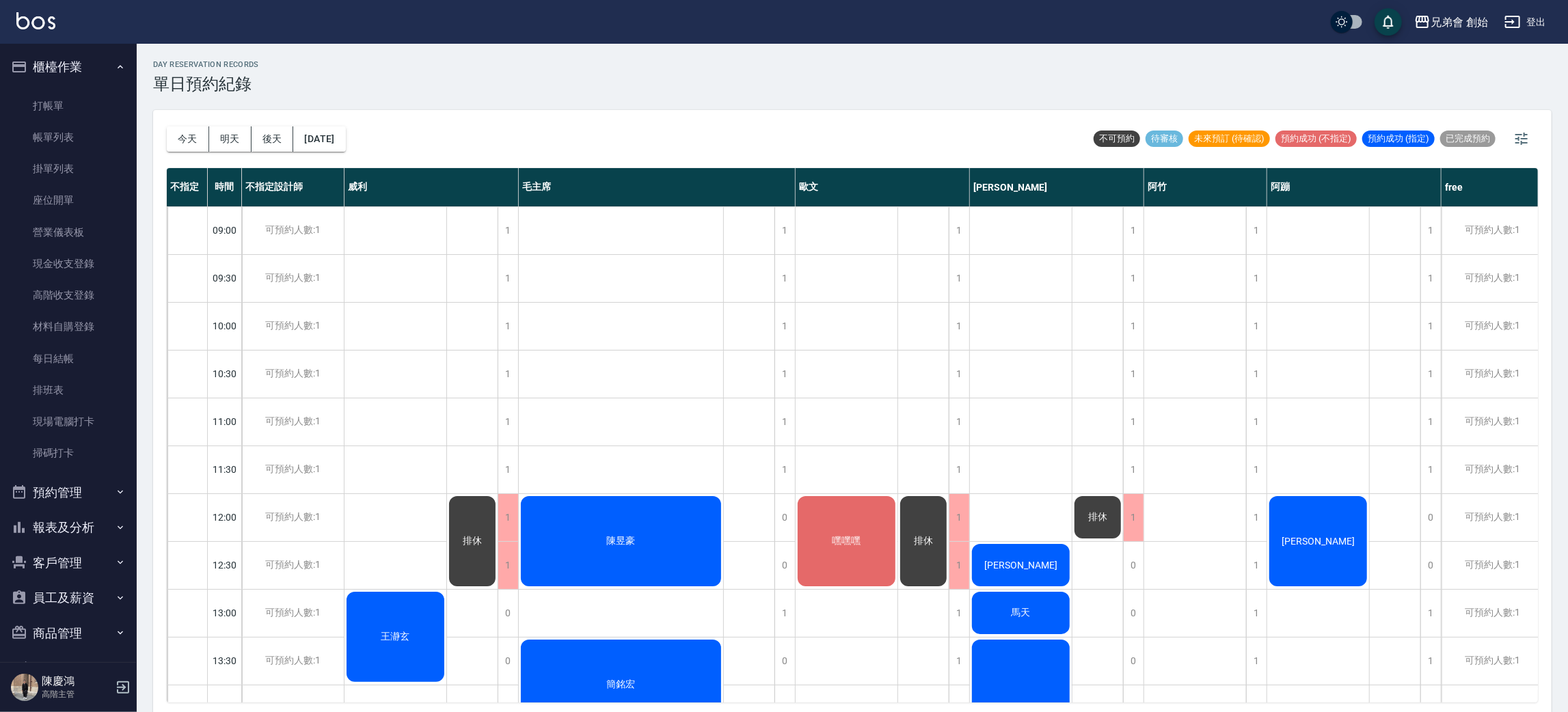
click at [91, 487] on button "預約管理" at bounding box center [68, 492] width 126 height 35
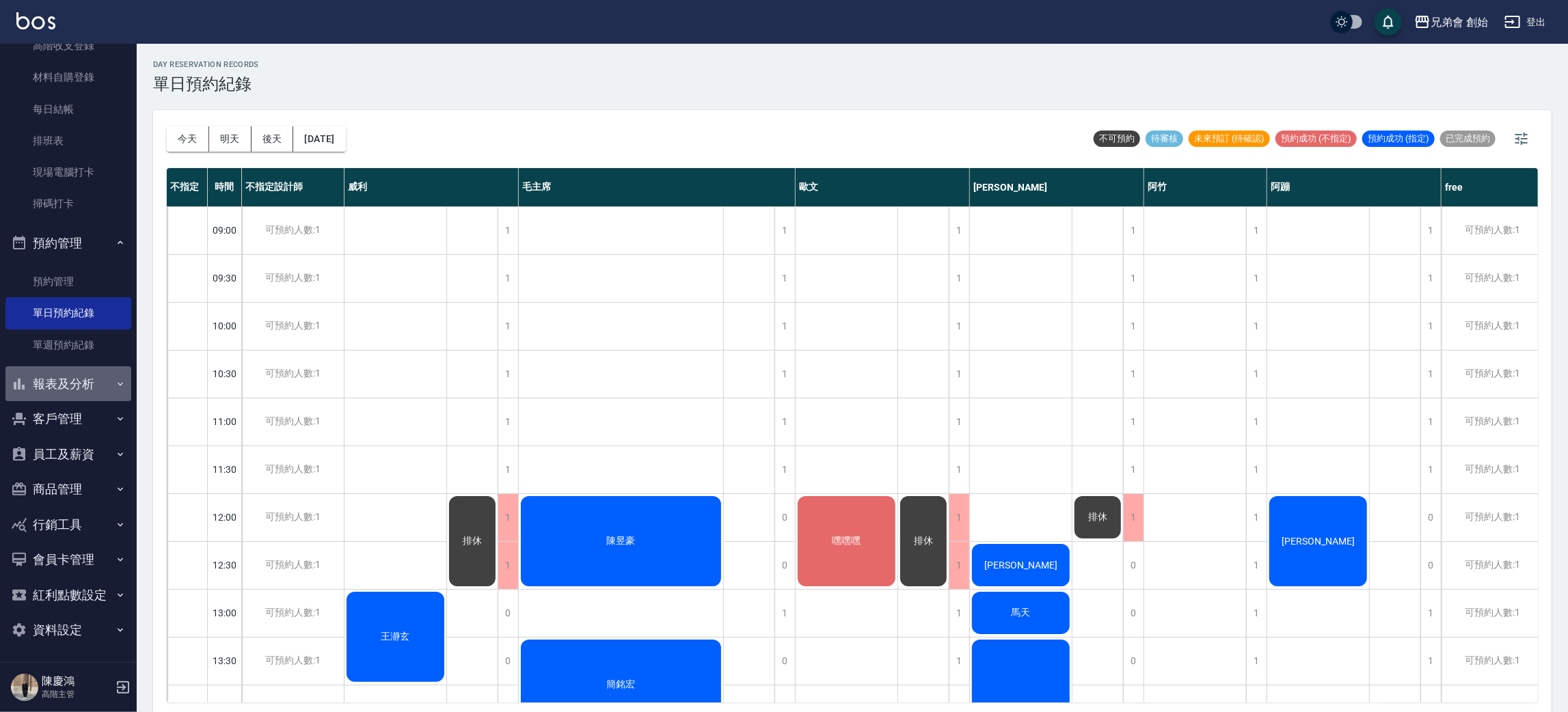
click at [91, 387] on button "報表及分析" at bounding box center [68, 384] width 126 height 35
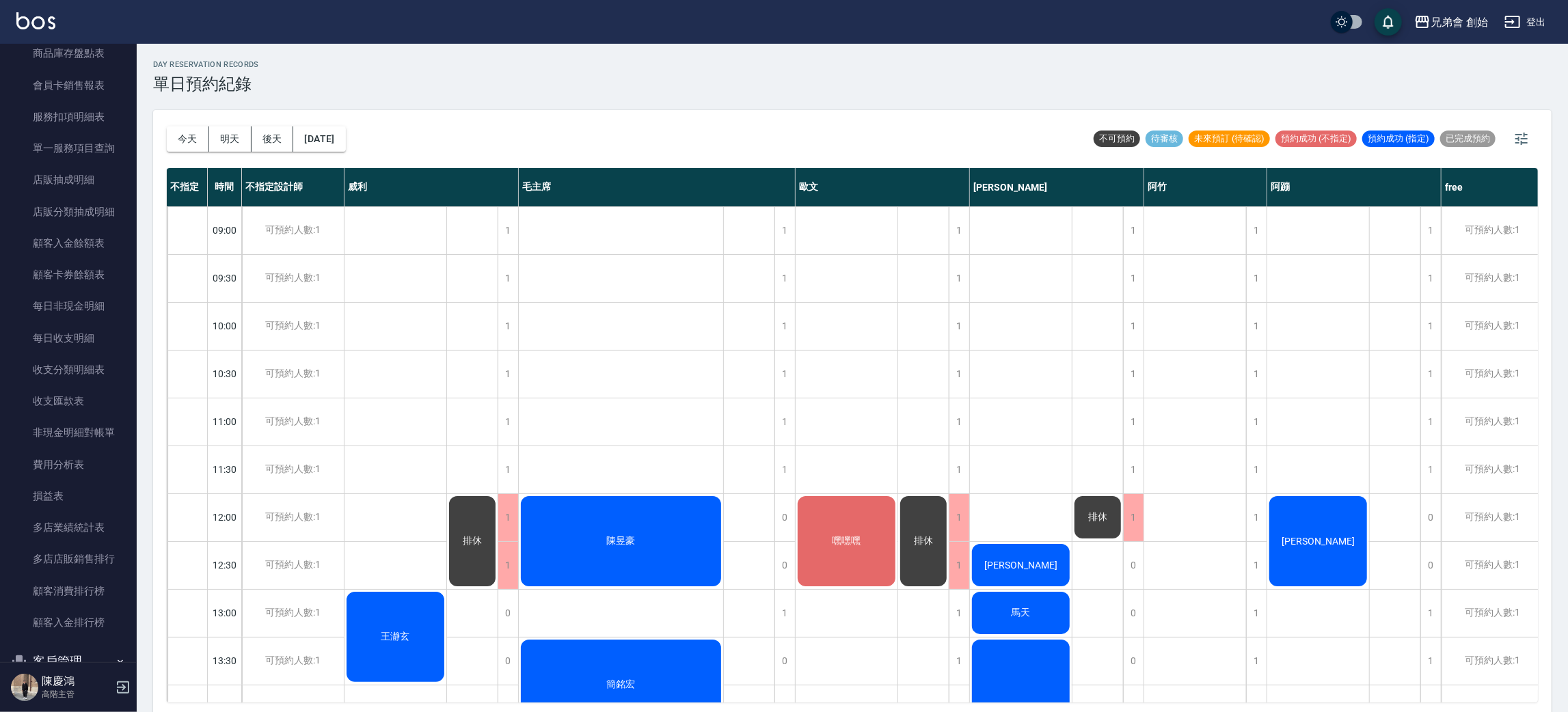
scroll to position [1619, 0]
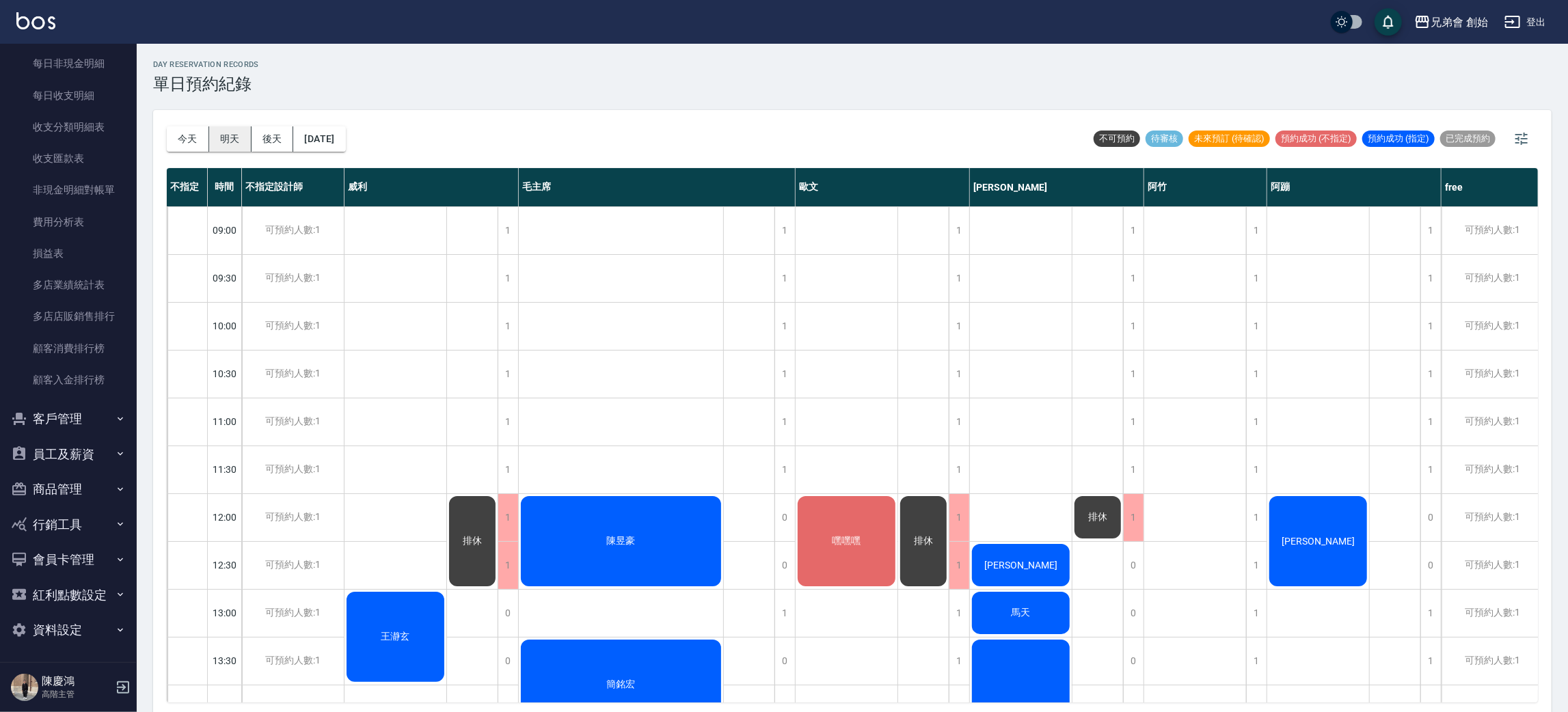
click at [223, 138] on button "明天" at bounding box center [230, 139] width 42 height 25
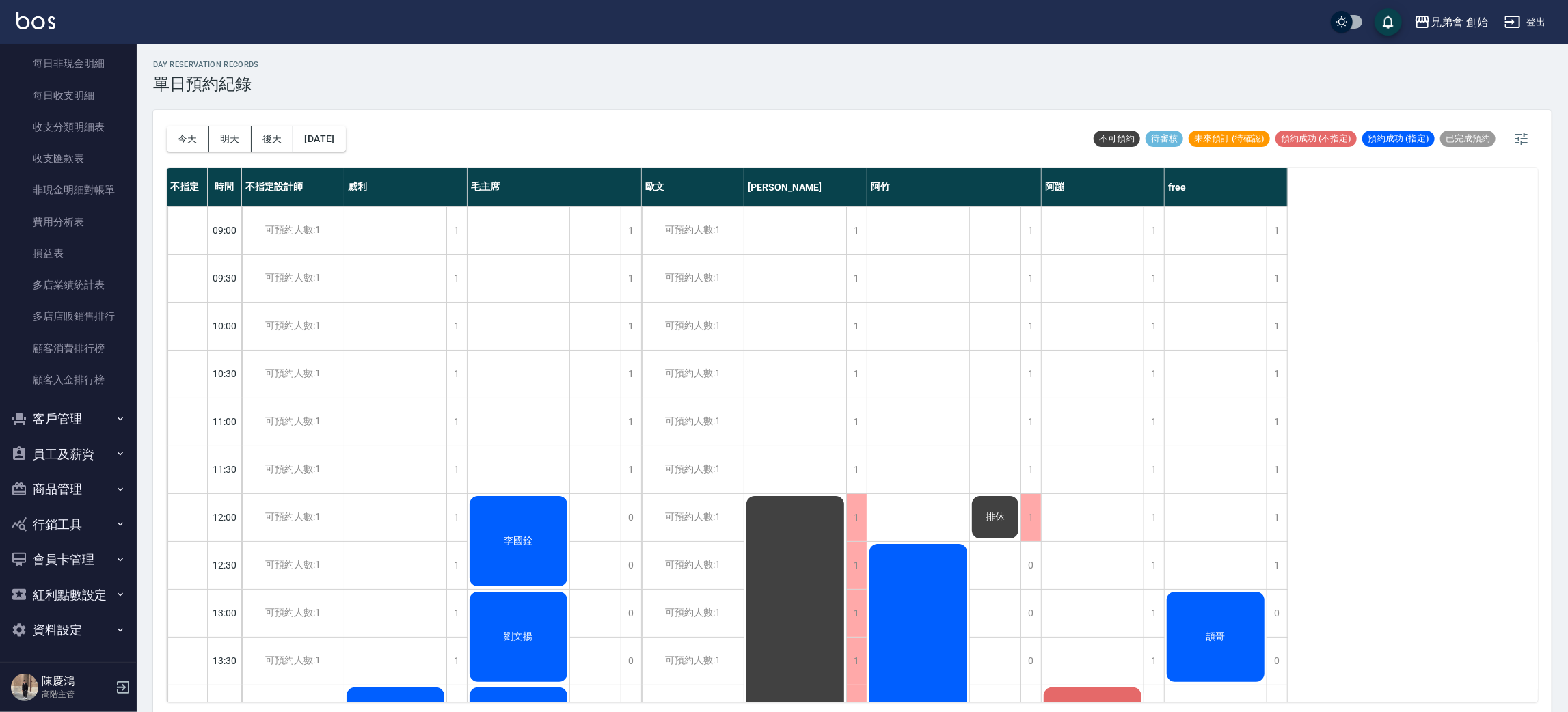
click at [190, 138] on button "今天" at bounding box center [188, 139] width 42 height 25
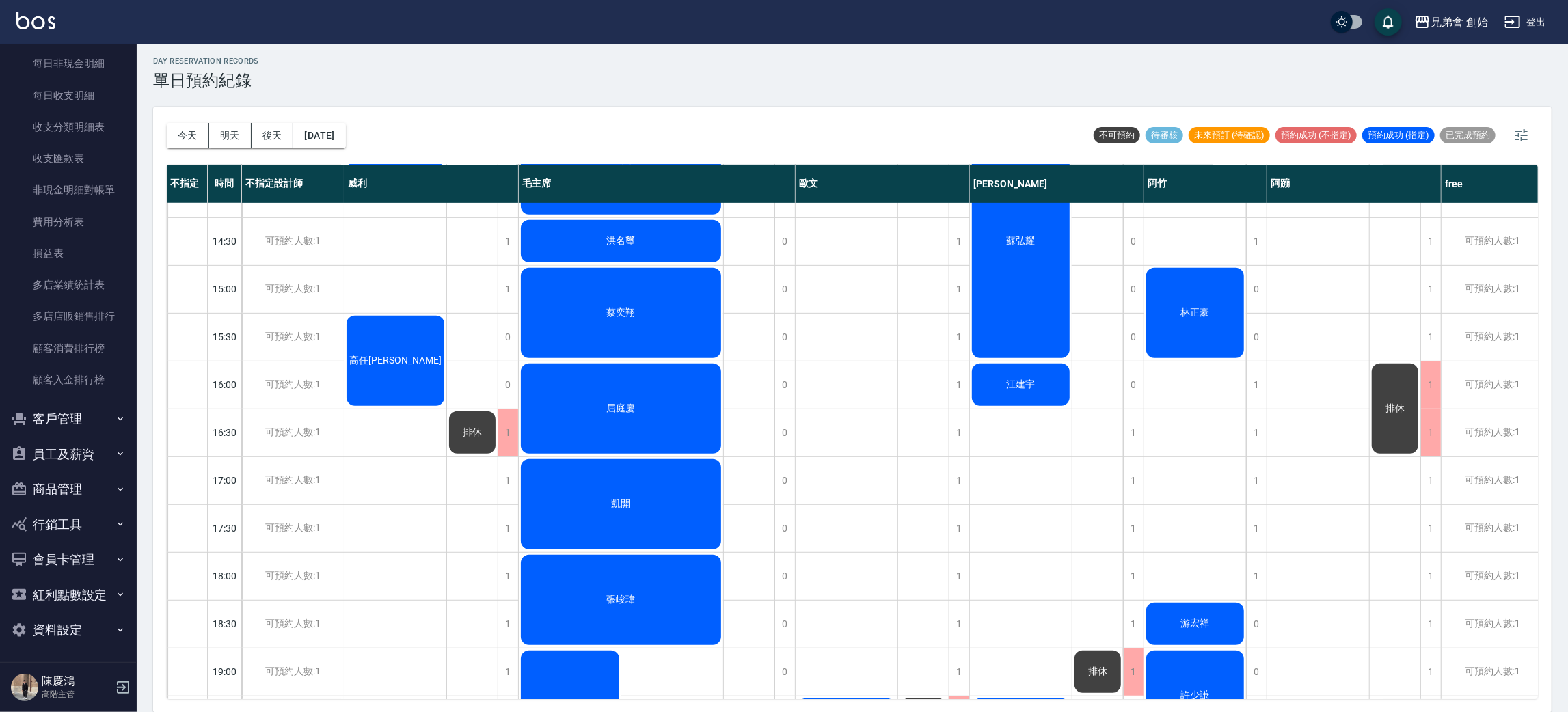
scroll to position [614, 0]
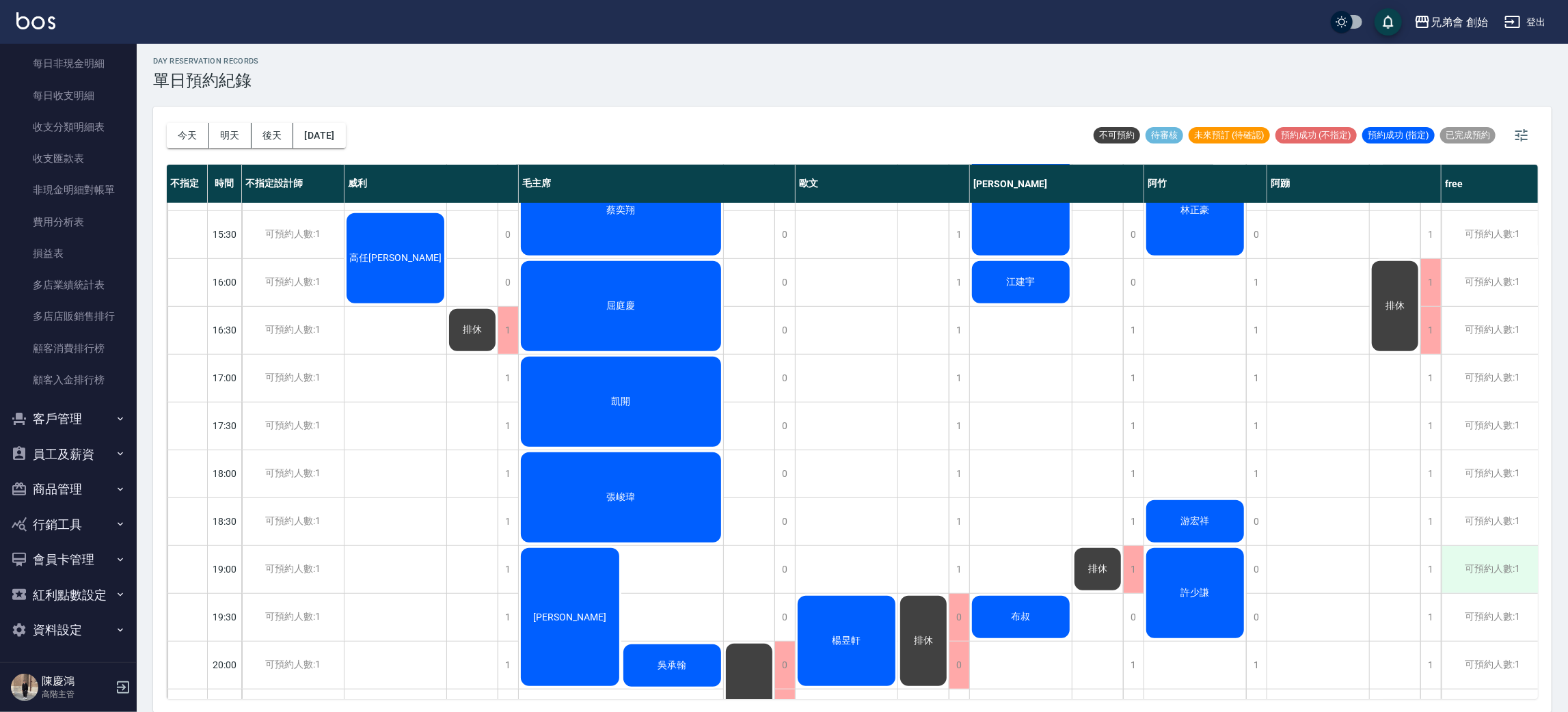
click at [1488, 578] on div "可預約人數:1" at bounding box center [1493, 570] width 102 height 47
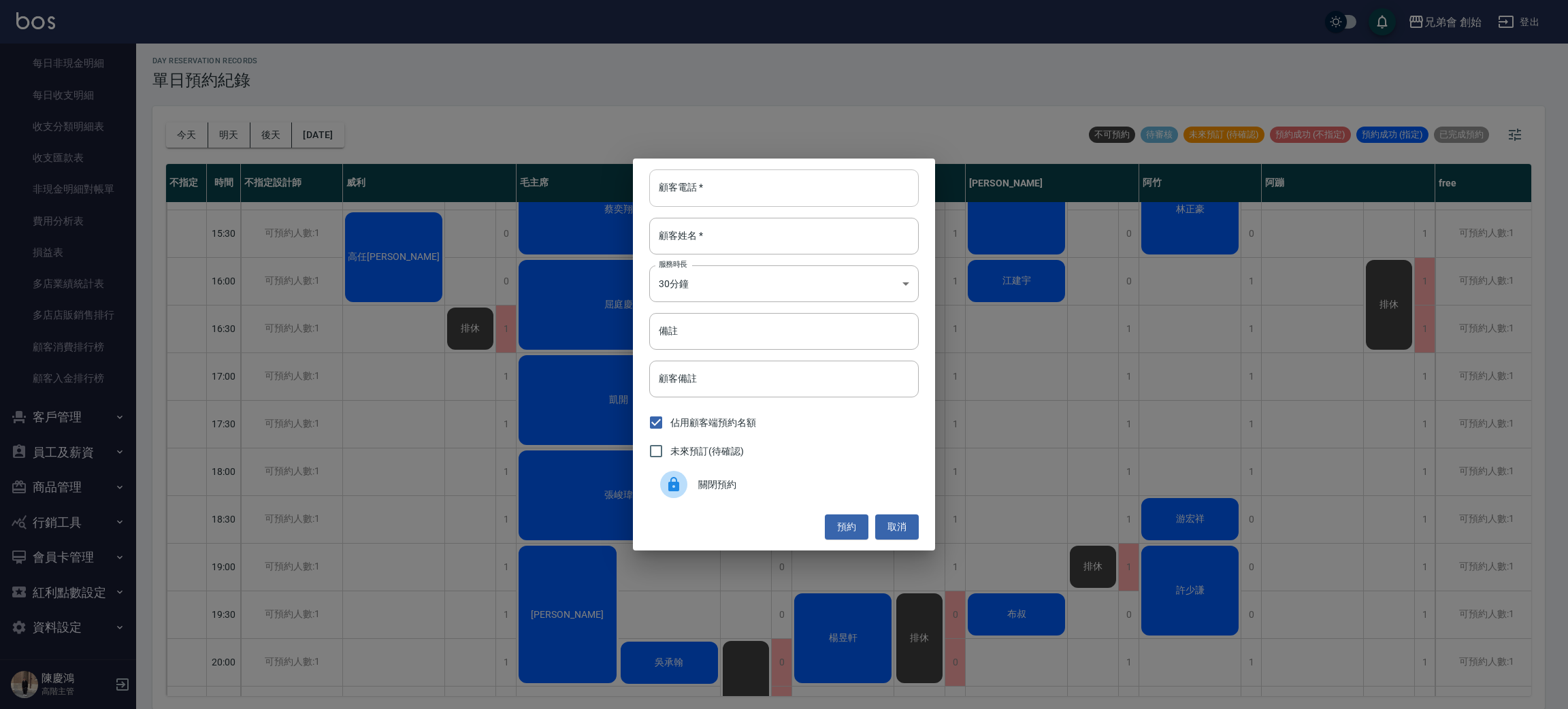
click at [790, 204] on input "顧客電話   *" at bounding box center [784, 187] width 269 height 37
type input "0966890234"
click at [819, 276] on body "兄弟會 創始 登出 櫃檯作業 打帳單 帳單列表 掛單列表 座位開單 營業儀表板 現金收支登錄 高階收支登錄 材料自購登錄 每日結帳 排班表 現場電腦打卡 掃碼…" at bounding box center [784, 353] width 1568 height 713
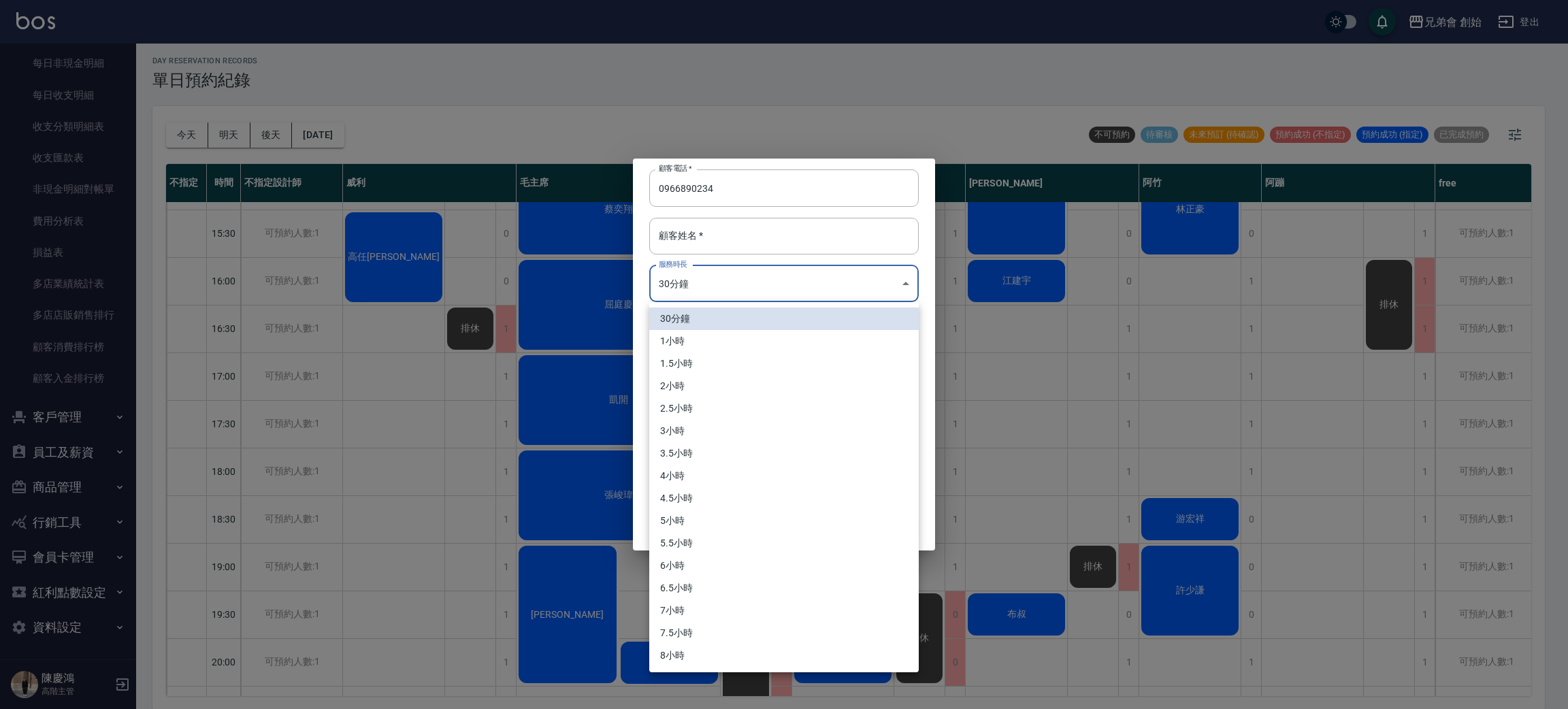
click at [748, 345] on li "1小時" at bounding box center [784, 341] width 269 height 23
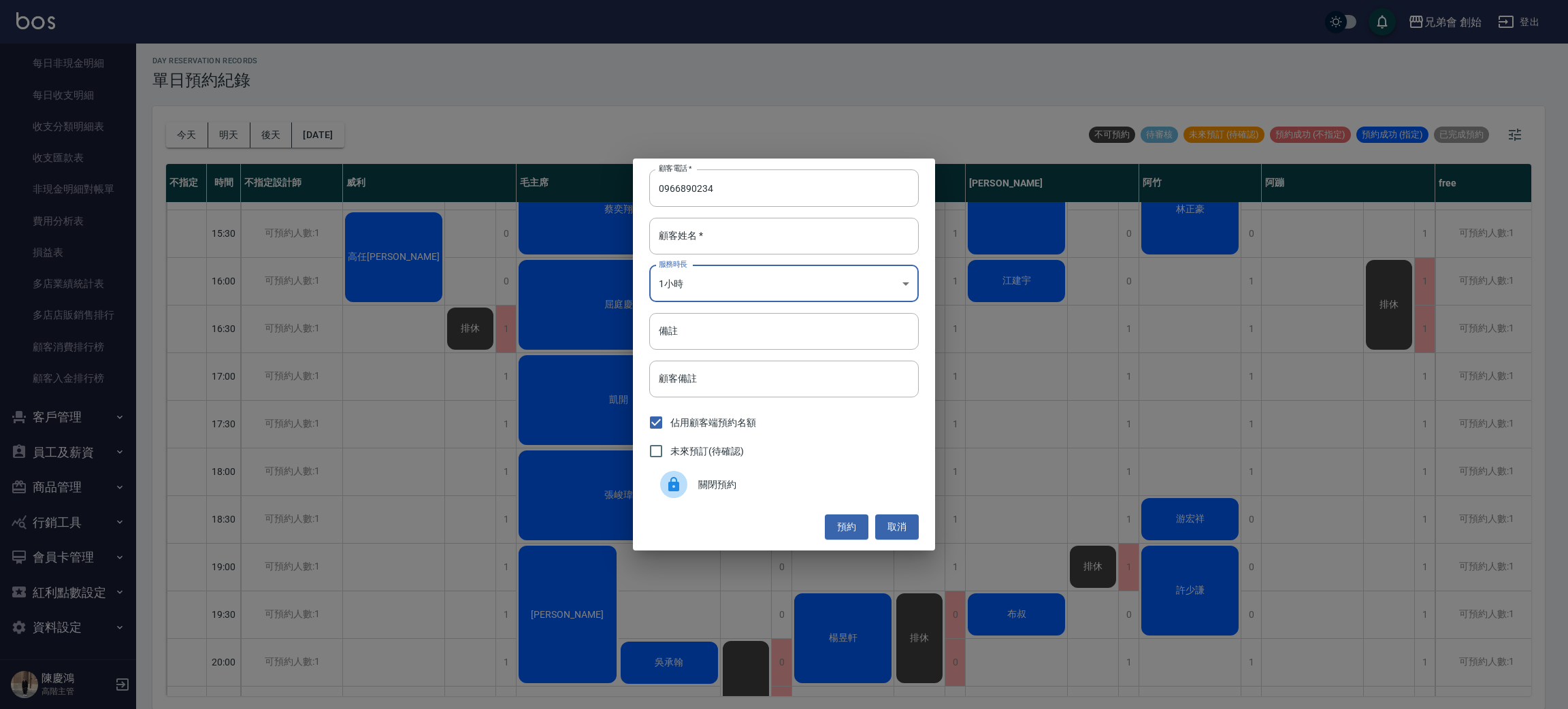
type input "2"
drag, startPoint x: 762, startPoint y: 254, endPoint x: 767, endPoint y: 248, distance: 7.8
click at [764, 254] on input "顧客姓名   *" at bounding box center [784, 236] width 269 height 37
type input "修容修鬍"
click at [845, 534] on button "預約" at bounding box center [847, 527] width 44 height 25
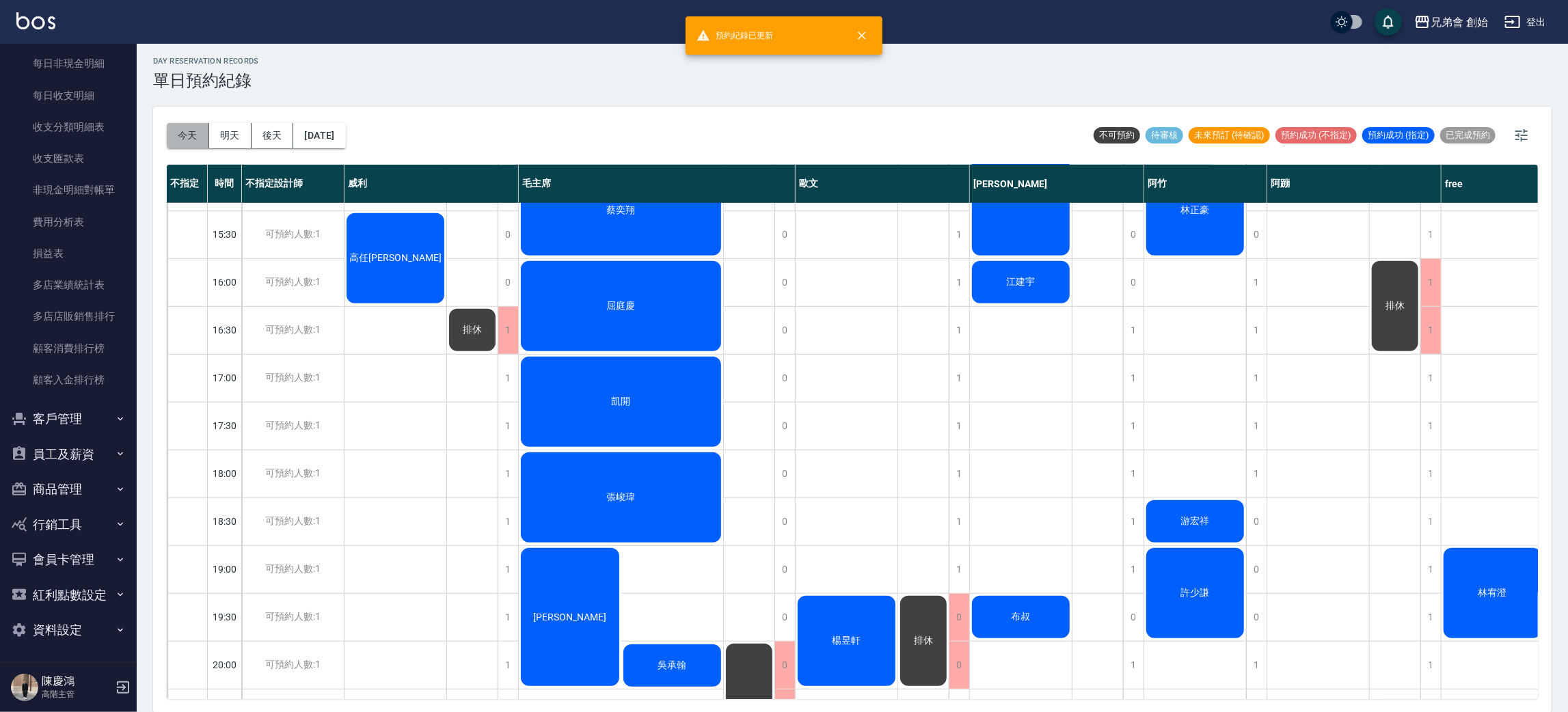
click at [194, 134] on button "今天" at bounding box center [188, 135] width 42 height 25
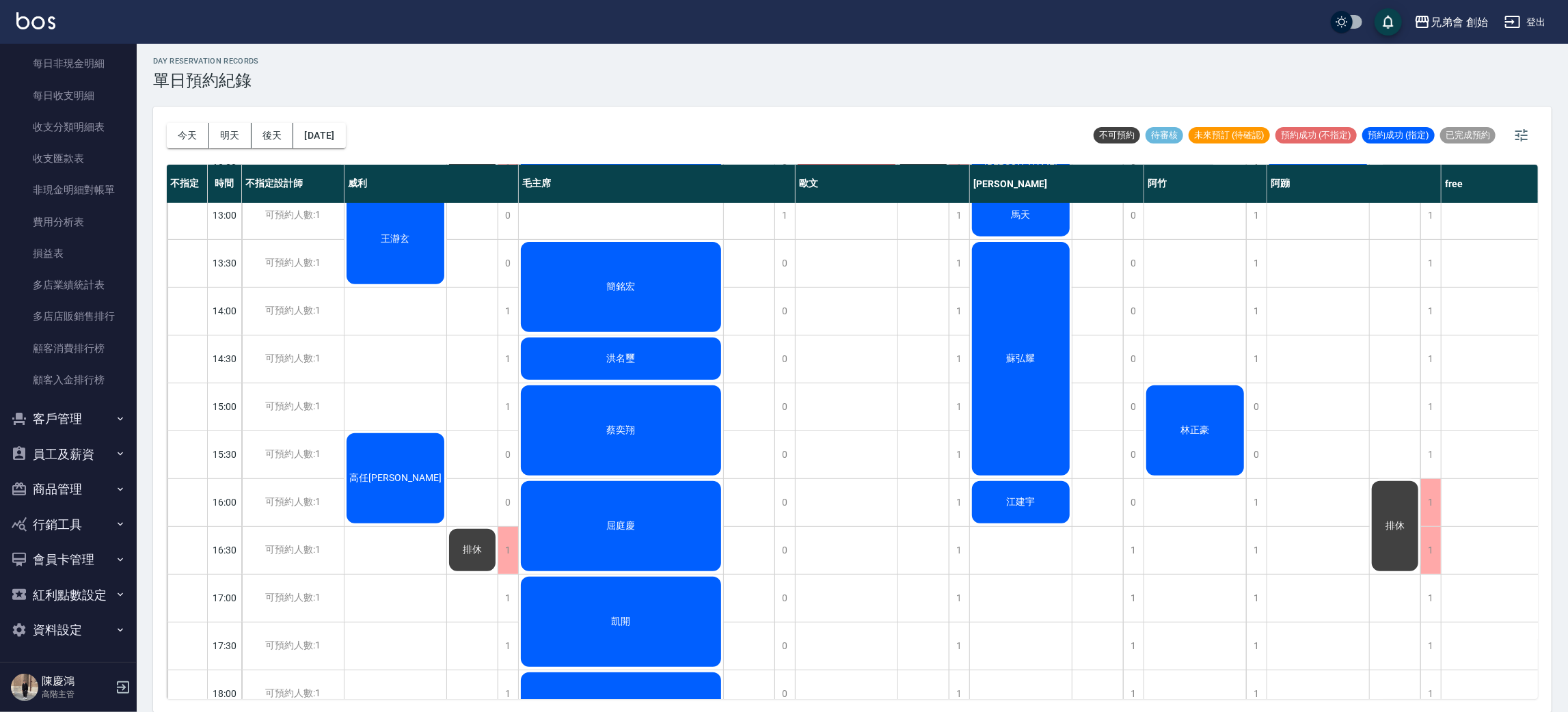
scroll to position [907, 0]
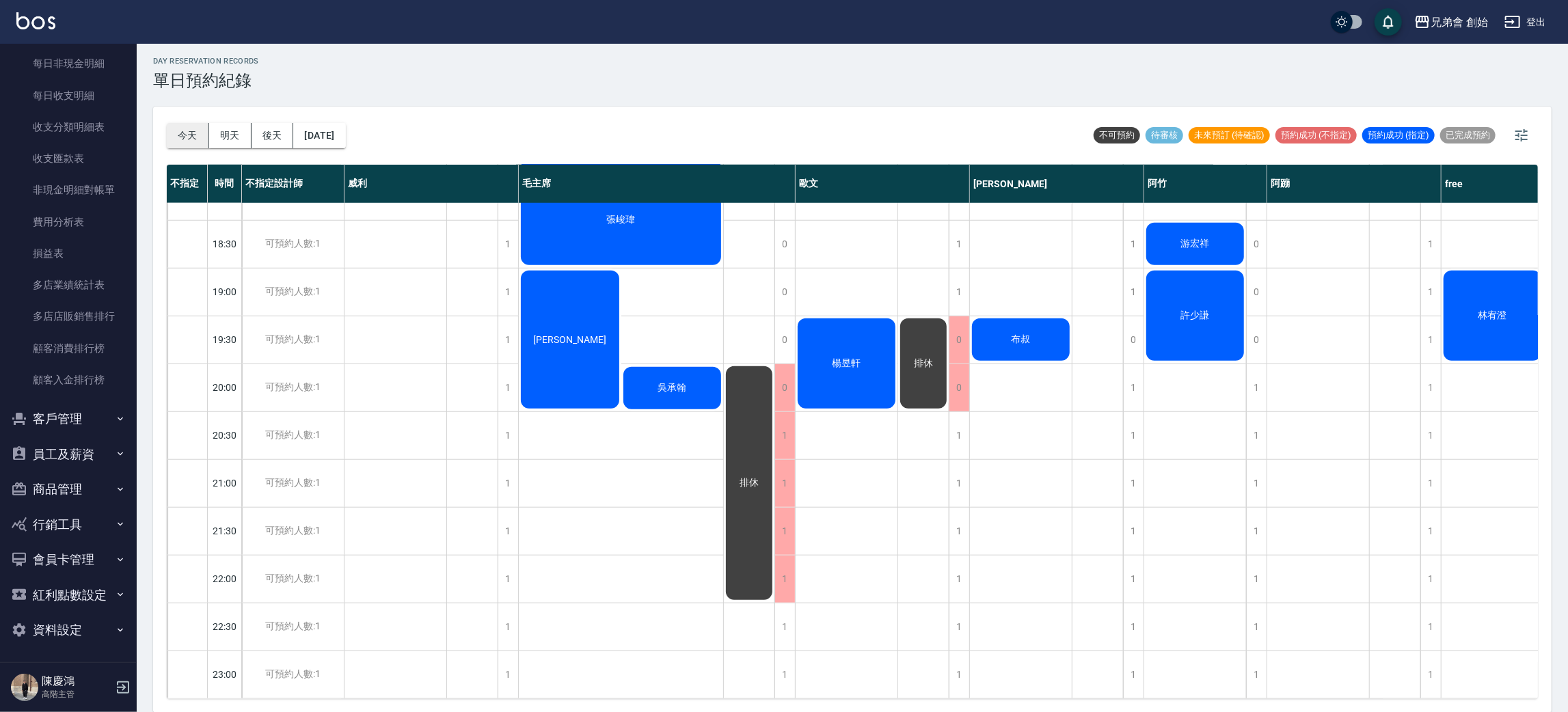
click at [194, 130] on button "今天" at bounding box center [188, 135] width 42 height 25
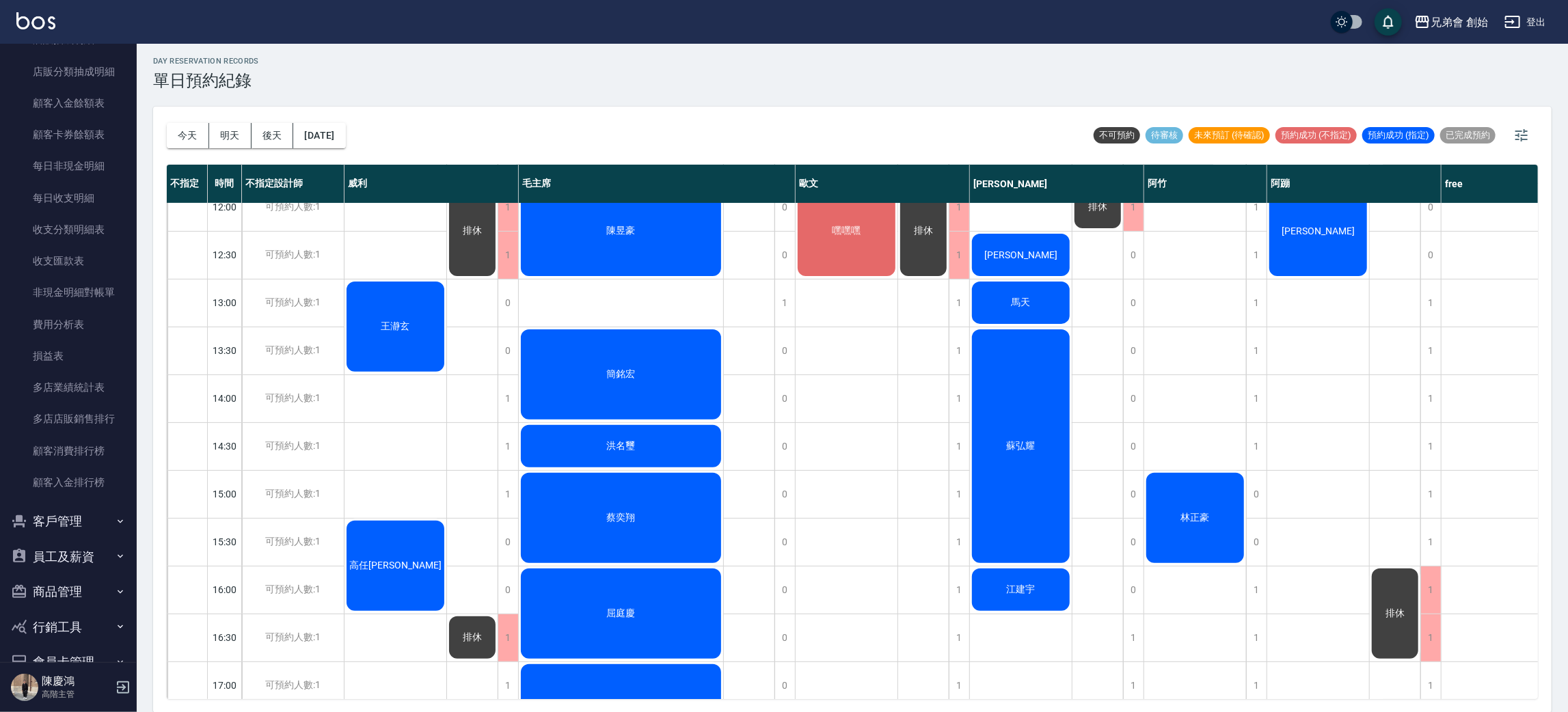
scroll to position [102, 0]
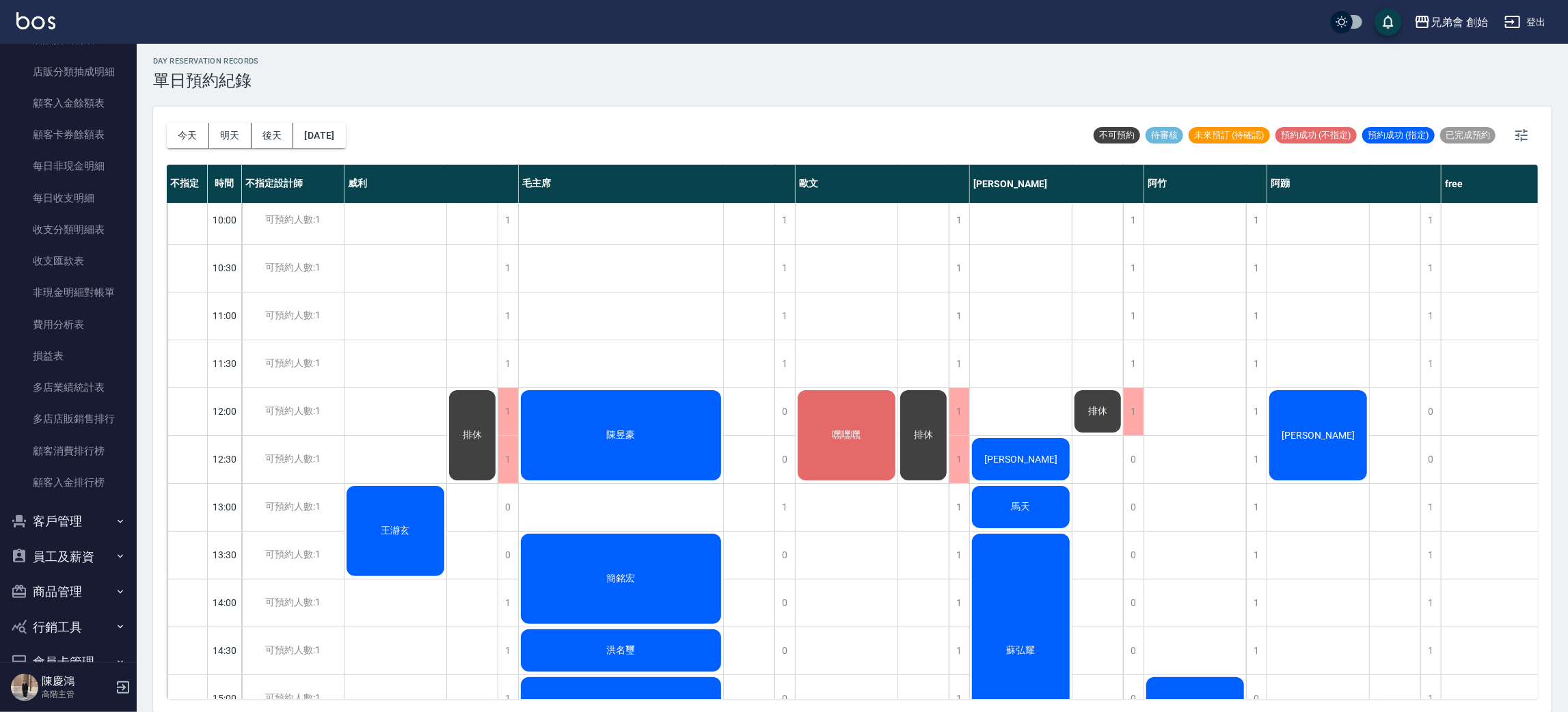
click at [877, 420] on div "嘿嘿嘿" at bounding box center [847, 435] width 102 height 94
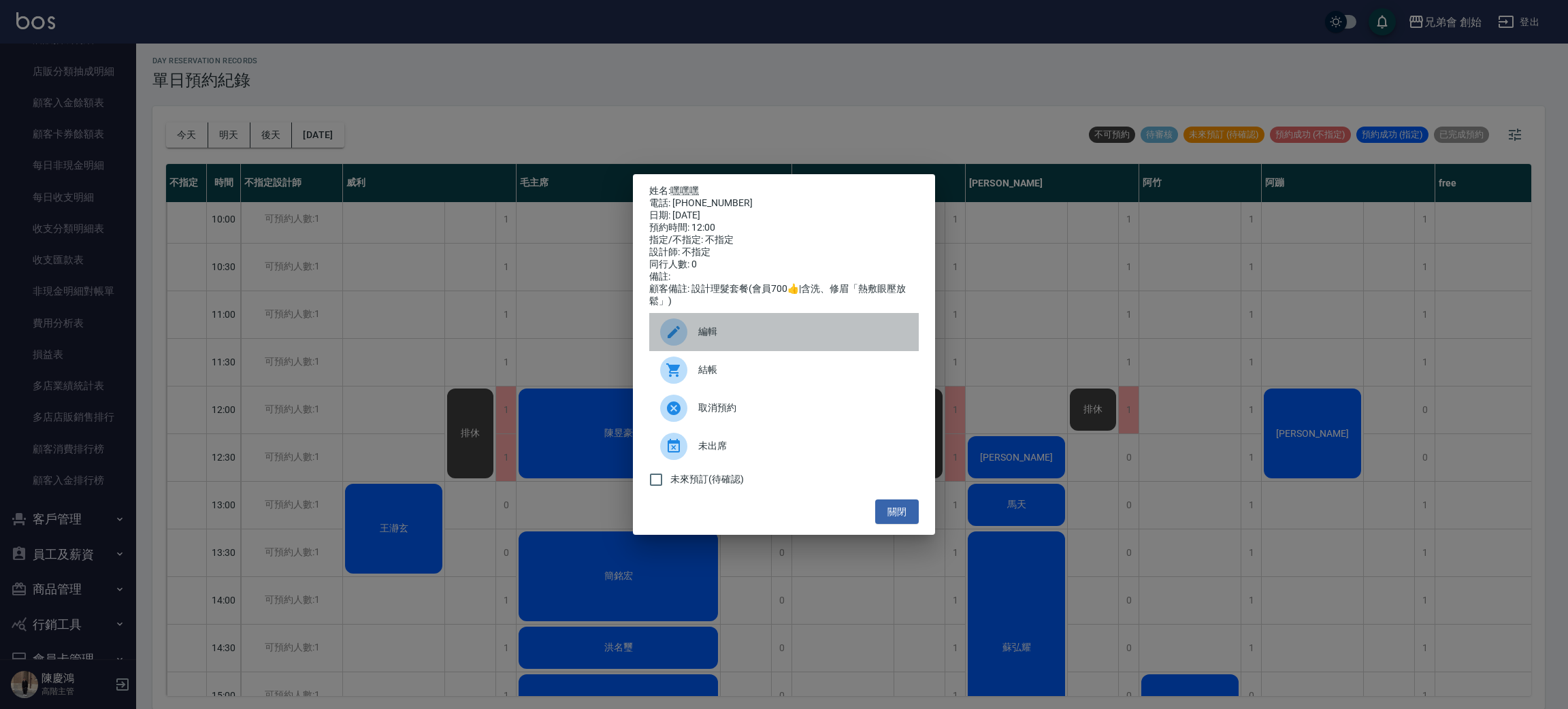
click at [711, 329] on div "編輯" at bounding box center [784, 332] width 269 height 38
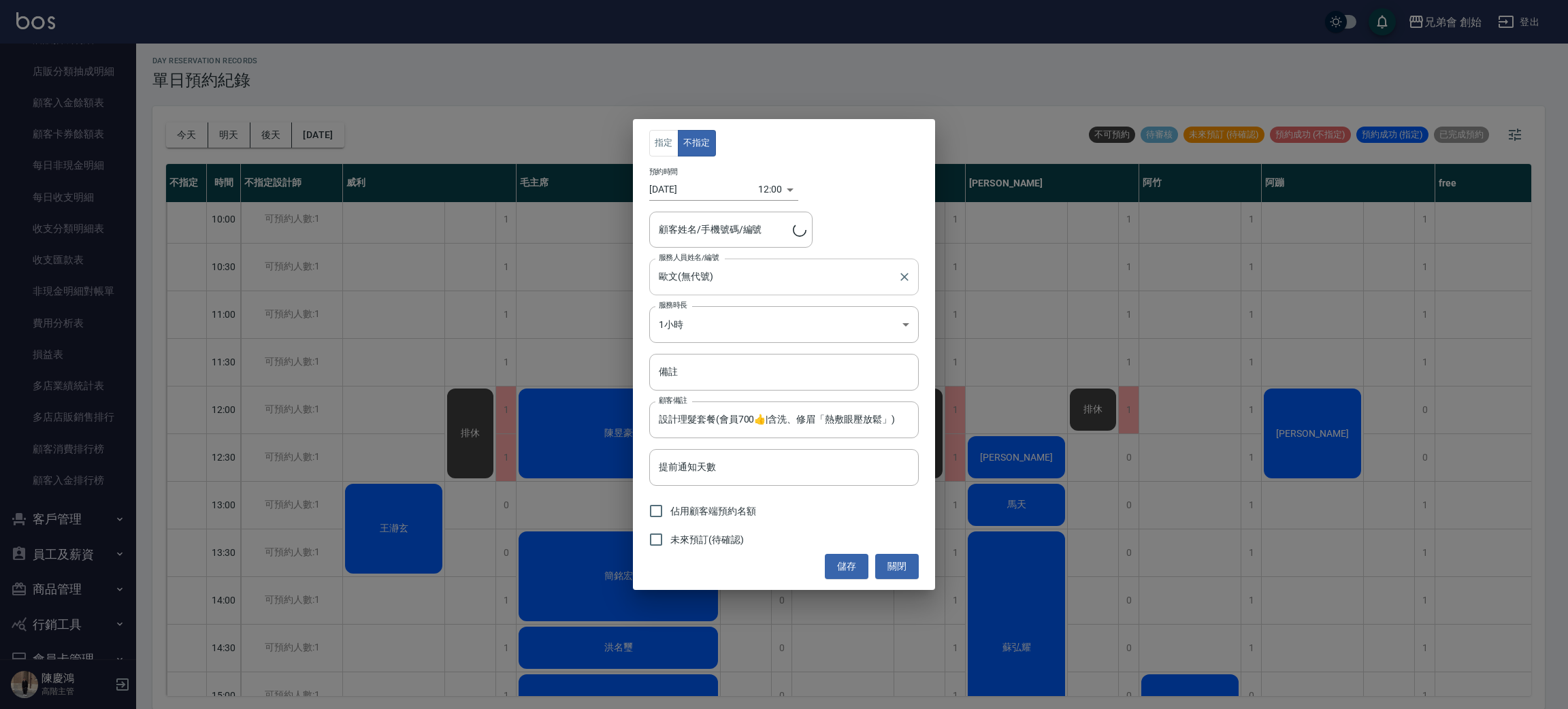
type input "嘿嘿嘿/0970899722"
click at [714, 381] on input "備註" at bounding box center [784, 372] width 269 height 37
type input "5"
type input "轉帳"
click at [850, 570] on button "儲存" at bounding box center [847, 567] width 44 height 25
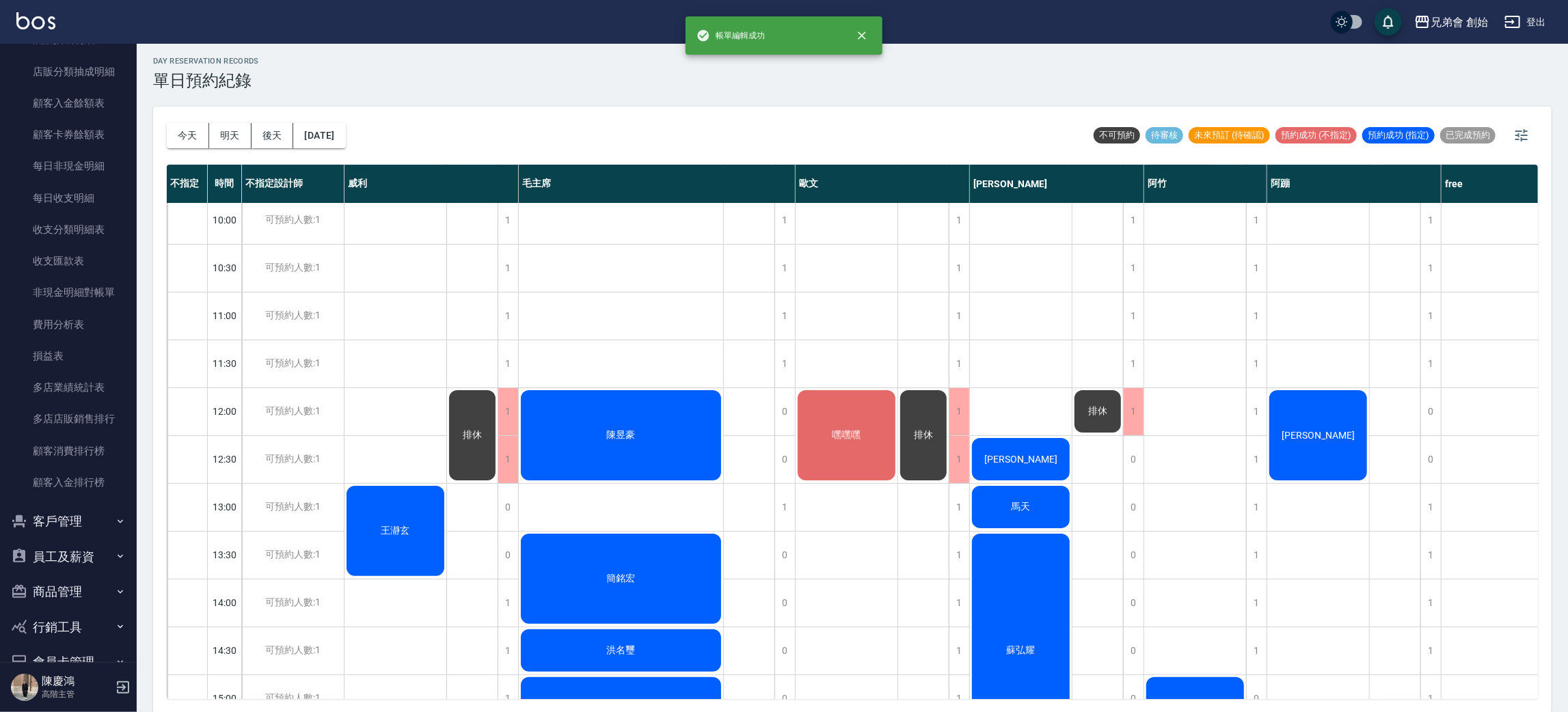
click at [852, 429] on span "嘿嘿嘿" at bounding box center [846, 435] width 34 height 13
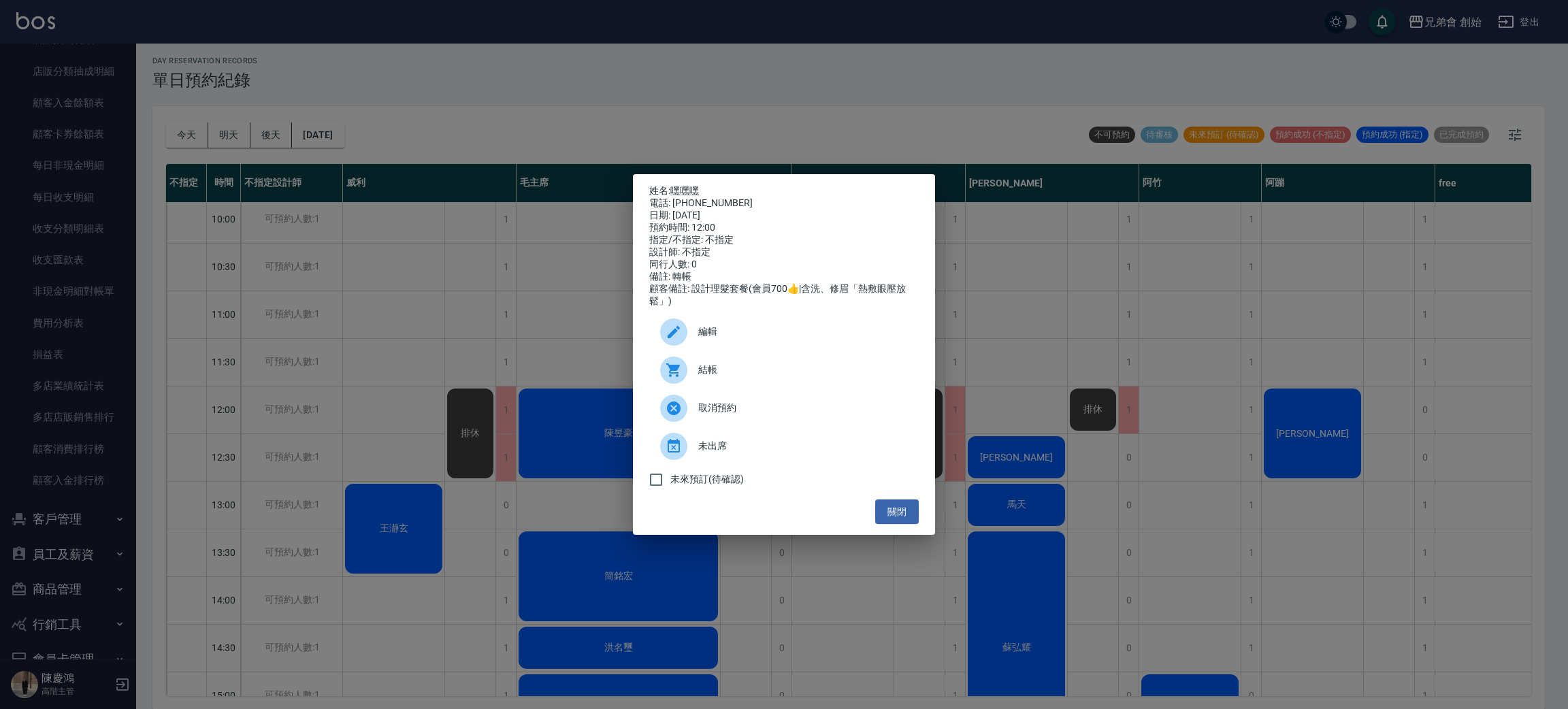
click at [805, 96] on div "姓名: 嘿嘿嘿 電話: [PHONE_NUMBER] 日期: [DATE] 預約時間: 12:00 指定/不指定: 不指定 設計師: 不指定 同行人數: 0 …" at bounding box center [784, 354] width 1568 height 709
